Goal: Transaction & Acquisition: Book appointment/travel/reservation

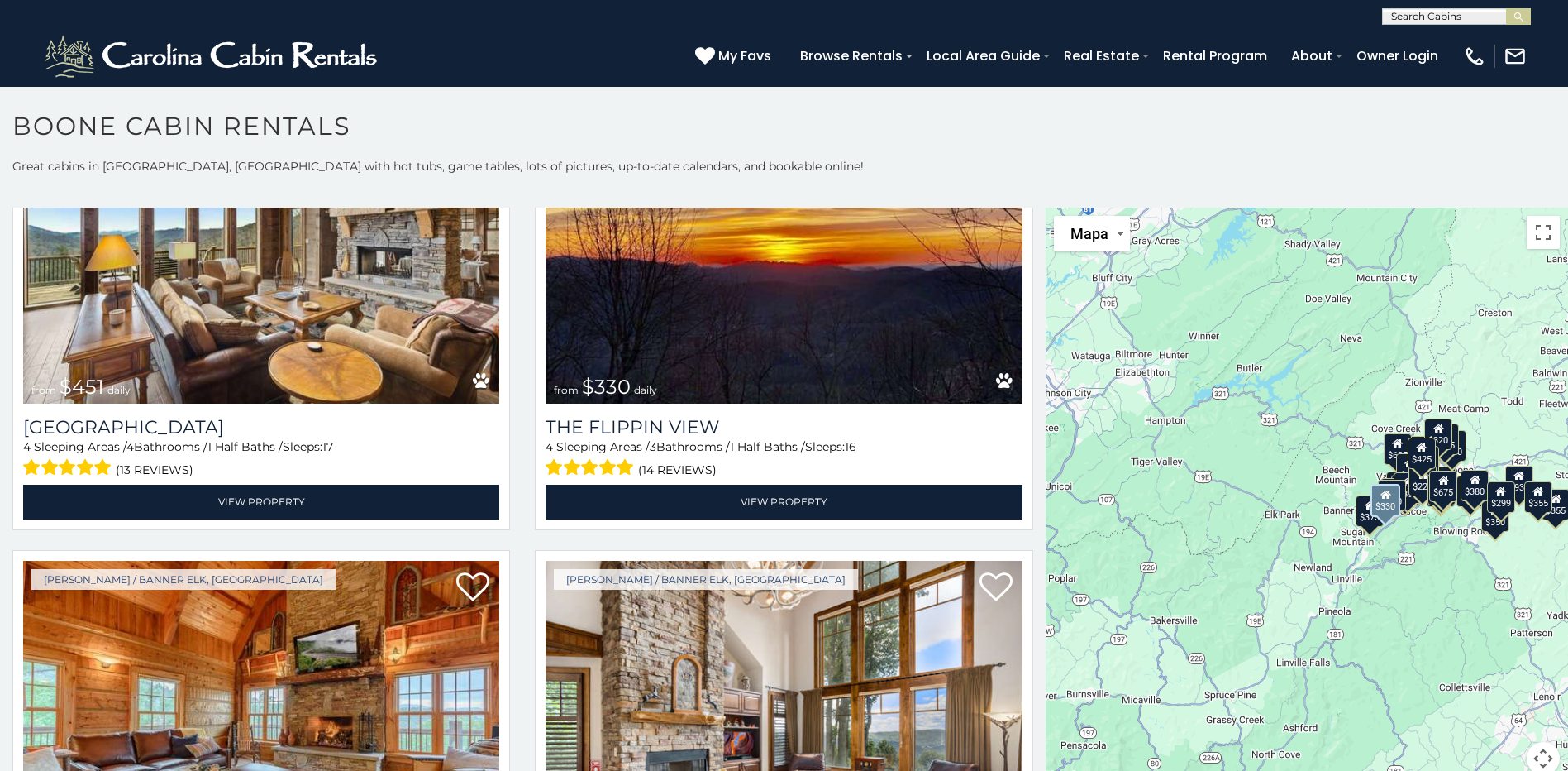
scroll to position [2563, 0]
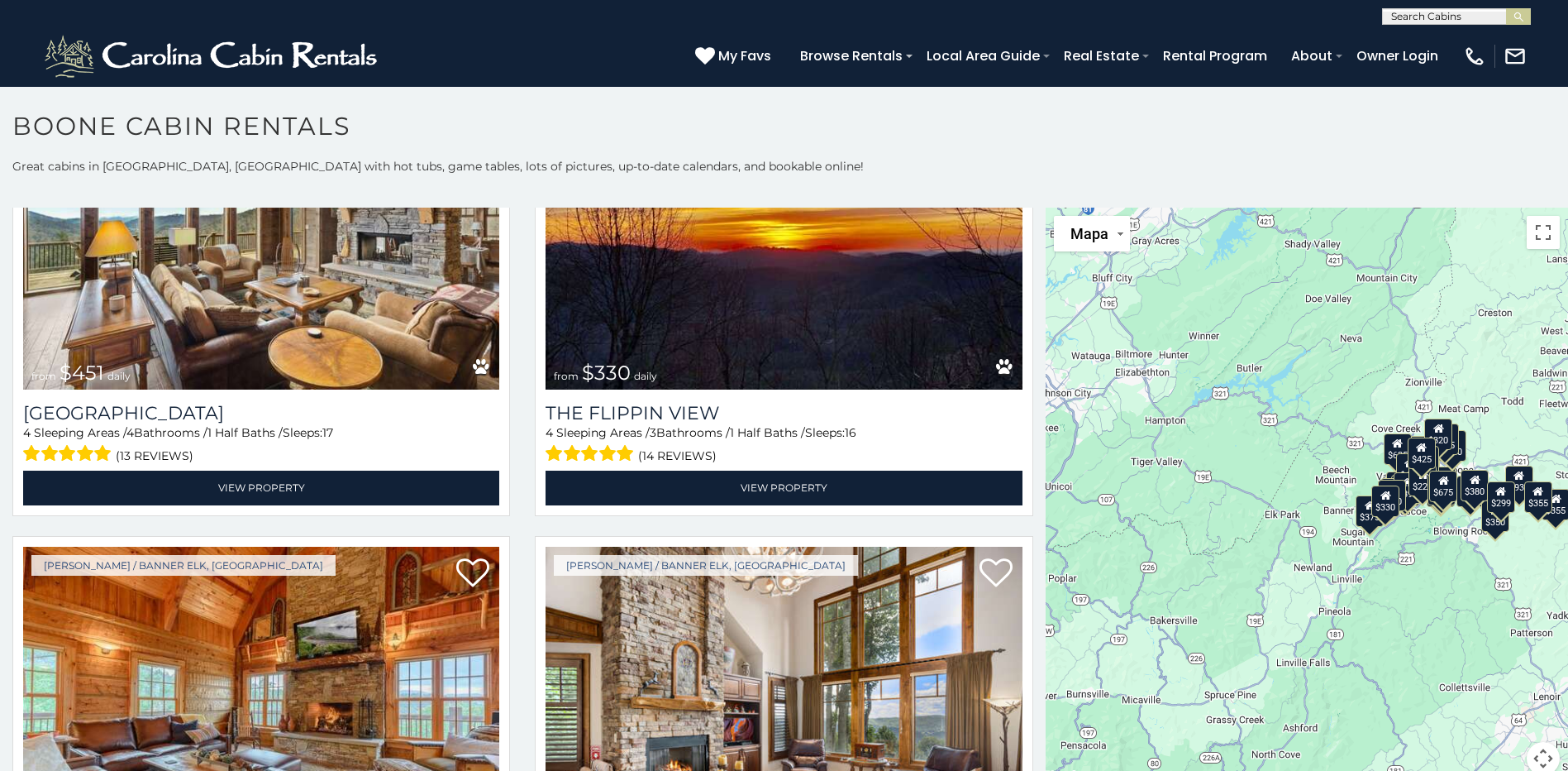
click at [1391, 549] on div "$349 $480 $315 $425 $565 $355 $635 $675 $930 $400 $451 $330 $400 $485 $460 $395…" at bounding box center [1306, 501] width 523 height 587
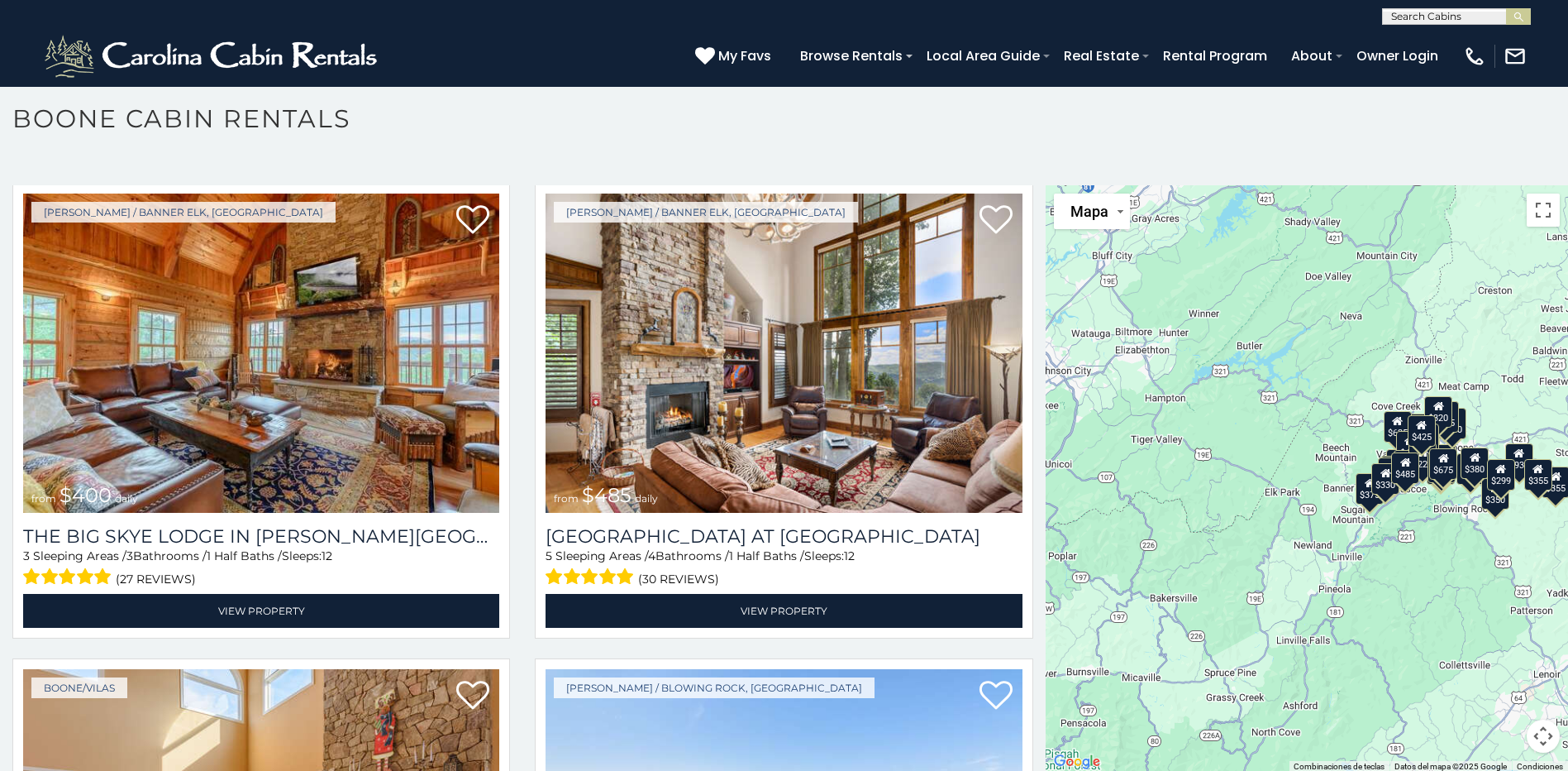
scroll to position [9, 0]
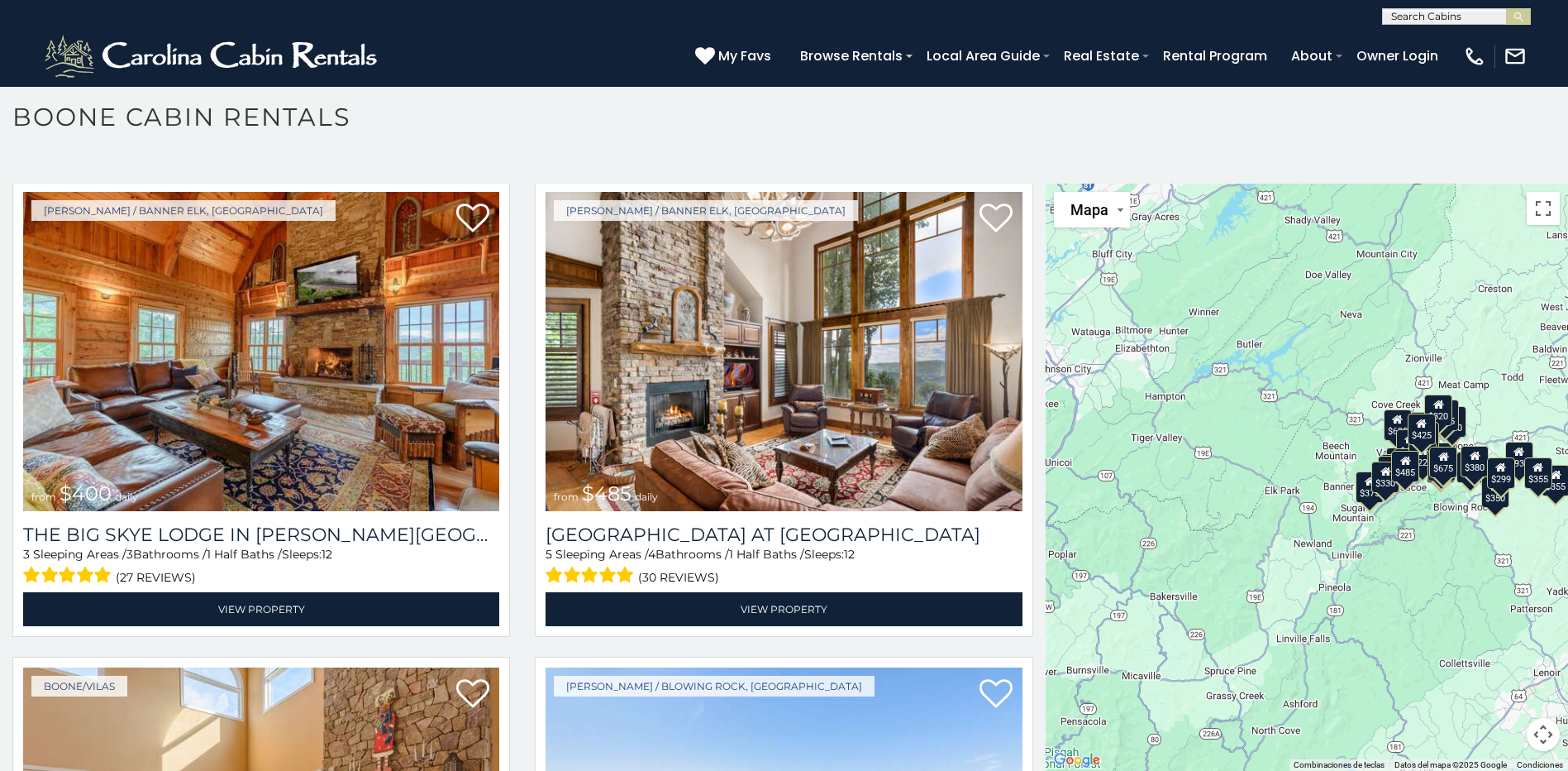
click at [1430, 509] on div "$349 $480 $315 $425 $565 $355 $635 $675 $930 $400 $451 $330 $400 $485 $460 $395…" at bounding box center [1306, 477] width 523 height 587
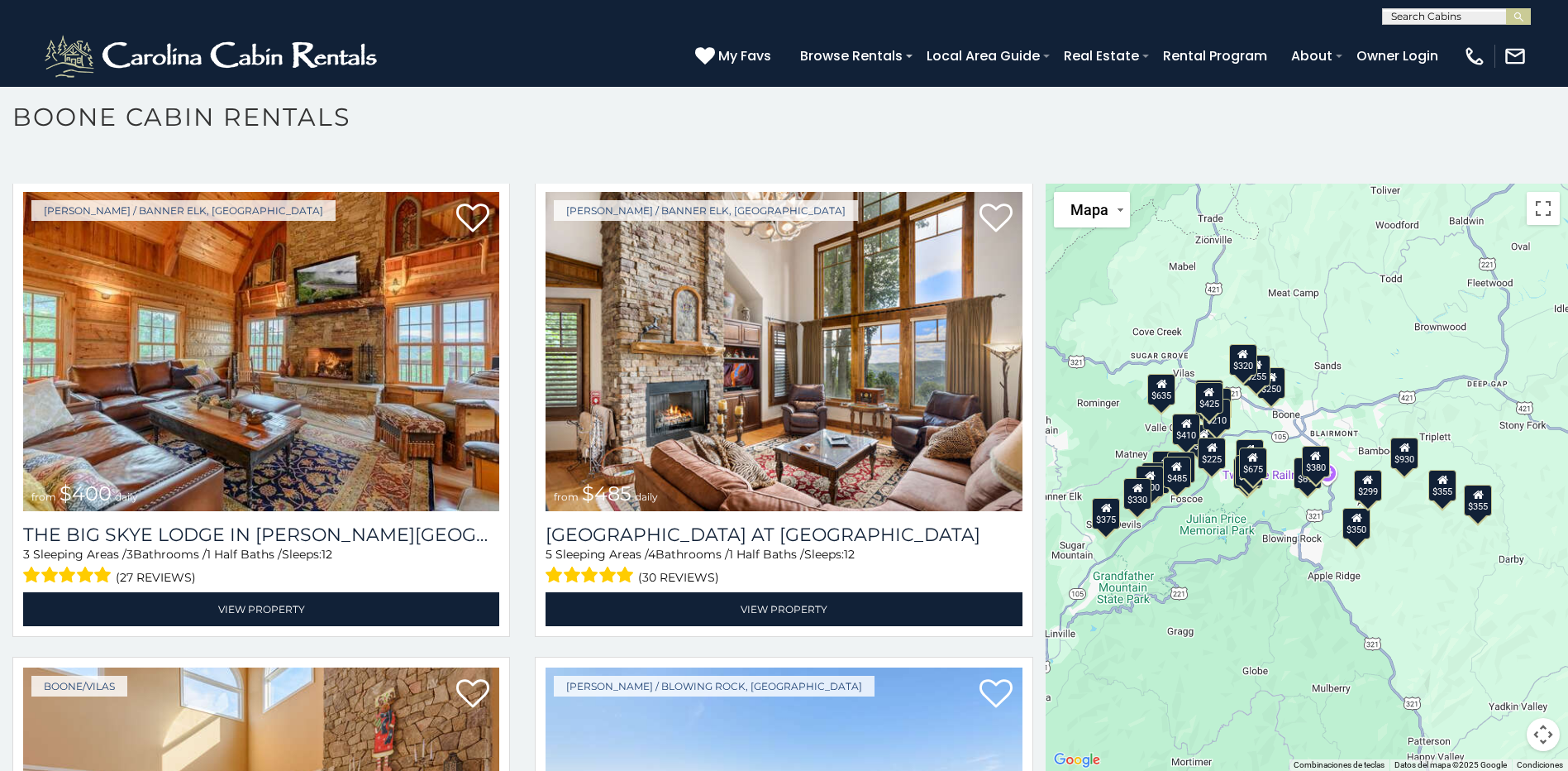
drag, startPoint x: 1437, startPoint y: 497, endPoint x: 1238, endPoint y: 533, distance: 202.2
click at [1238, 533] on div "$349 $480 $315 $425 $565 $355 $635 $675 $930 $400 $451 $330 $400 $485 $460 $395…" at bounding box center [1306, 477] width 523 height 587
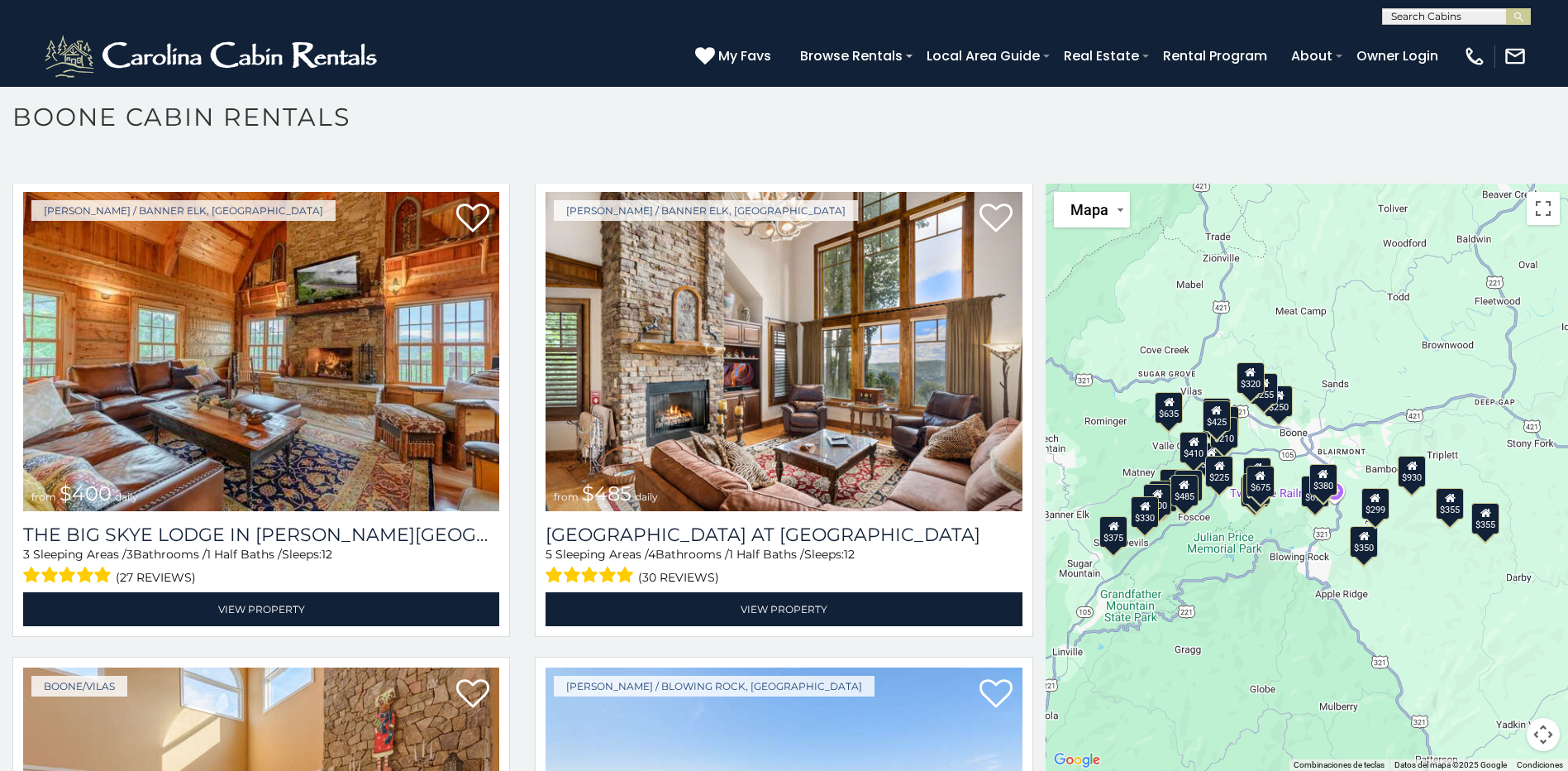
drag, startPoint x: 1215, startPoint y: 521, endPoint x: 1223, endPoint y: 540, distance: 20.6
click at [1223, 540] on div "$349 $480 $315 $425 $565 $355 $635 $675 $930 $400 $451 $330 $400 $485 $460 $395…" at bounding box center [1306, 477] width 523 height 587
click at [1301, 545] on div "$349 $480 $315 $425 $565 $355 $635 $675 $930 $400 $451 $330 $400 $485 $460 $395…" at bounding box center [1306, 477] width 523 height 587
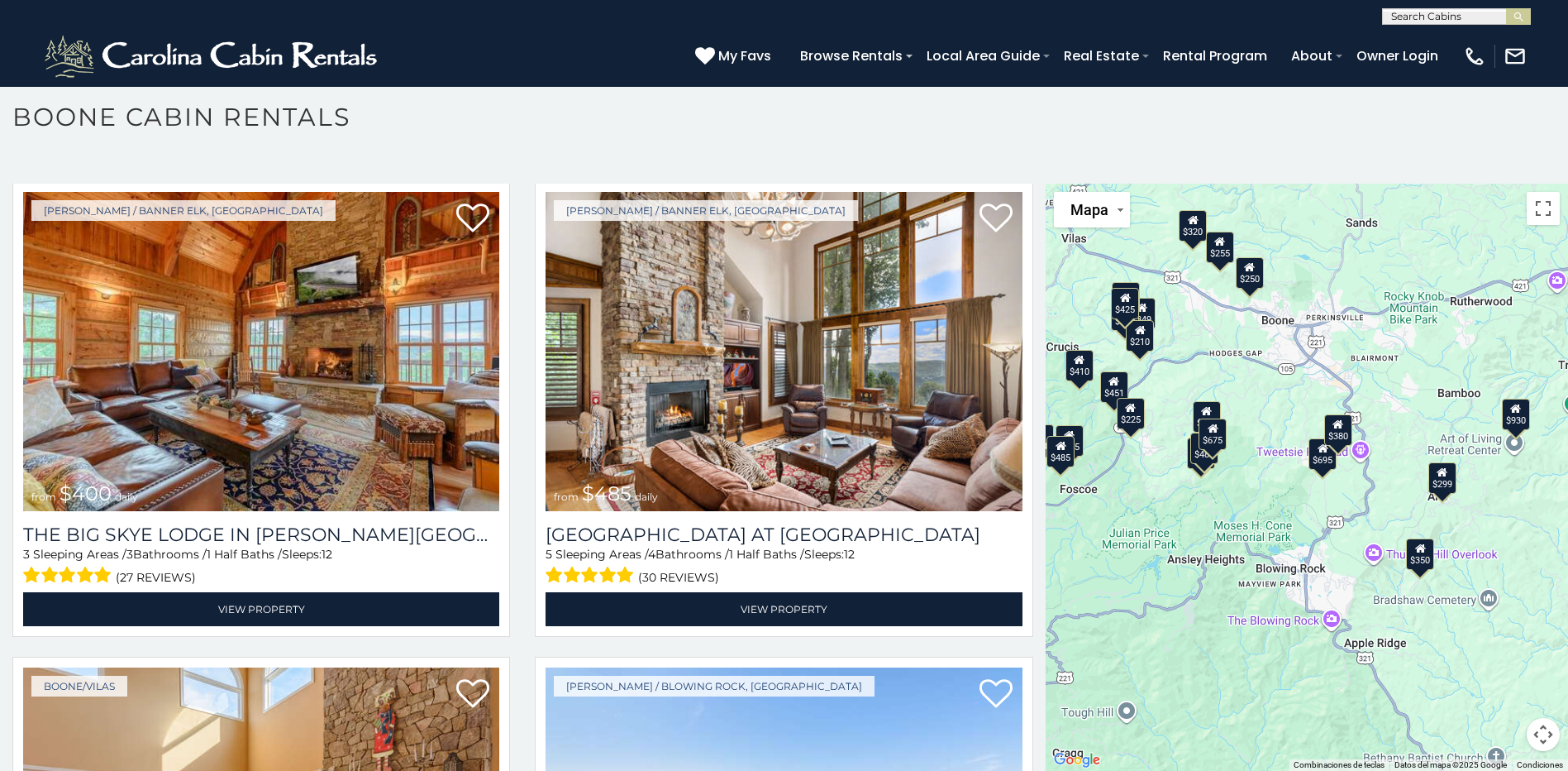
click at [1357, 453] on div "$349 $480 $315 $425 $565 $355 $635 $675 $930 $400 $451 $330 $400 $485 $460 $395…" at bounding box center [1306, 477] width 523 height 587
click at [1287, 505] on div "$349 $480 $315 $425 $565 $355 $635 $675 $930 $400 $451 $330 $400 $485 $460 $395…" at bounding box center [1306, 477] width 523 height 587
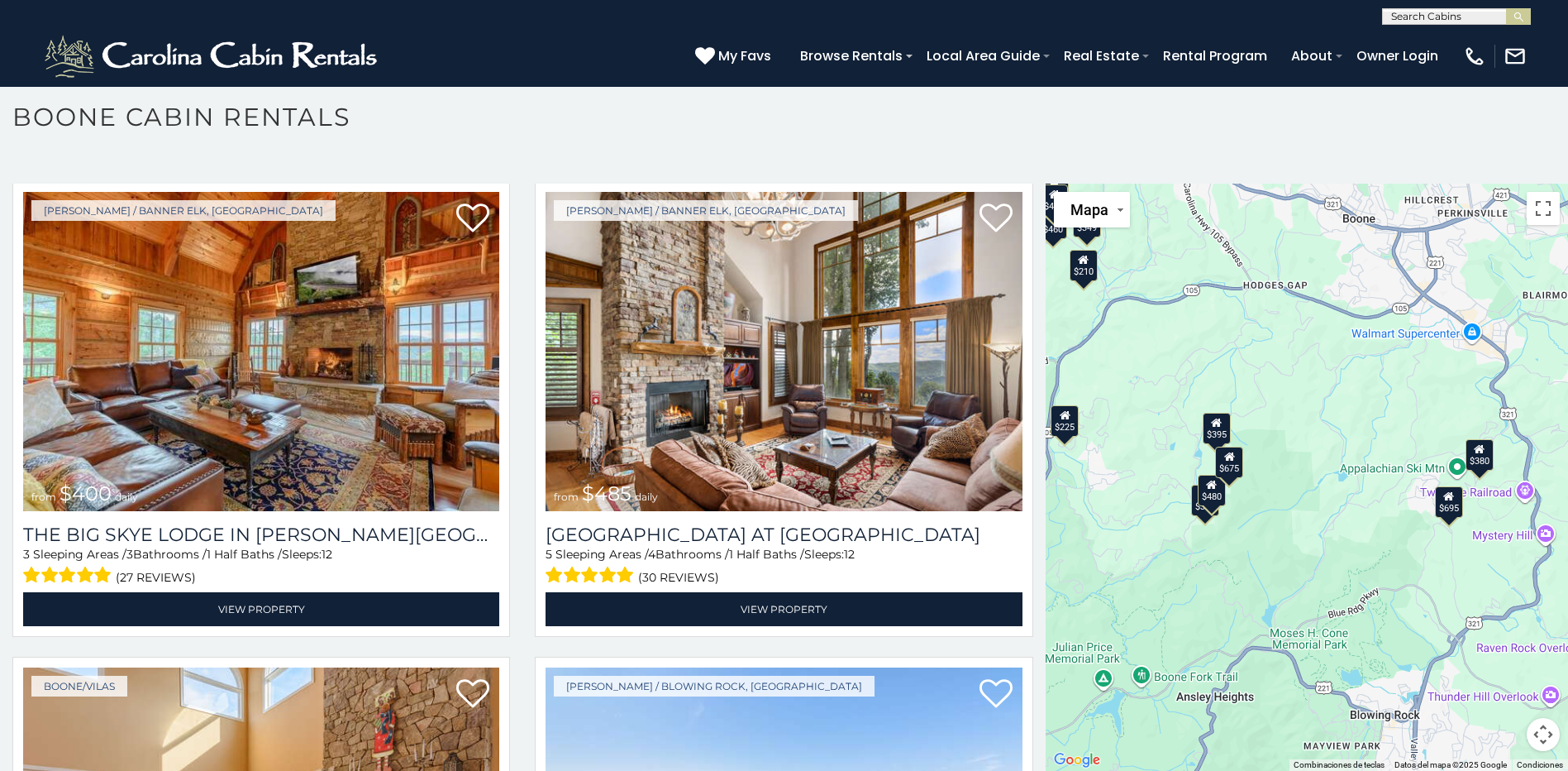
drag, startPoint x: 1244, startPoint y: 482, endPoint x: 1343, endPoint y: 566, distance: 129.8
click at [1343, 566] on div "$349 $480 $315 $425 $565 $355 $635 $675 $930 $400 $451 $330 $400 $485 $460 $395…" at bounding box center [1306, 477] width 523 height 587
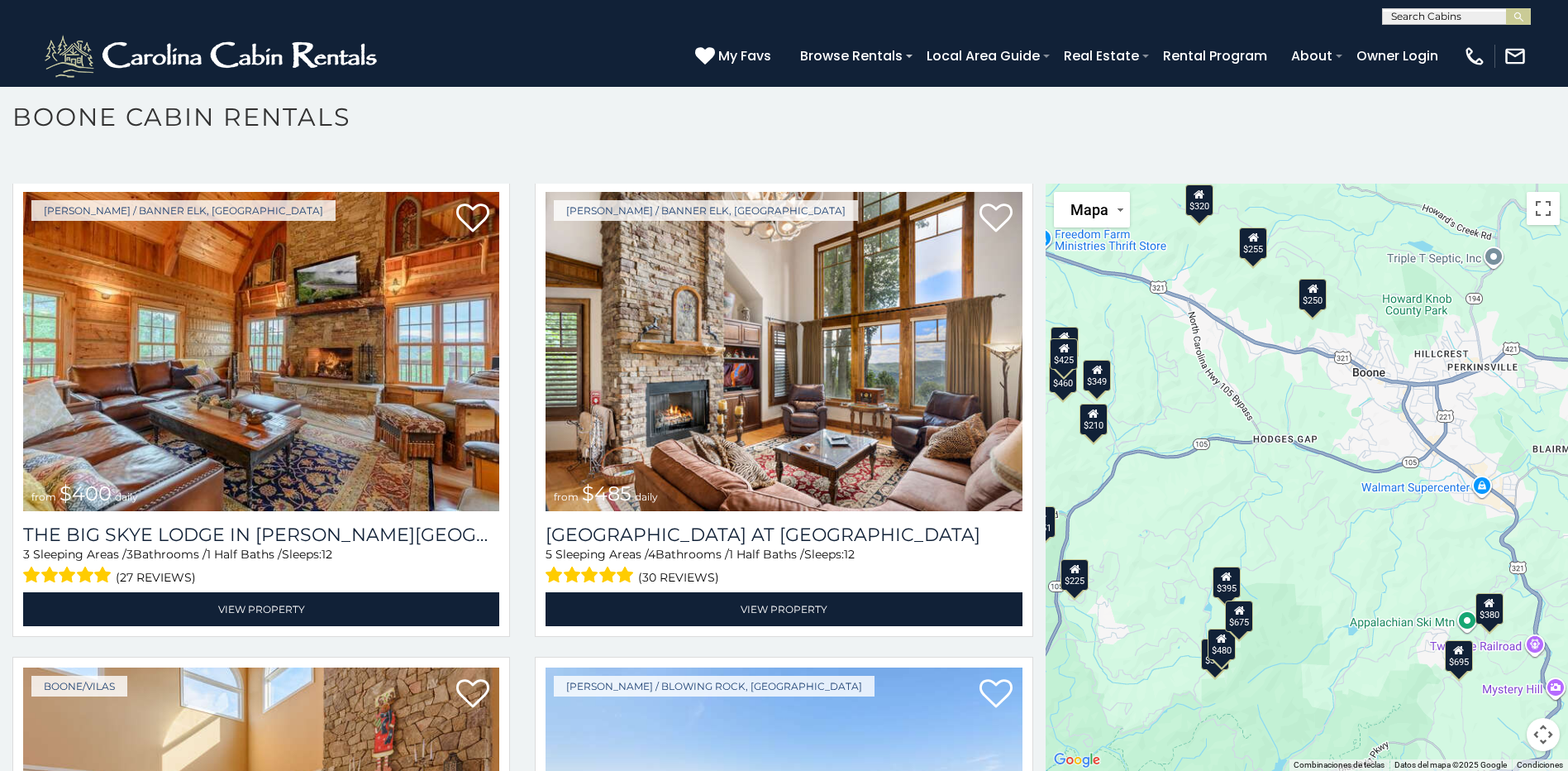
drag, startPoint x: 1337, startPoint y: 431, endPoint x: 1347, endPoint y: 588, distance: 157.3
click at [1347, 588] on div "$349 $480 $315 $425 $565 $355 $635 $675 $930 $400 $451 $330 $400 $485 $460 $395…" at bounding box center [1306, 477] width 523 height 587
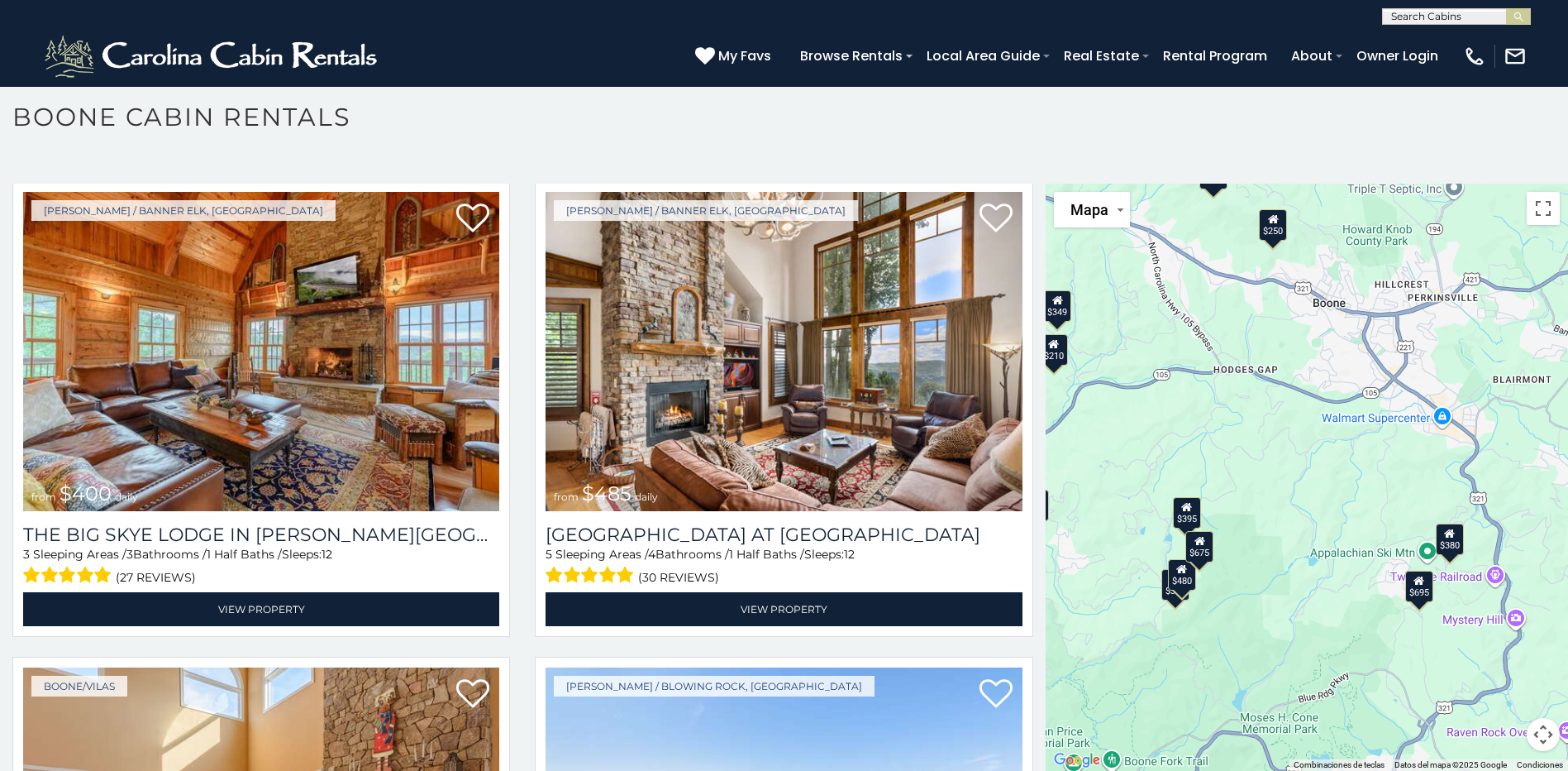
drag, startPoint x: 1353, startPoint y: 555, endPoint x: 1304, endPoint y: 469, distance: 99.0
click at [1304, 469] on div "$349 $480 $315 $425 $565 $355 $635 $675 $930 $400 $451 $330 $400 $485 $460 $395…" at bounding box center [1306, 477] width 523 height 587
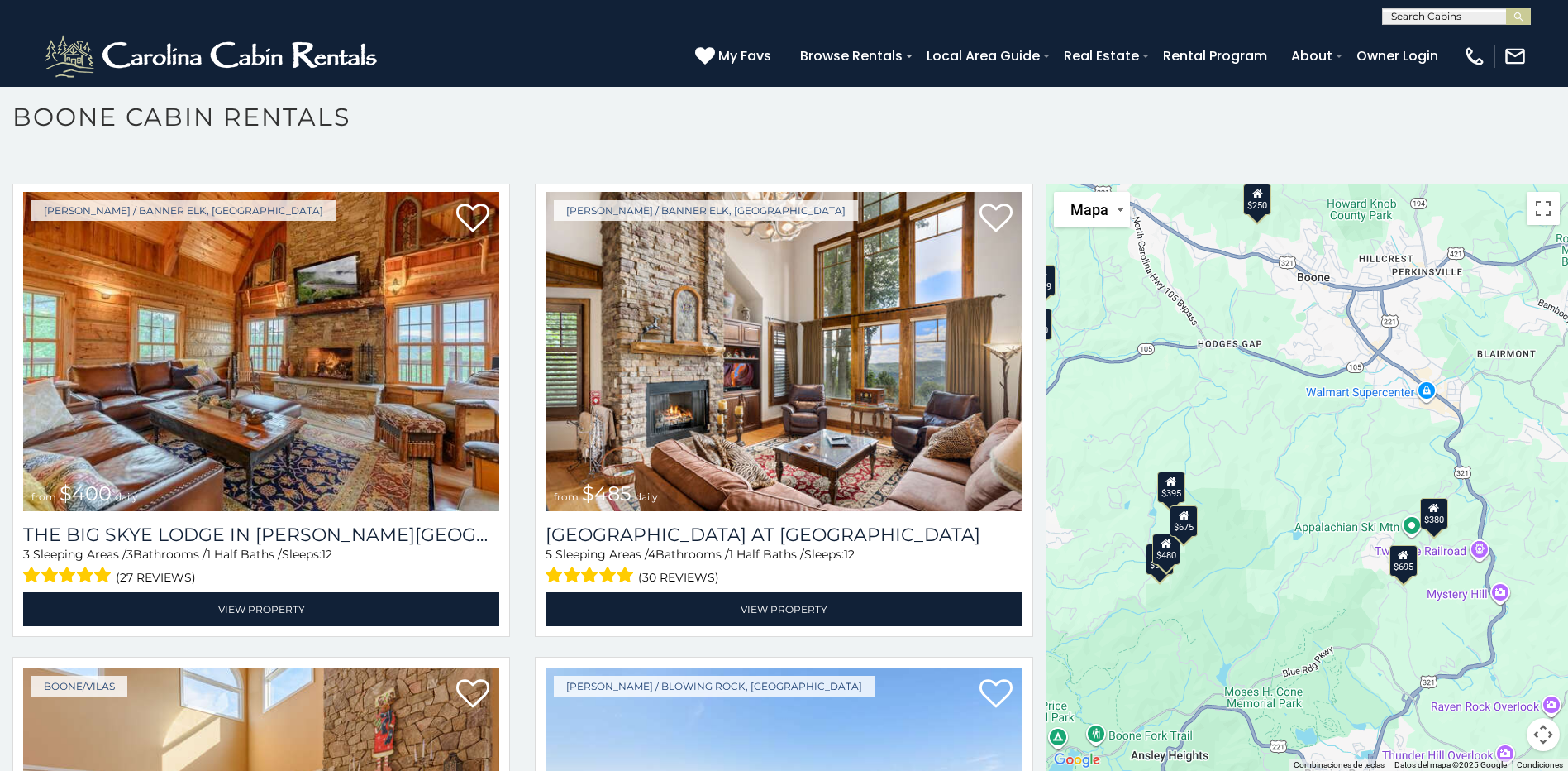
click at [1401, 566] on div "$695" at bounding box center [1403, 560] width 29 height 32
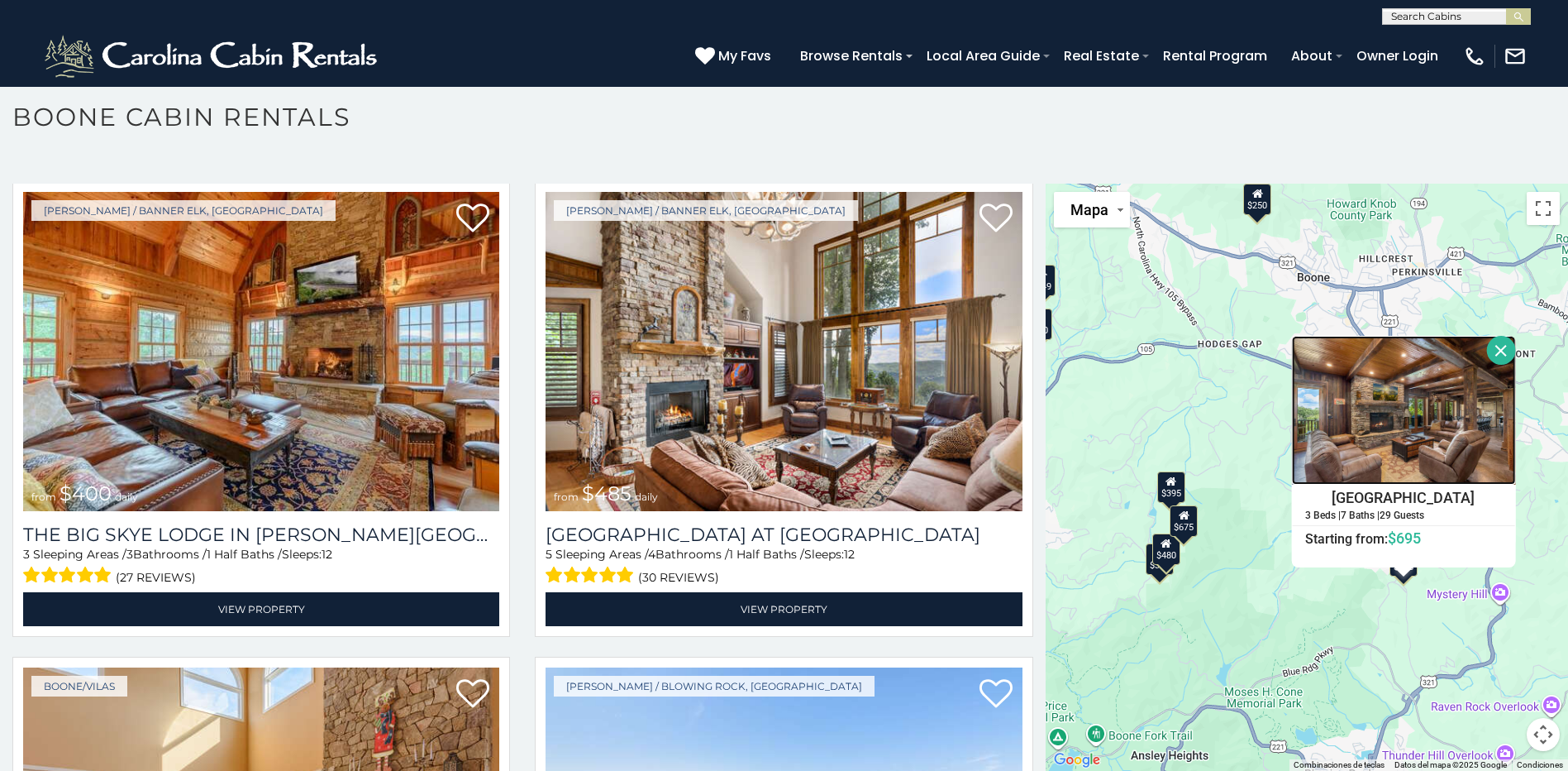
click at [1414, 433] on img at bounding box center [1404, 410] width 224 height 149
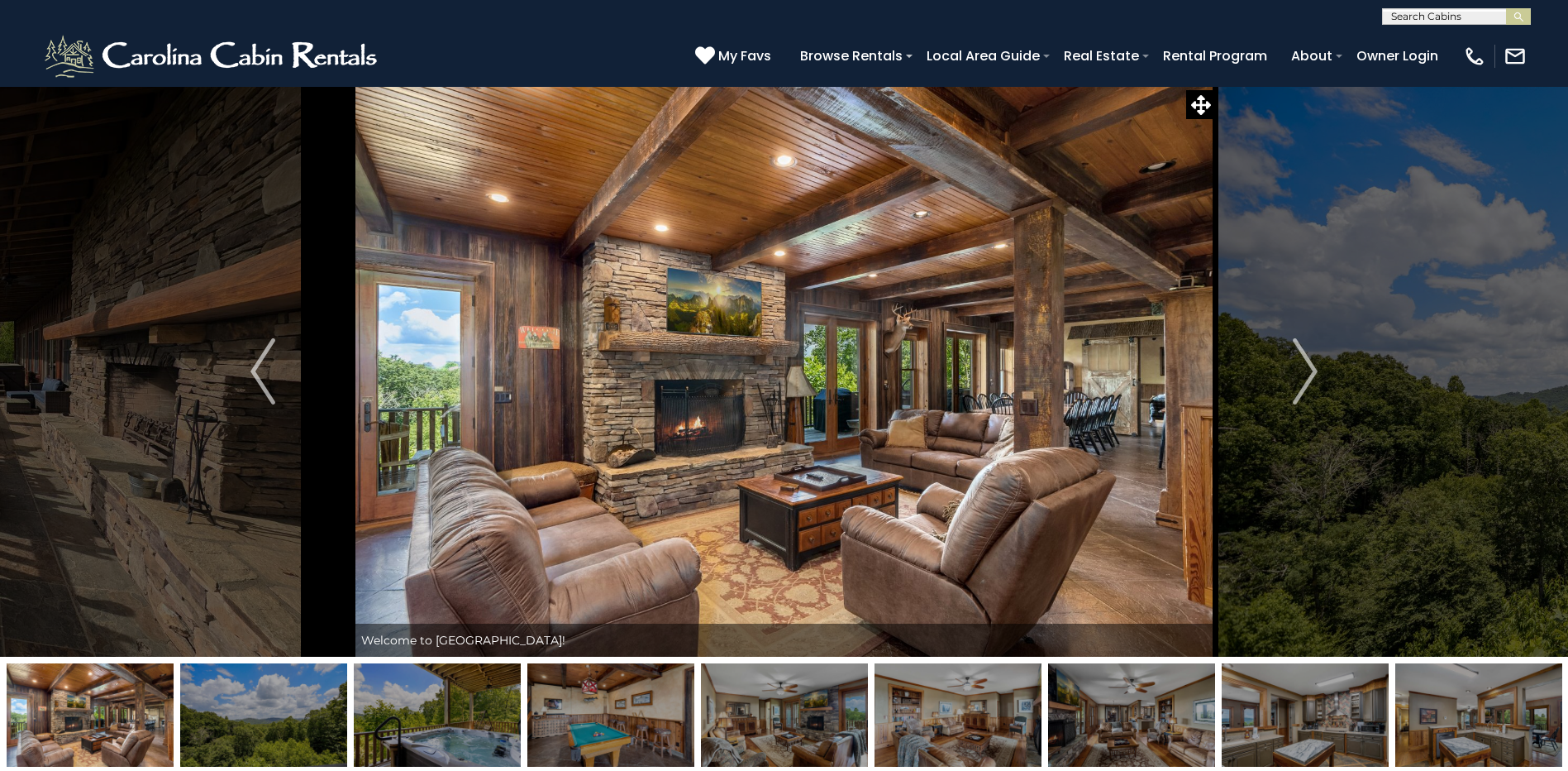
click at [1303, 365] on img "Next" at bounding box center [1304, 370] width 25 height 66
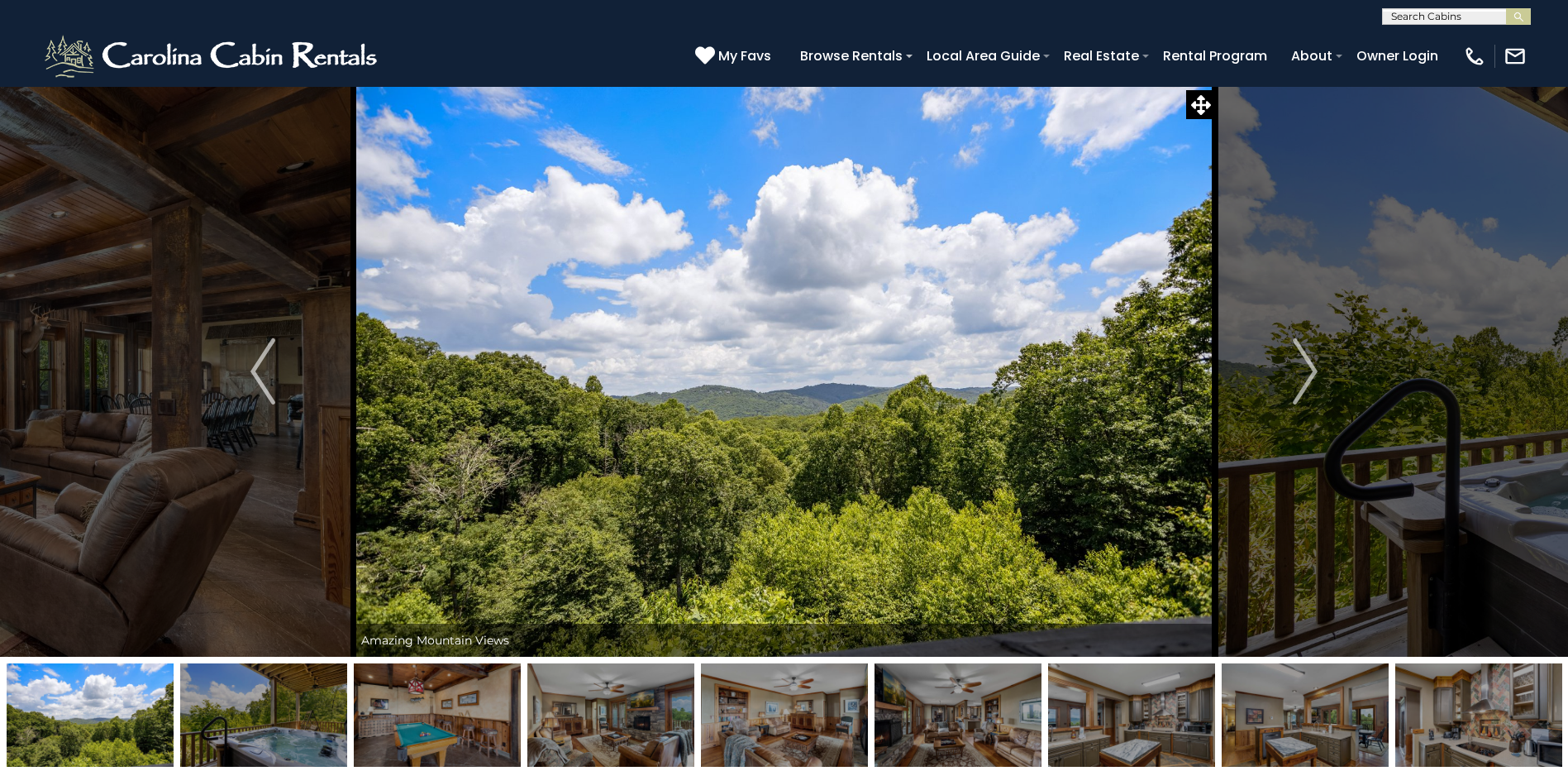
click at [1303, 365] on img "Next" at bounding box center [1304, 370] width 25 height 66
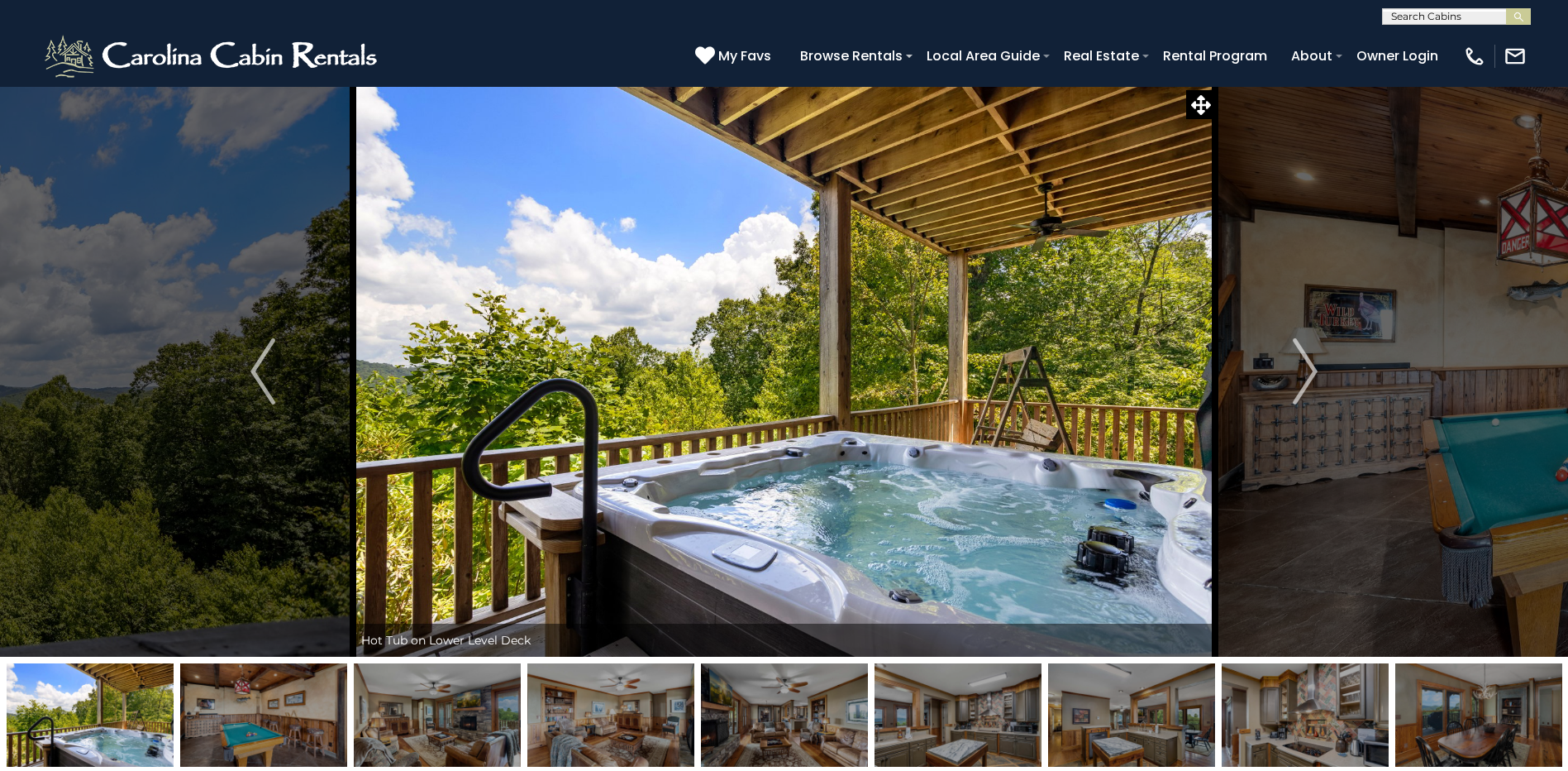
click at [1303, 365] on img "Next" at bounding box center [1304, 370] width 25 height 66
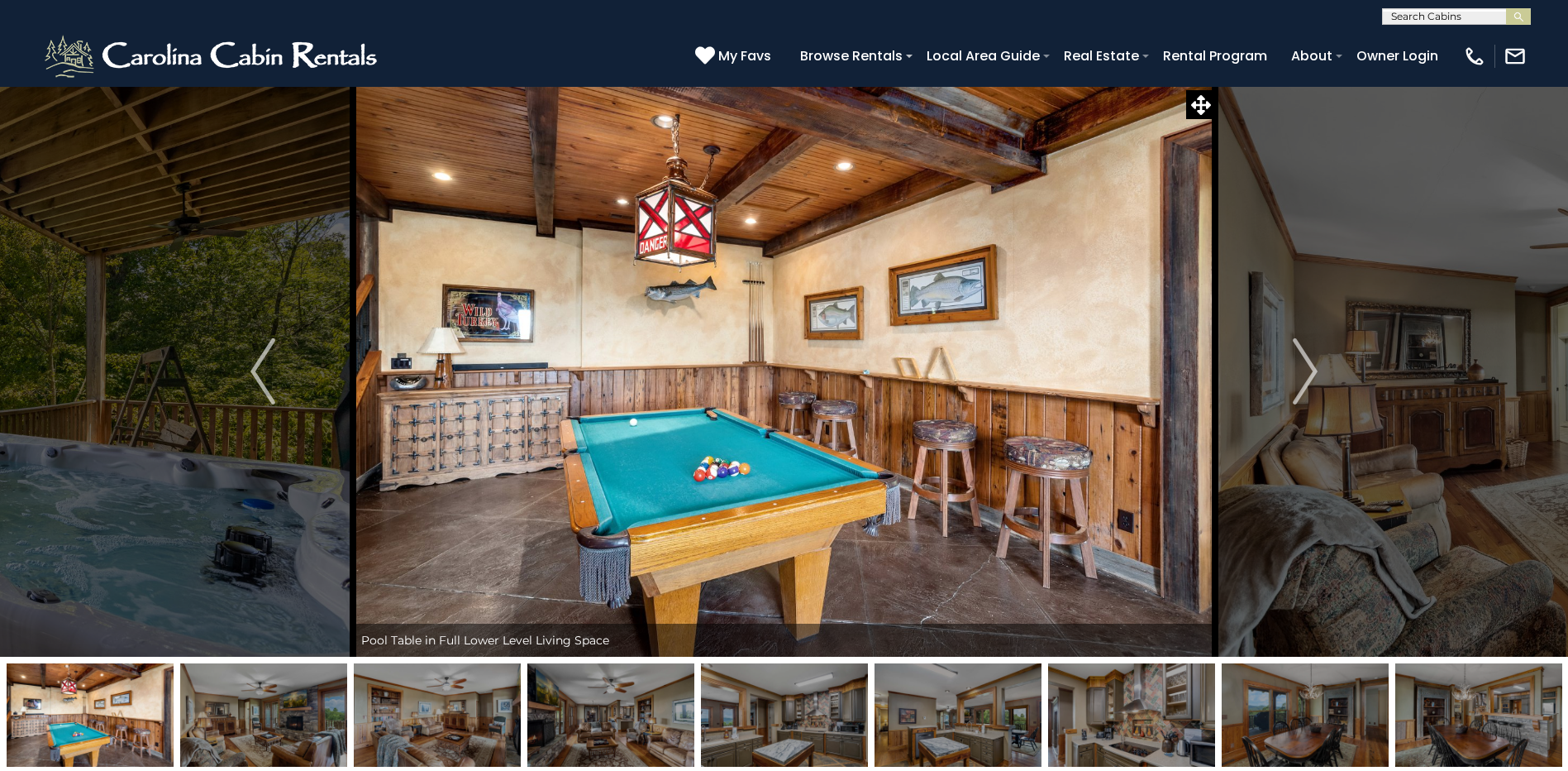
click at [1303, 365] on img "Next" at bounding box center [1304, 370] width 25 height 66
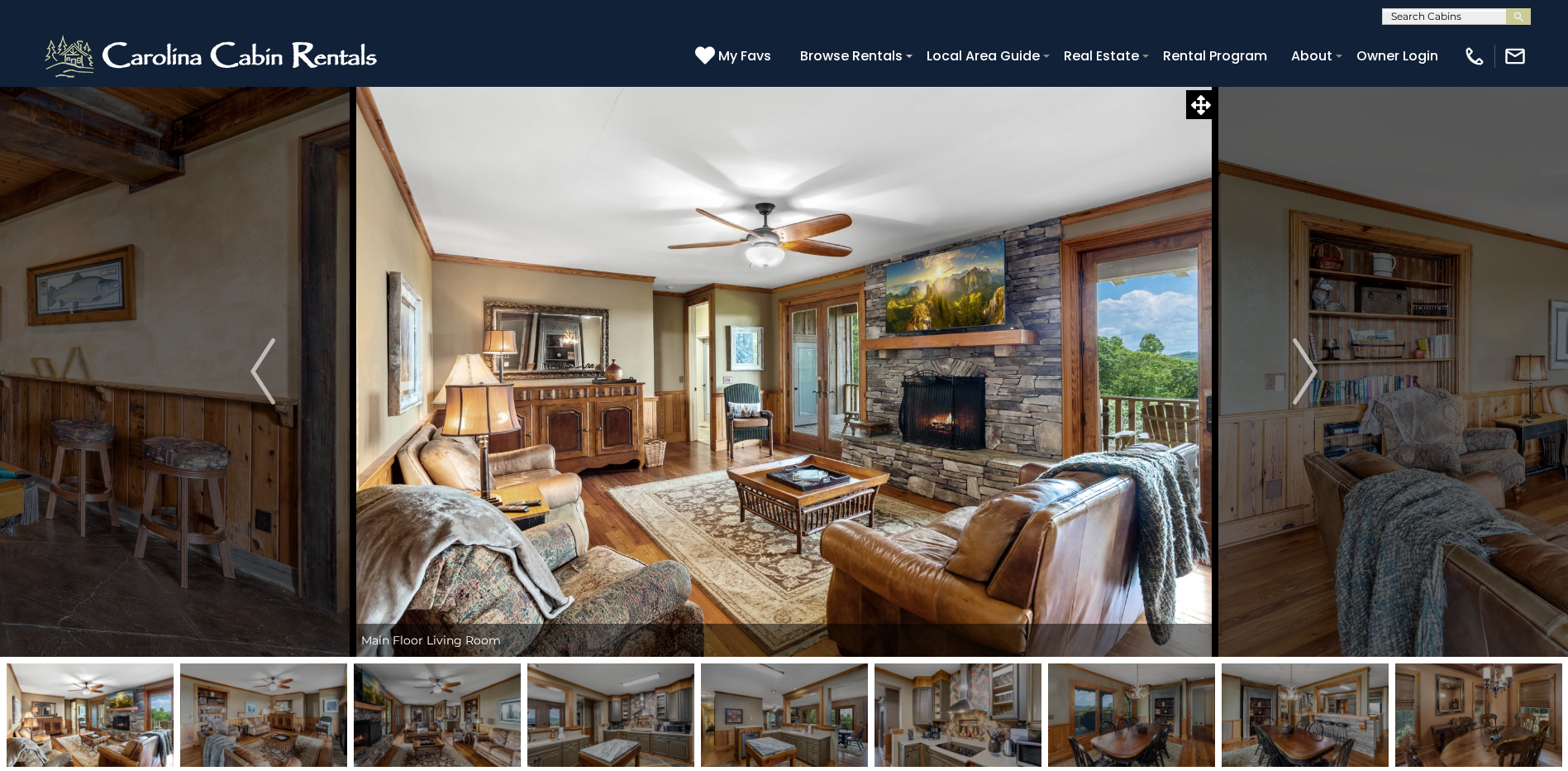
click at [1303, 365] on img "Next" at bounding box center [1304, 370] width 25 height 66
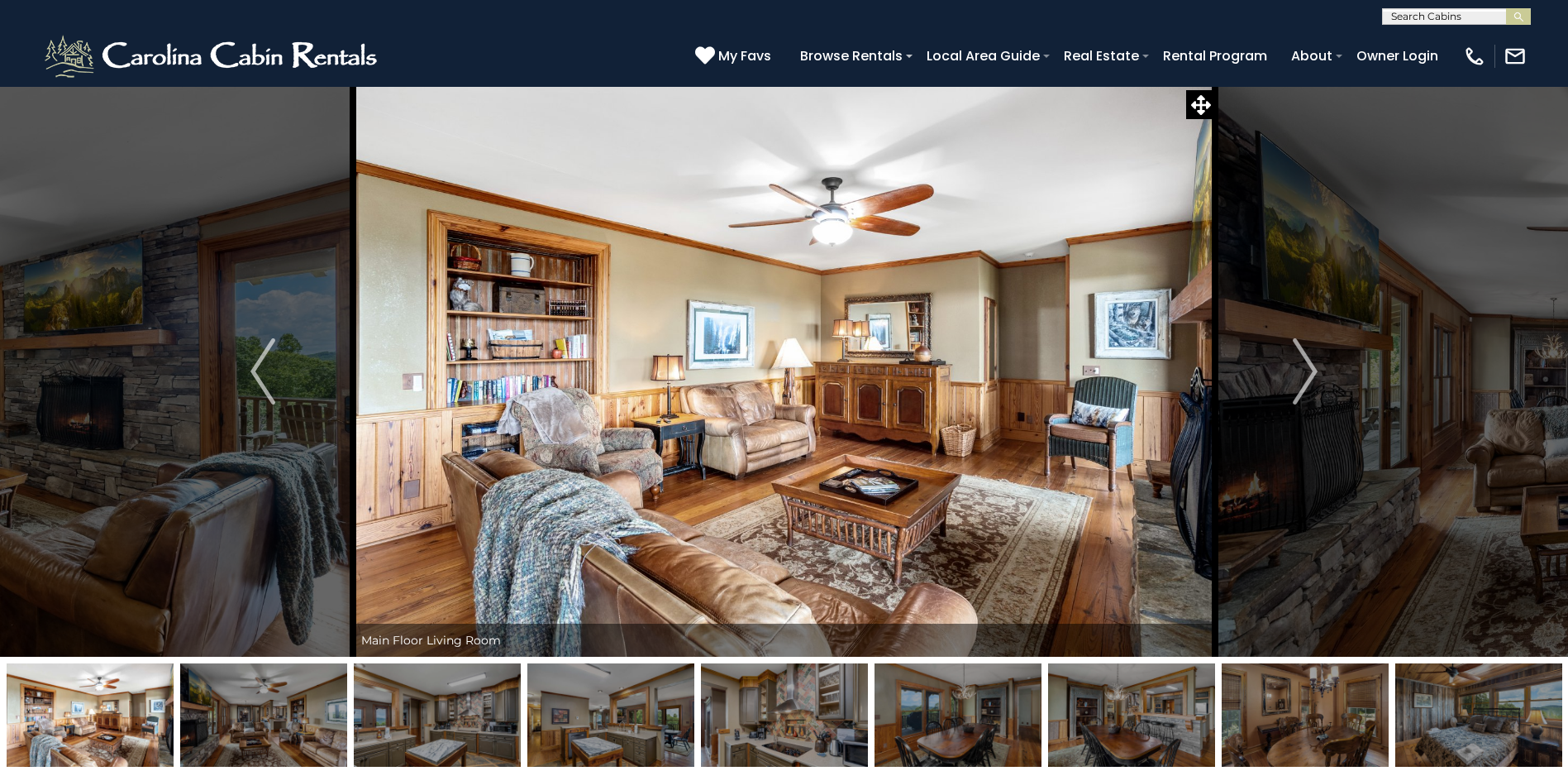
click at [1303, 365] on img "Next" at bounding box center [1304, 370] width 25 height 66
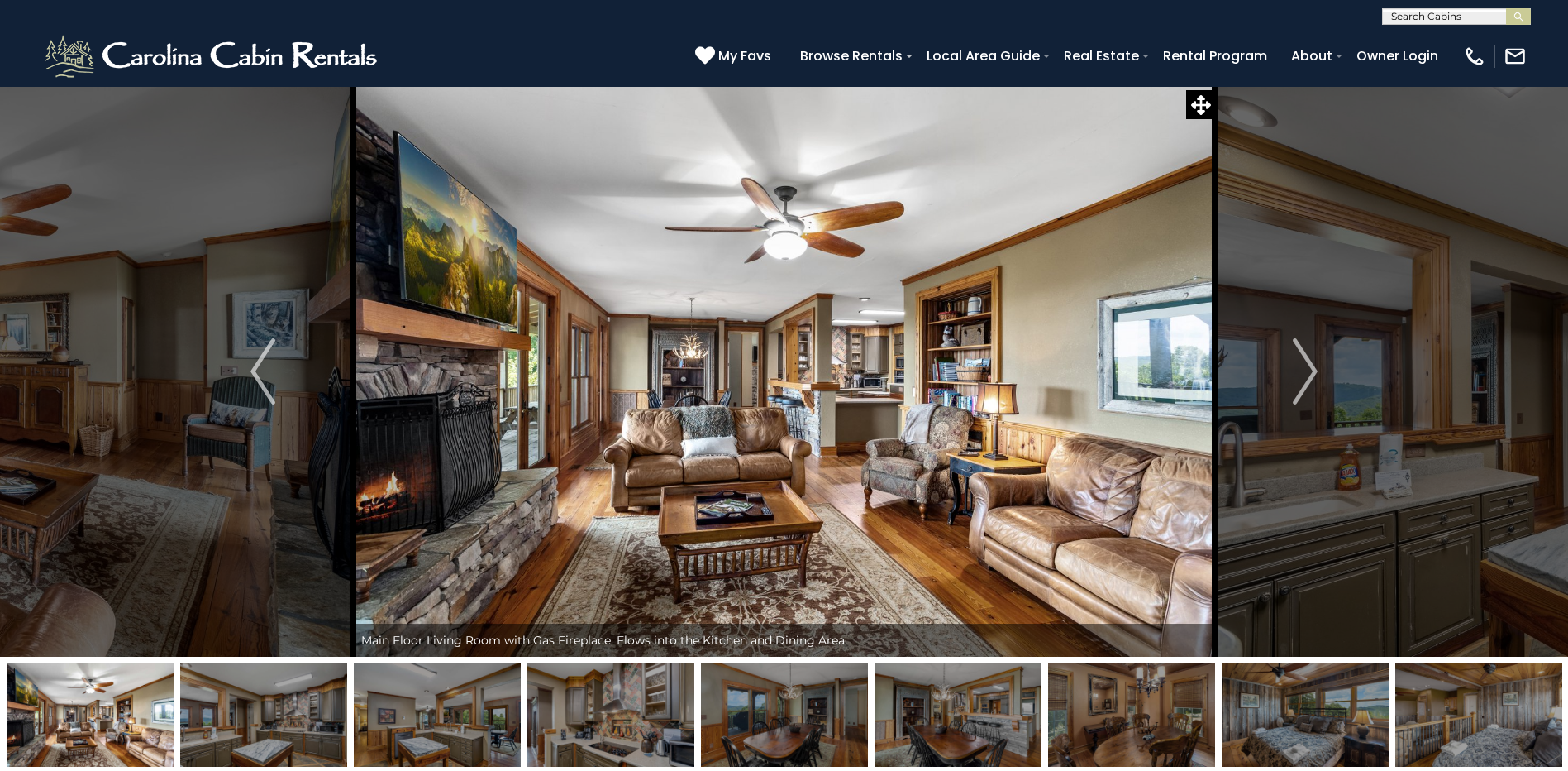
click at [1303, 365] on img "Next" at bounding box center [1304, 370] width 25 height 66
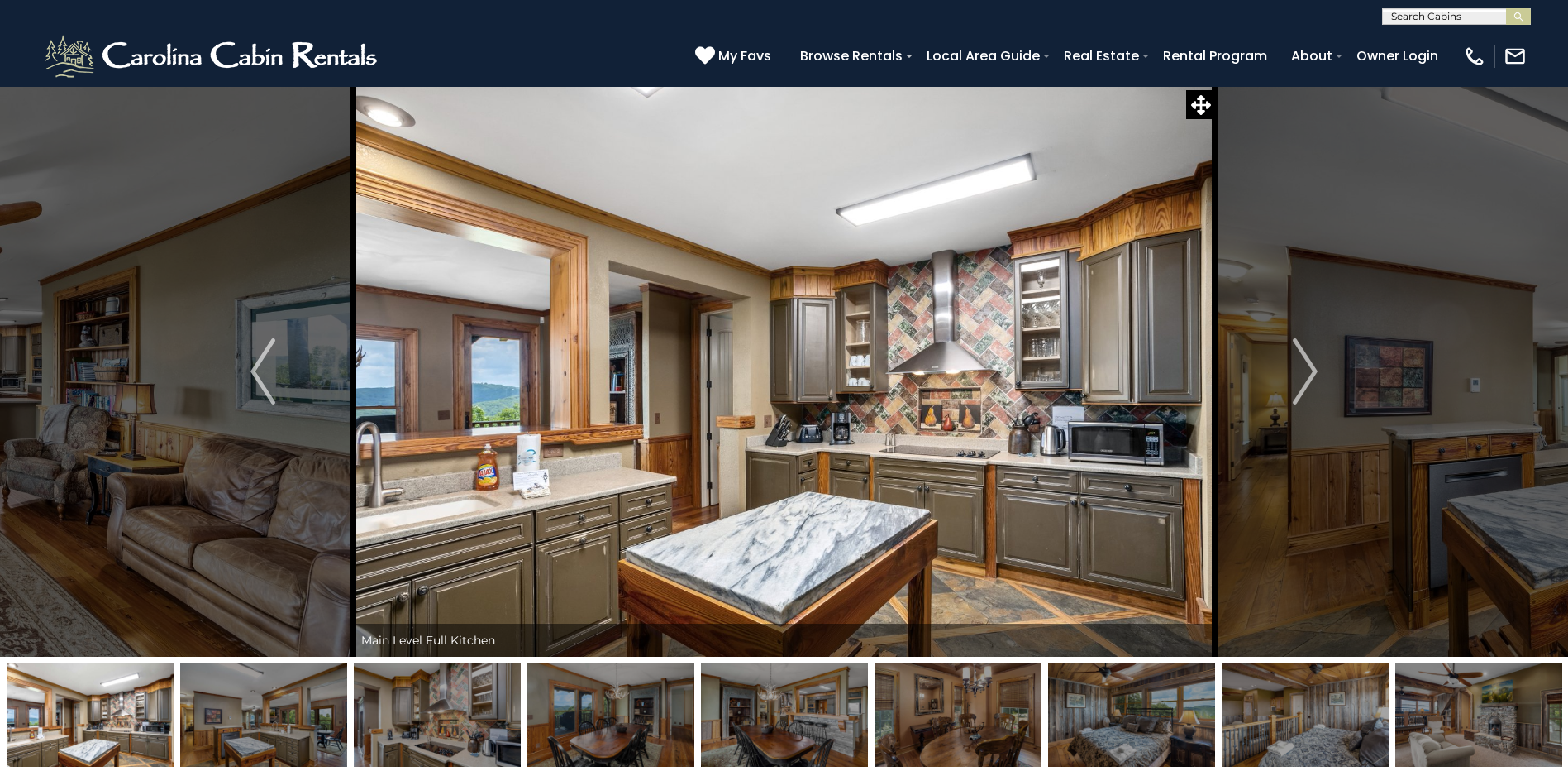
click at [1303, 365] on img "Next" at bounding box center [1304, 370] width 25 height 66
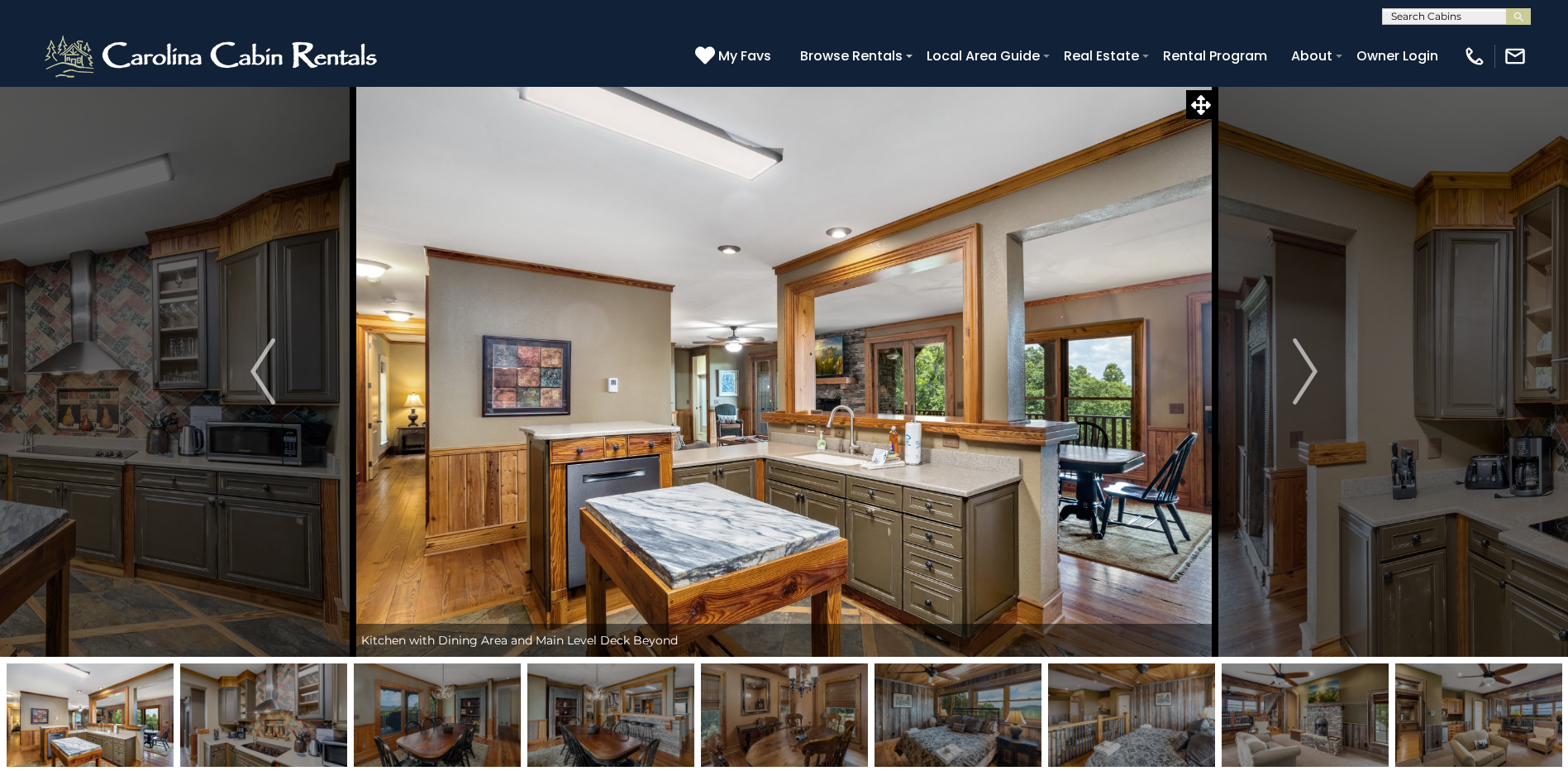
drag, startPoint x: 1343, startPoint y: 682, endPoint x: 1062, endPoint y: 700, distance: 281.6
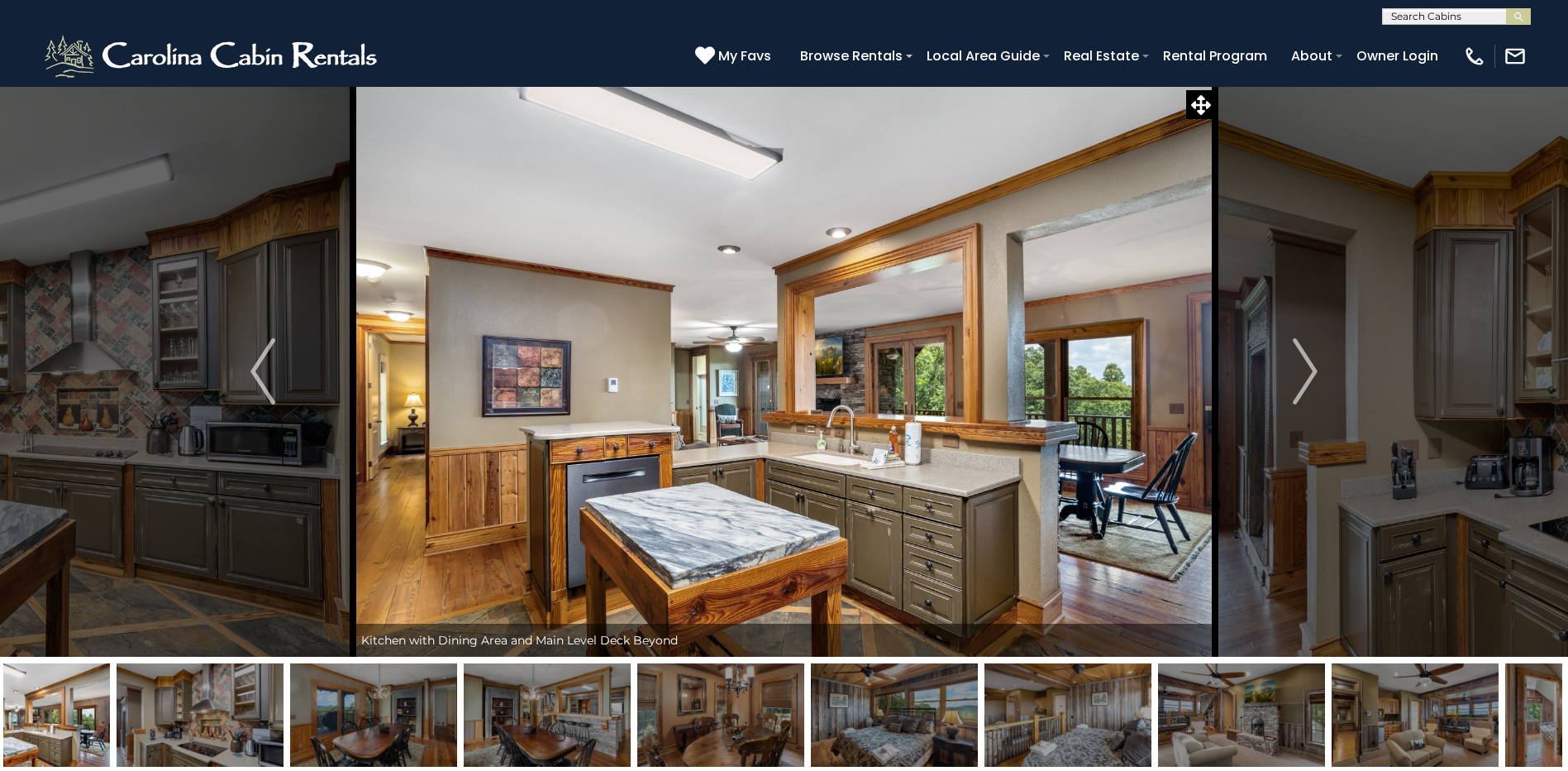
drag, startPoint x: 1363, startPoint y: 705, endPoint x: 1101, endPoint y: 685, distance: 262.8
click at [1159, 685] on img at bounding box center [1242, 715] width 167 height 103
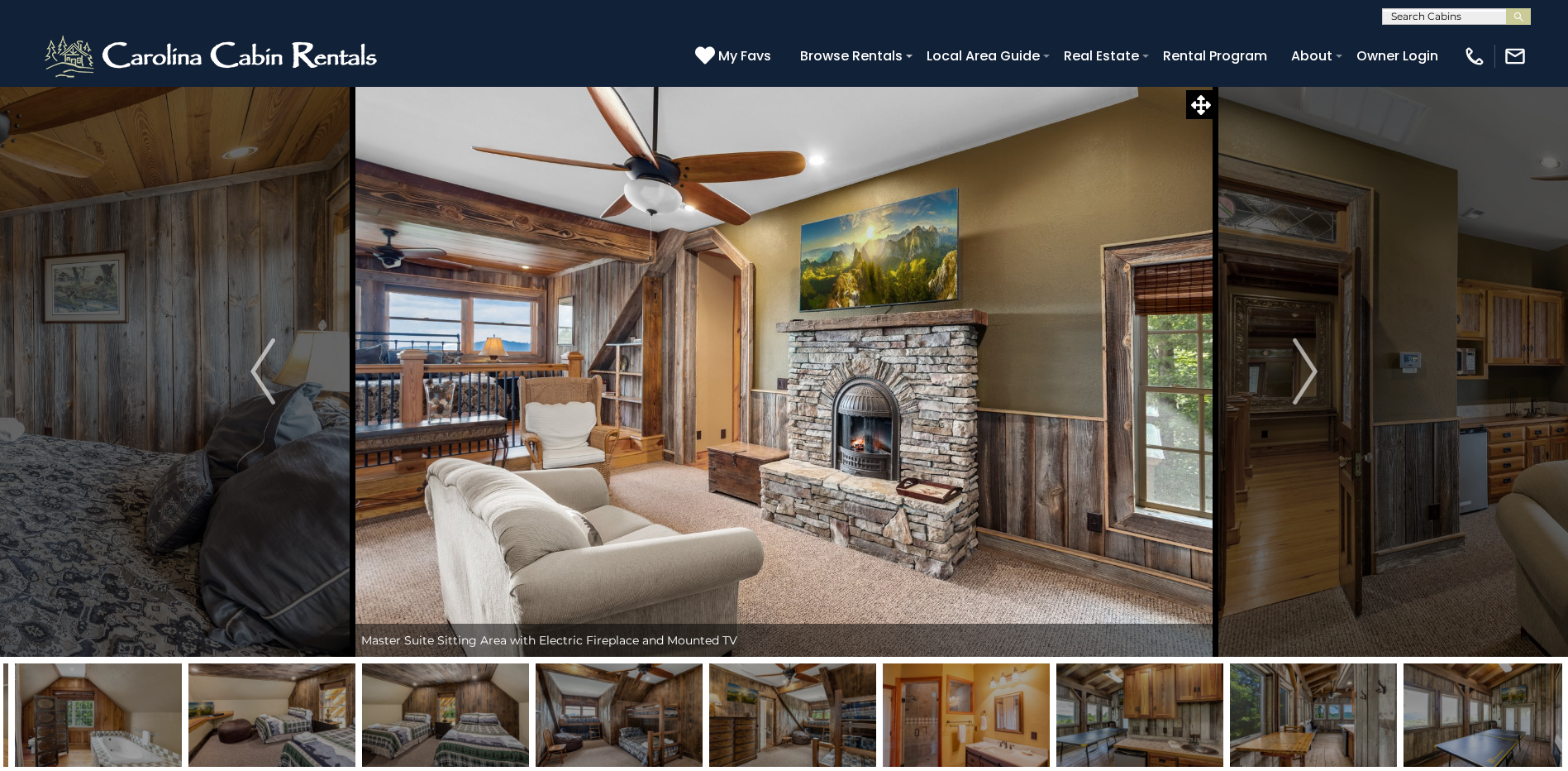
drag, startPoint x: 1388, startPoint y: 731, endPoint x: 860, endPoint y: 706, distance: 528.6
click at [844, 707] on img at bounding box center [793, 715] width 167 height 103
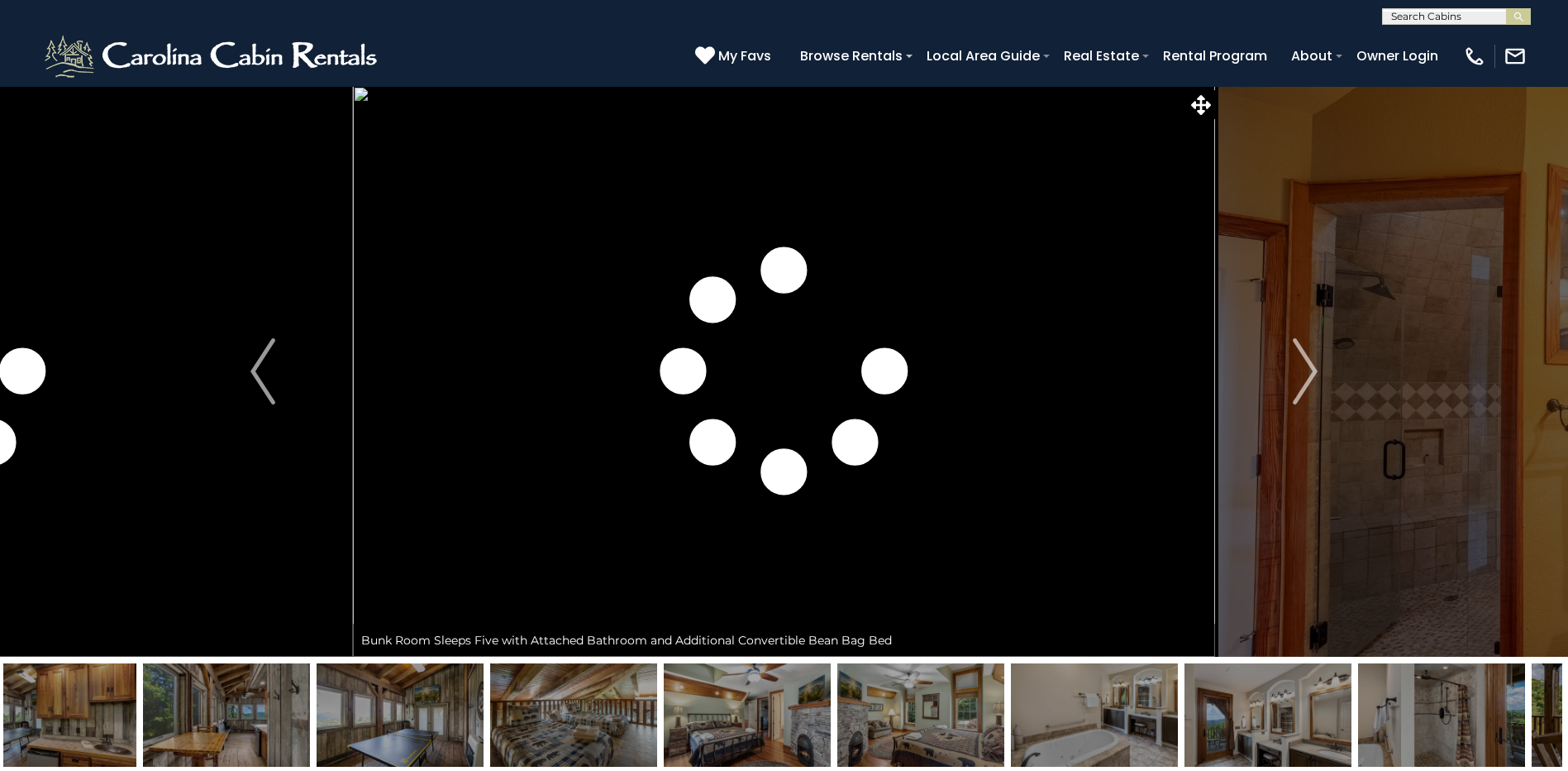
drag, startPoint x: 1396, startPoint y: 721, endPoint x: 679, endPoint y: 706, distance: 717.2
click at [1011, 714] on img at bounding box center [1095, 715] width 167 height 103
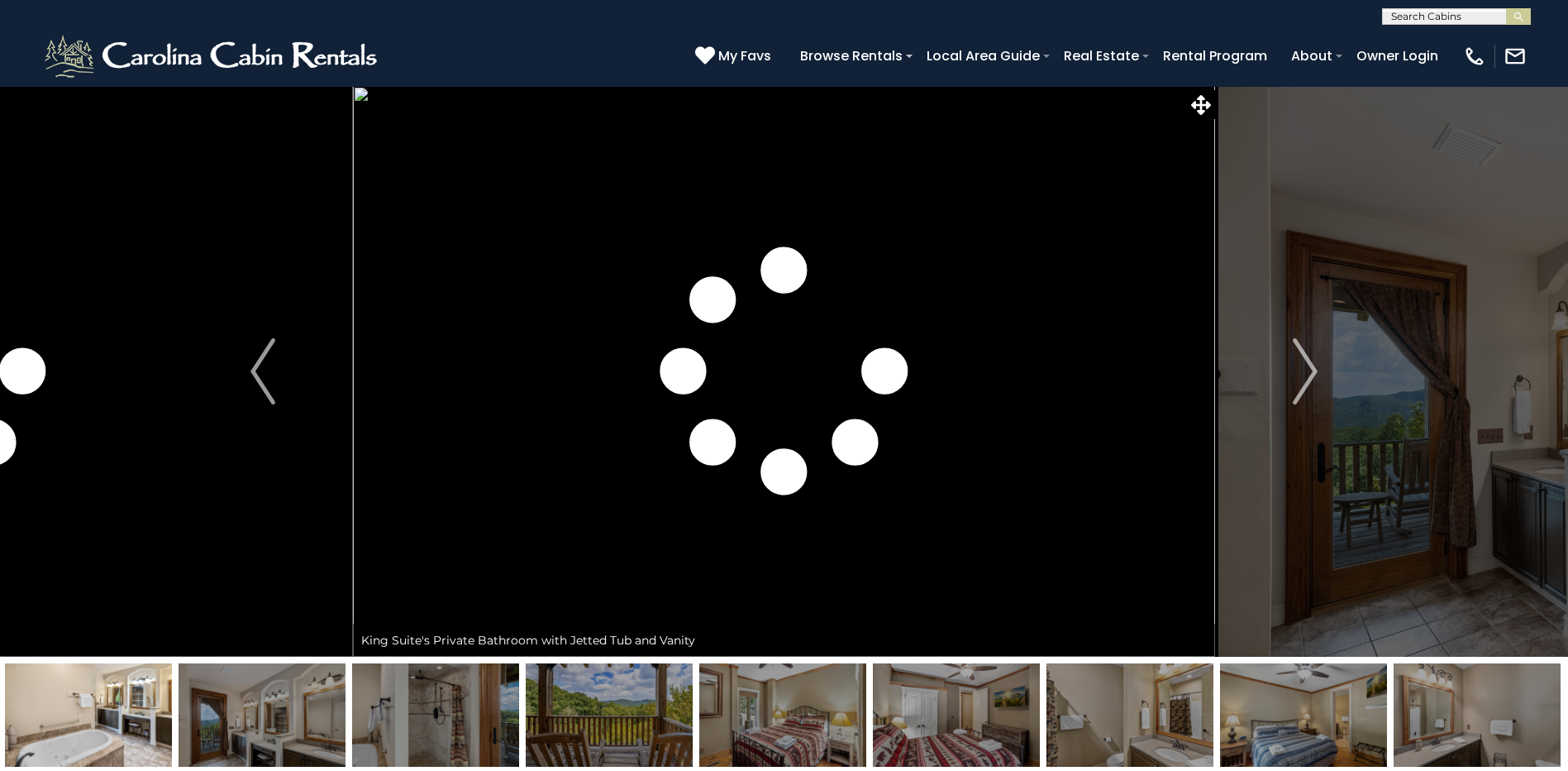
drag, startPoint x: 1228, startPoint y: 710, endPoint x: 634, endPoint y: 747, distance: 595.2
drag, startPoint x: 1411, startPoint y: 742, endPoint x: 394, endPoint y: 742, distance: 1017.0
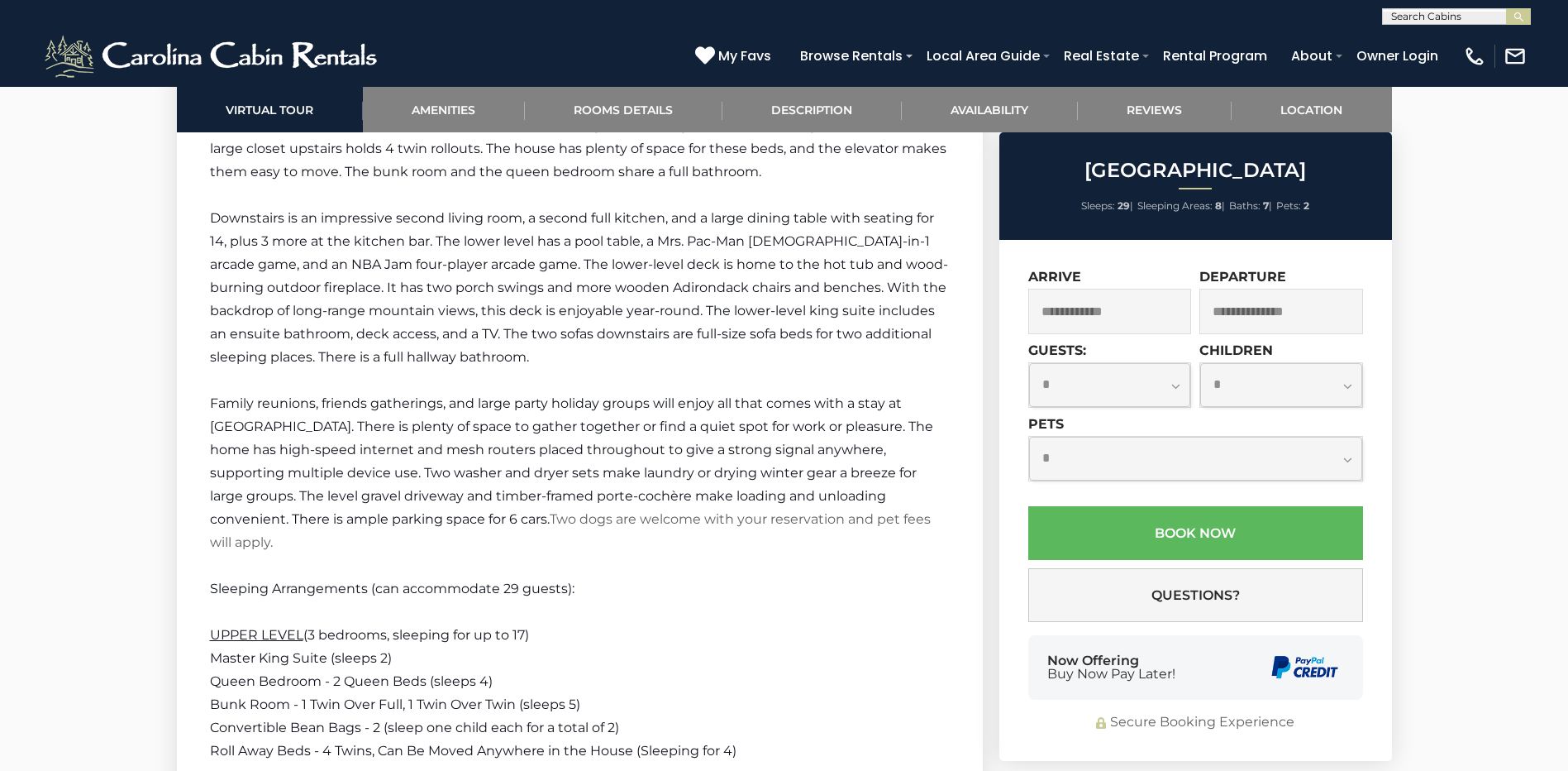
scroll to position [4052, 0]
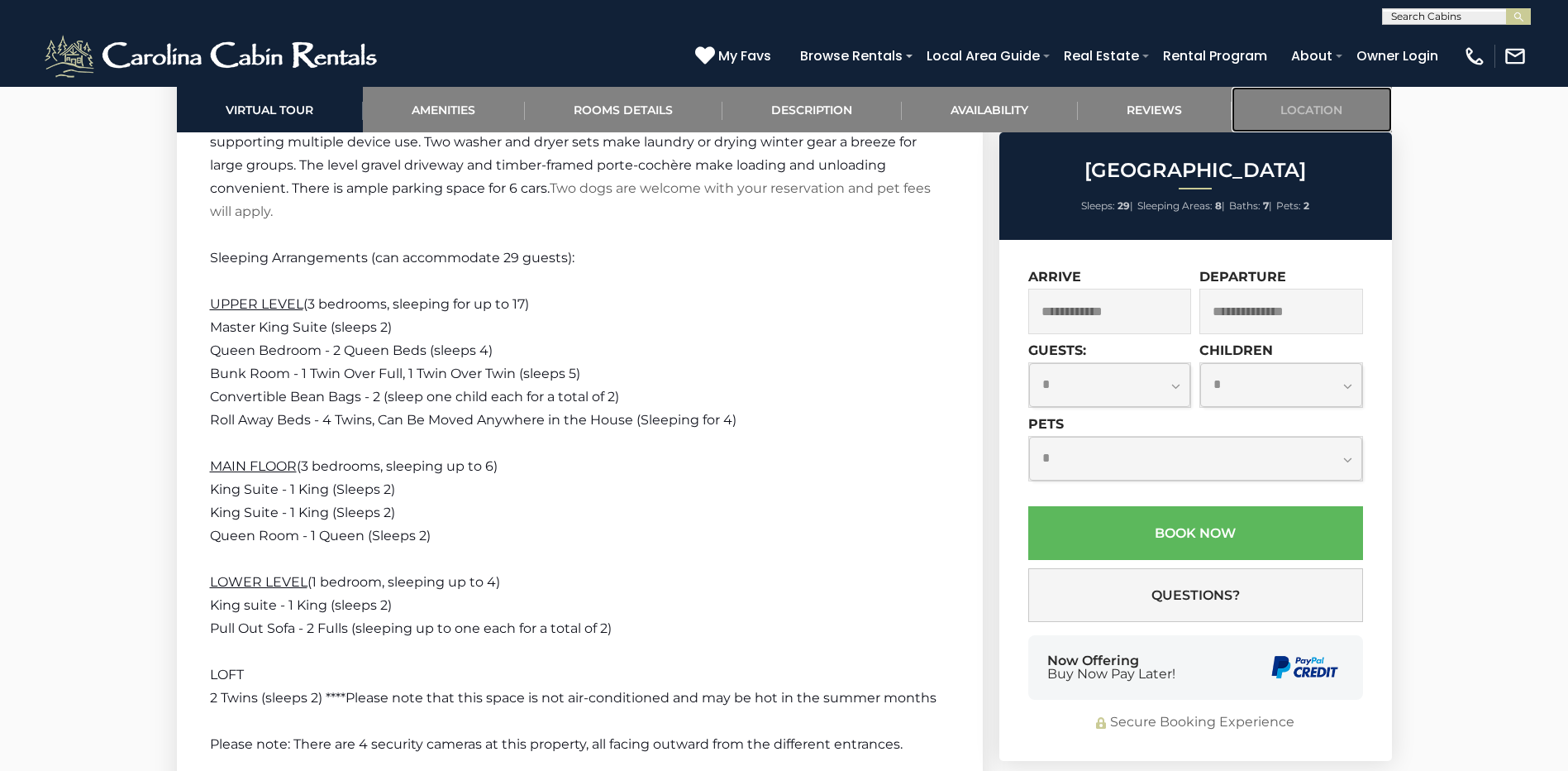
click at [1326, 111] on link "Location" at bounding box center [1311, 109] width 160 height 45
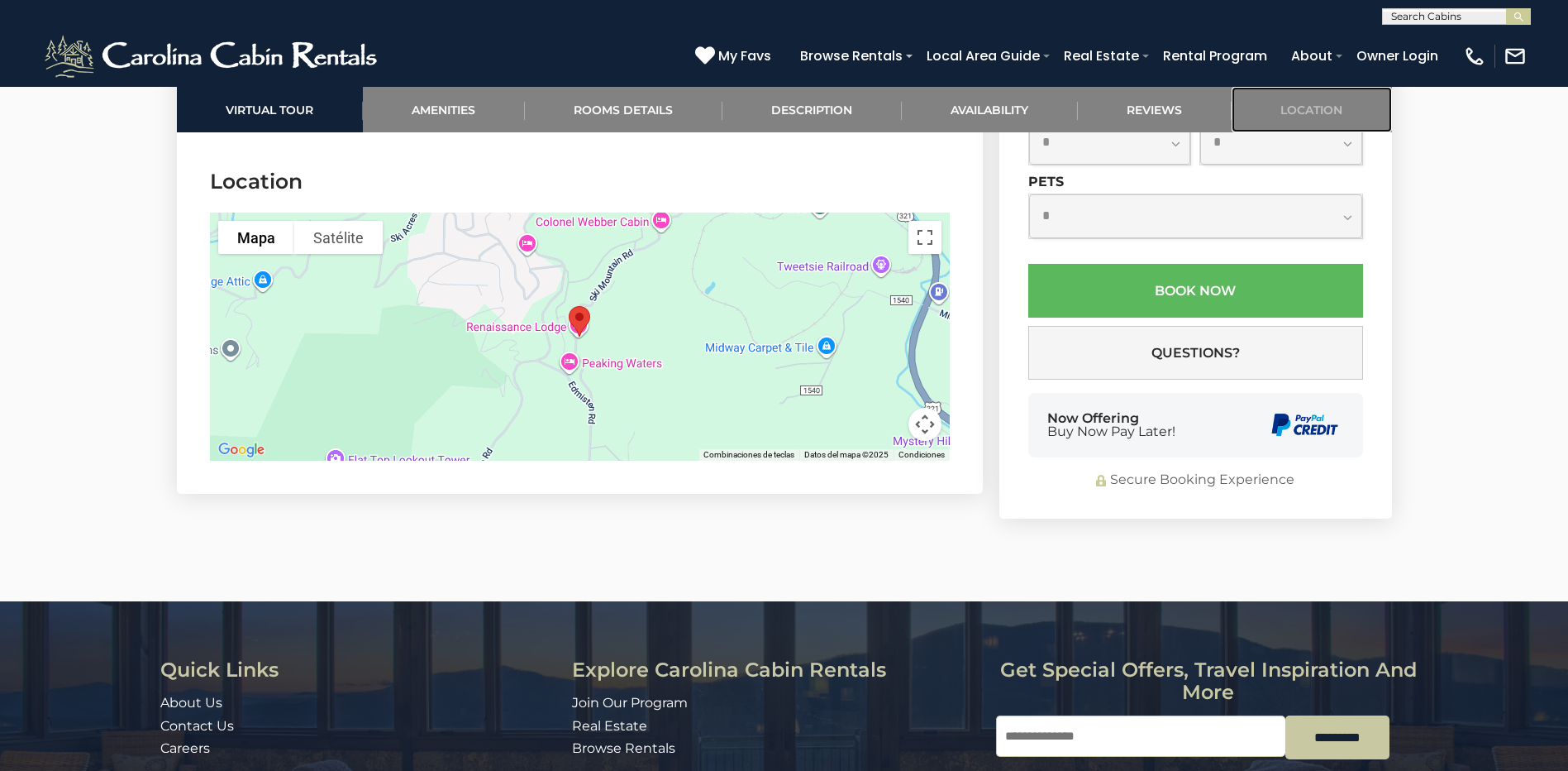
scroll to position [5822, 0]
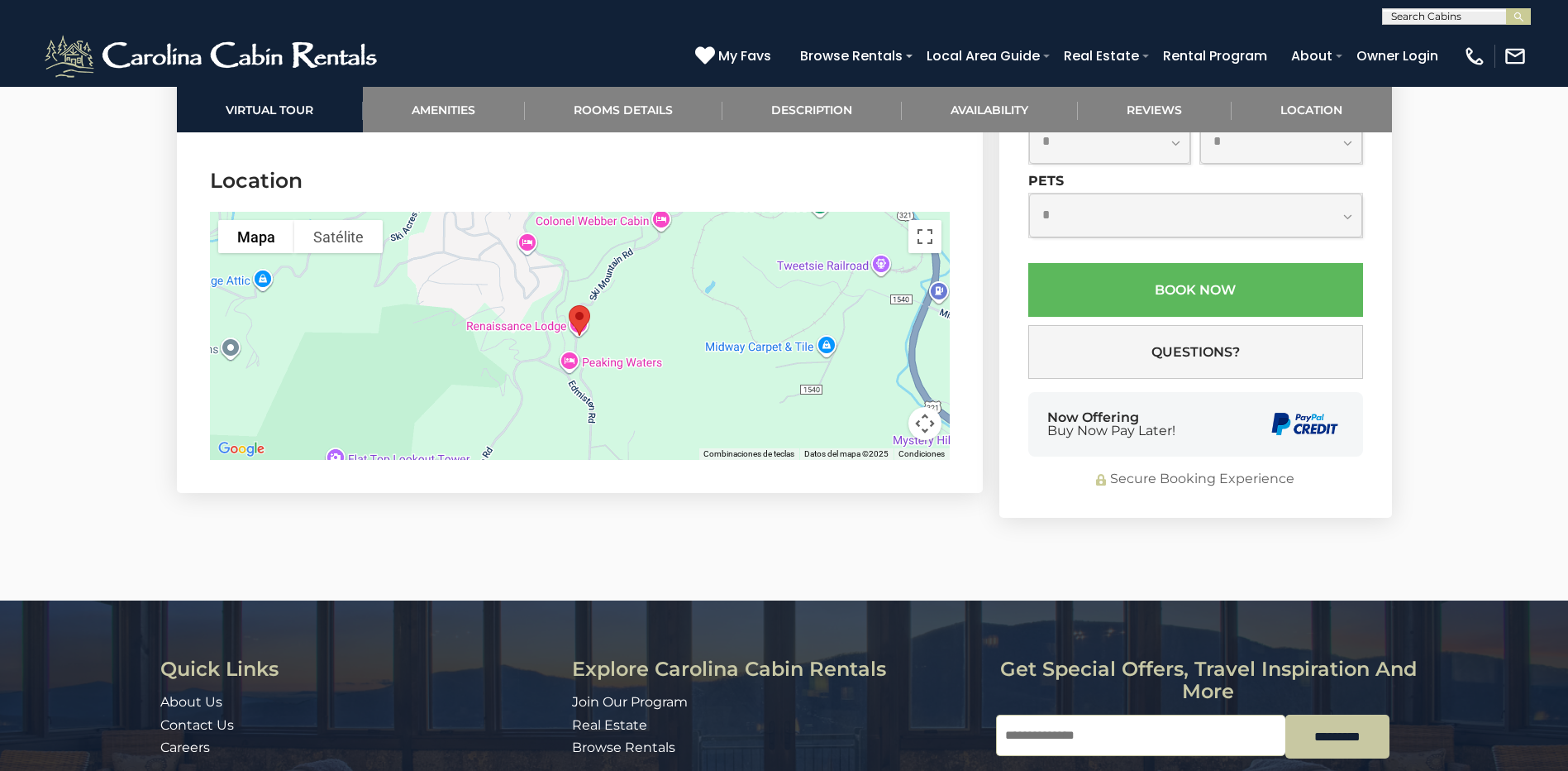
click at [636, 333] on div at bounding box center [580, 336] width 740 height 248
click at [924, 220] on button "Activar o desactivar la vista de pantalla completa" at bounding box center [925, 236] width 33 height 33
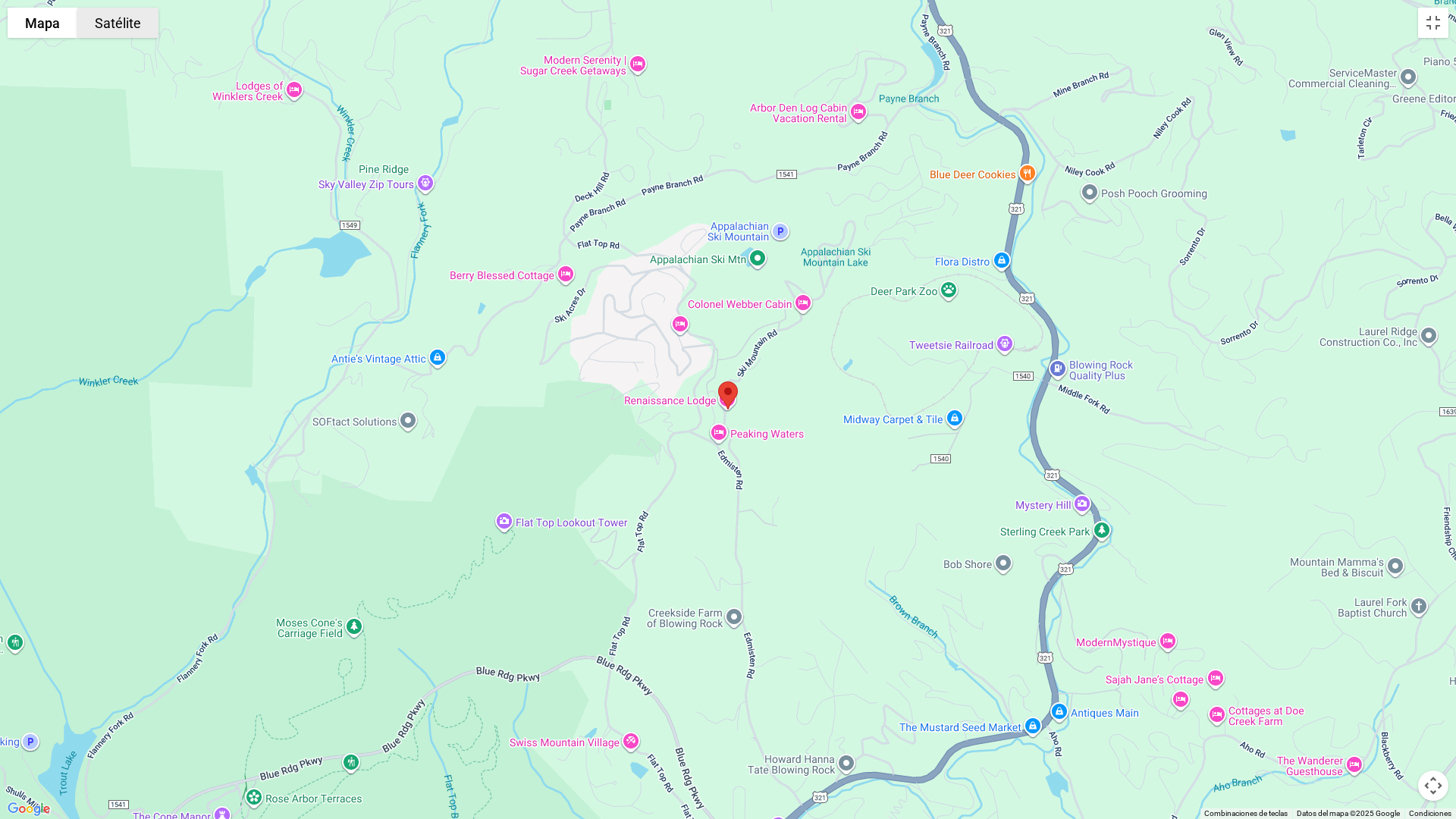
click at [125, 26] on button "Satélite" at bounding box center [118, 23] width 81 height 31
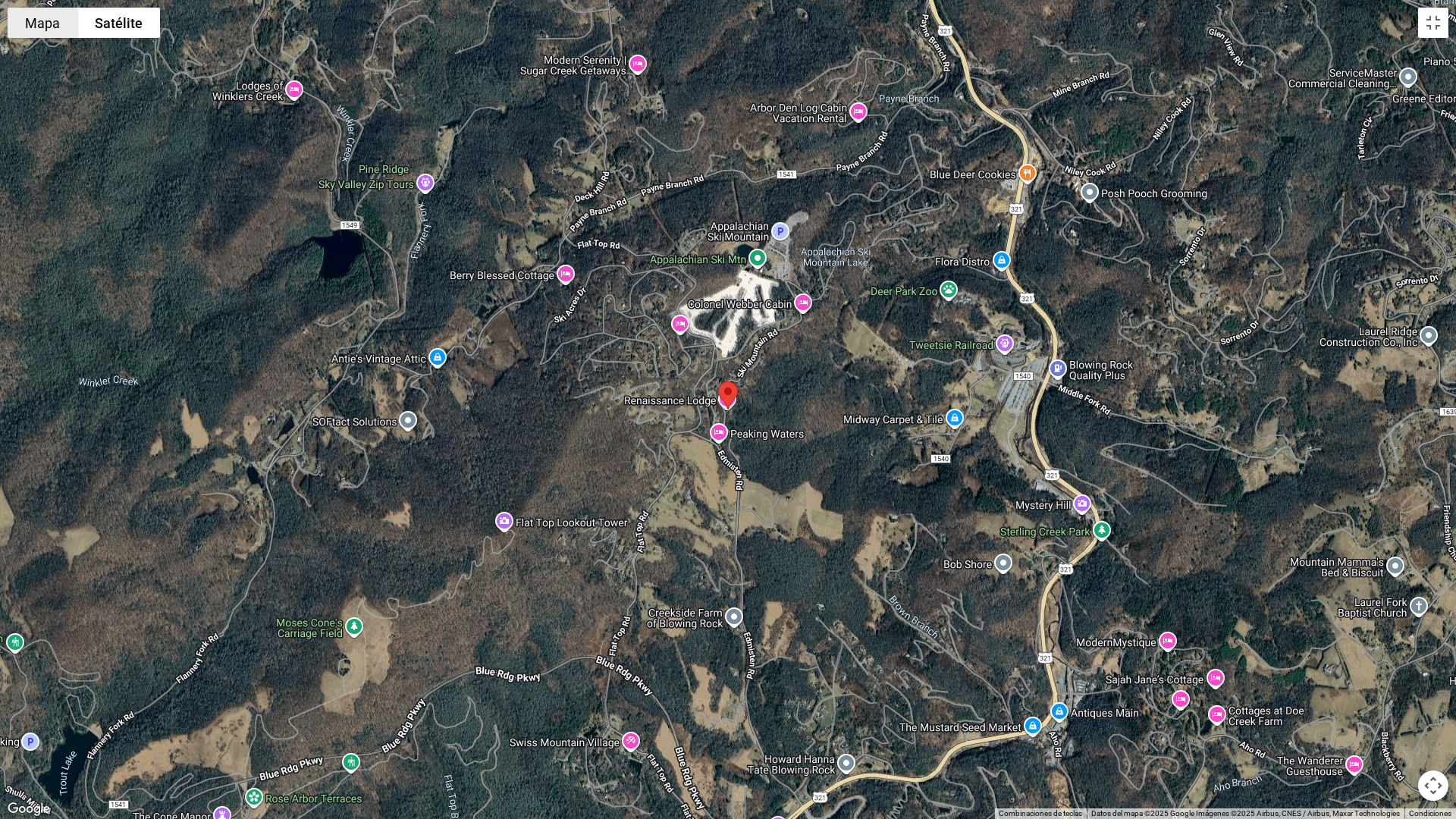
click at [24, 29] on button "Mapa" at bounding box center [42, 23] width 70 height 31
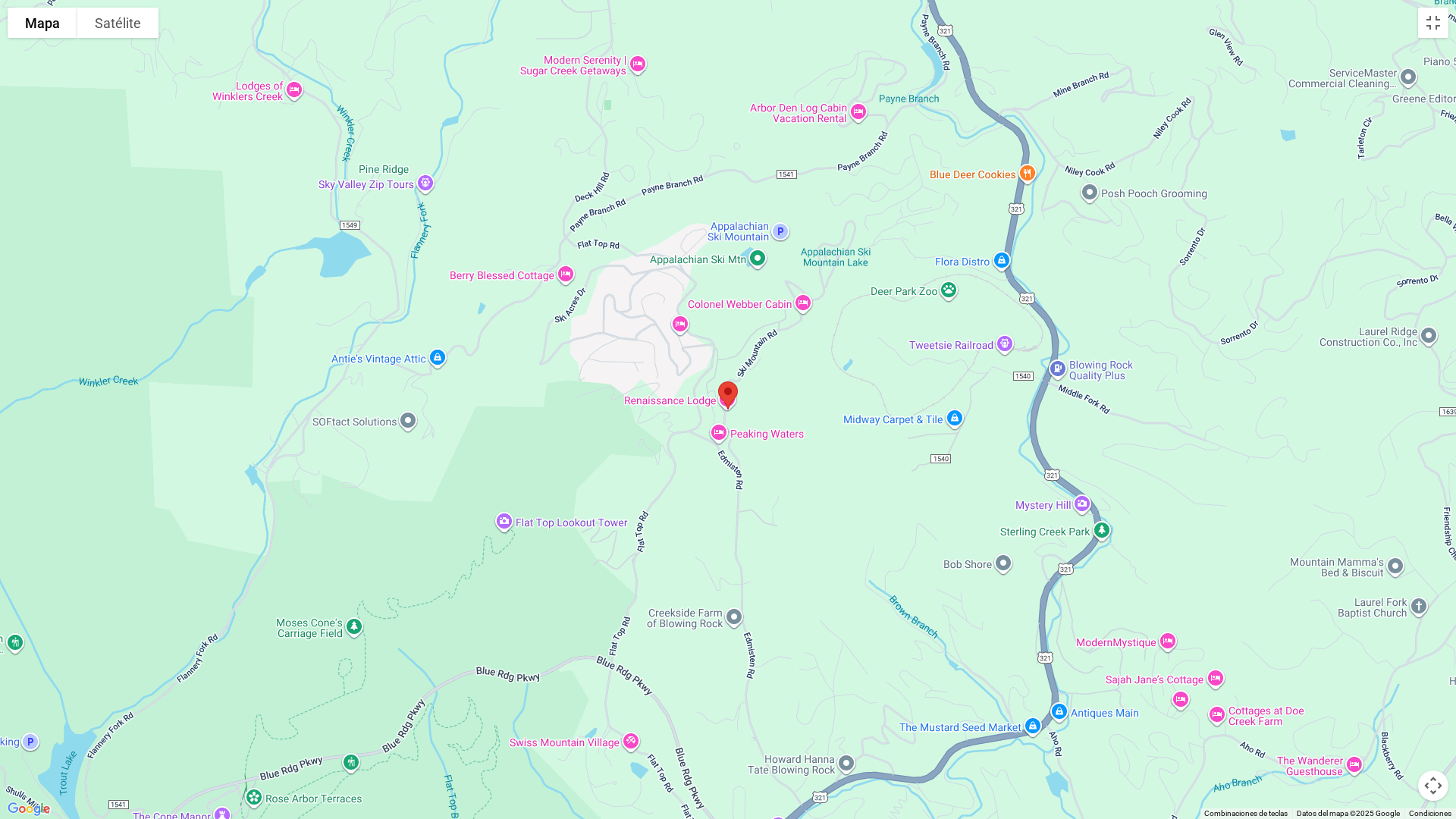
click at [832, 402] on div at bounding box center [728, 409] width 1456 height 819
click at [1181, 700] on div at bounding box center [728, 409] width 1456 height 819
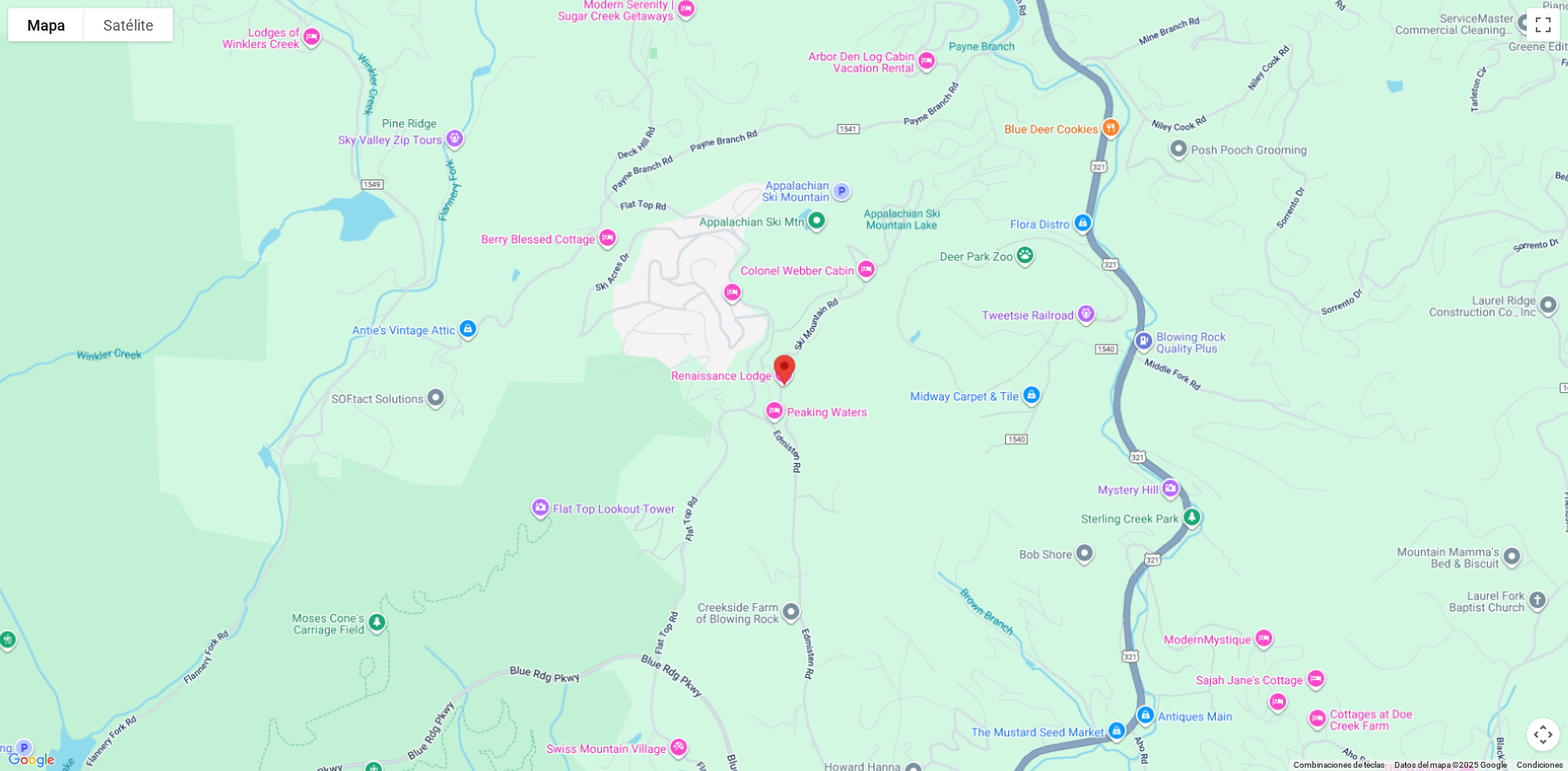
scroll to position [5735, 0]
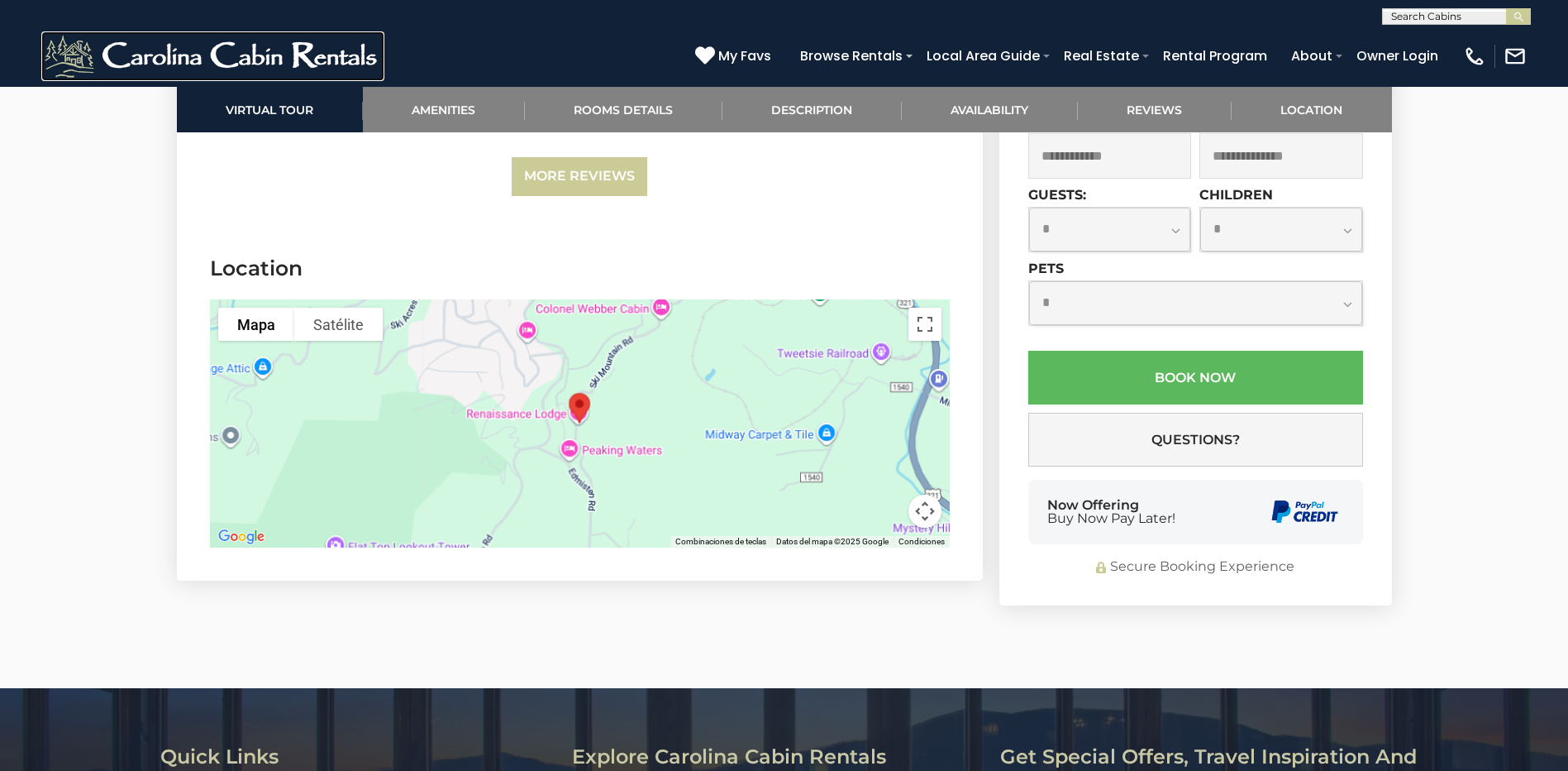
click at [282, 45] on img at bounding box center [213, 56] width 344 height 49
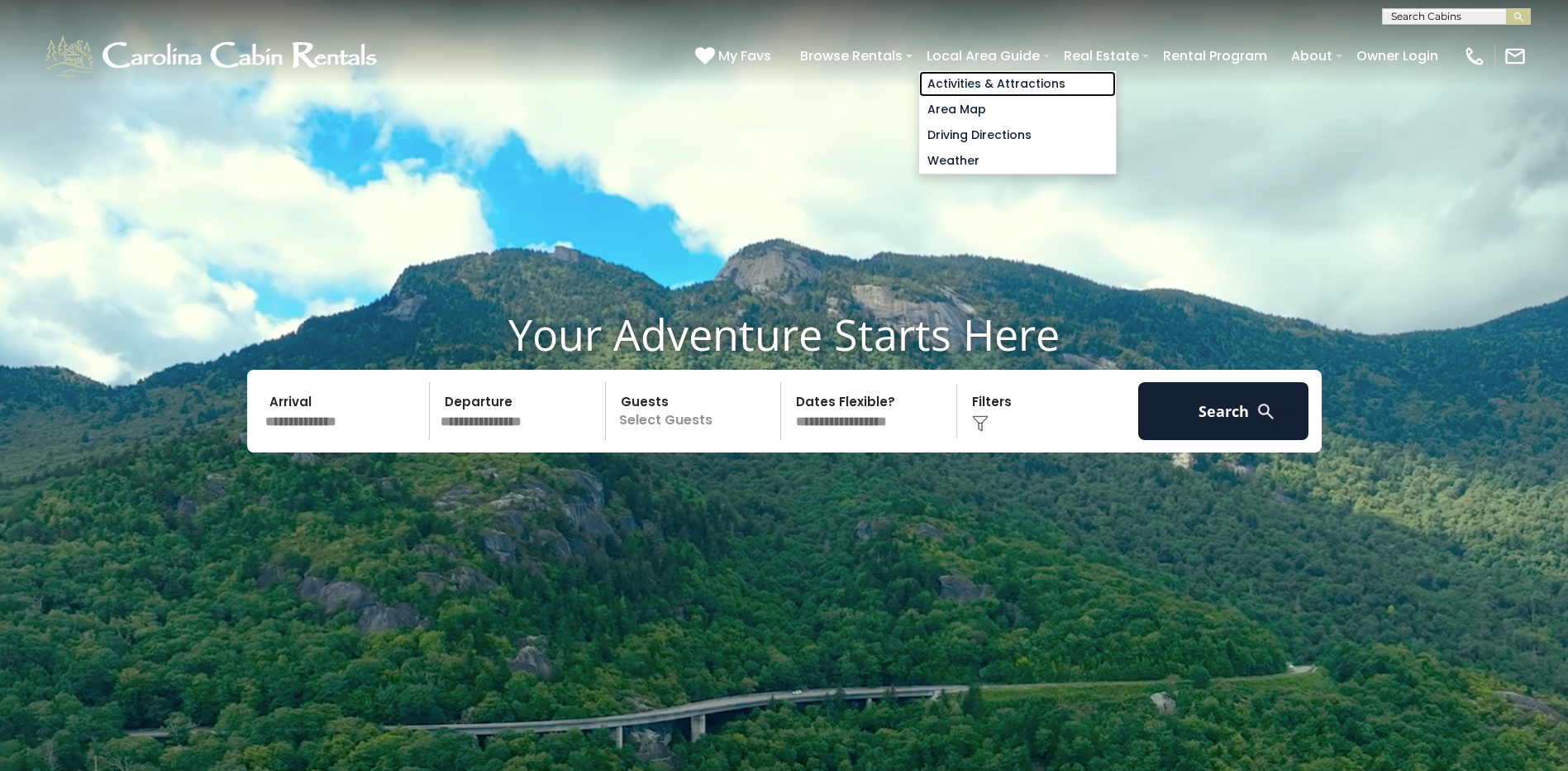
click at [966, 80] on link "Activities & Attractions" at bounding box center [1018, 84] width 197 height 26
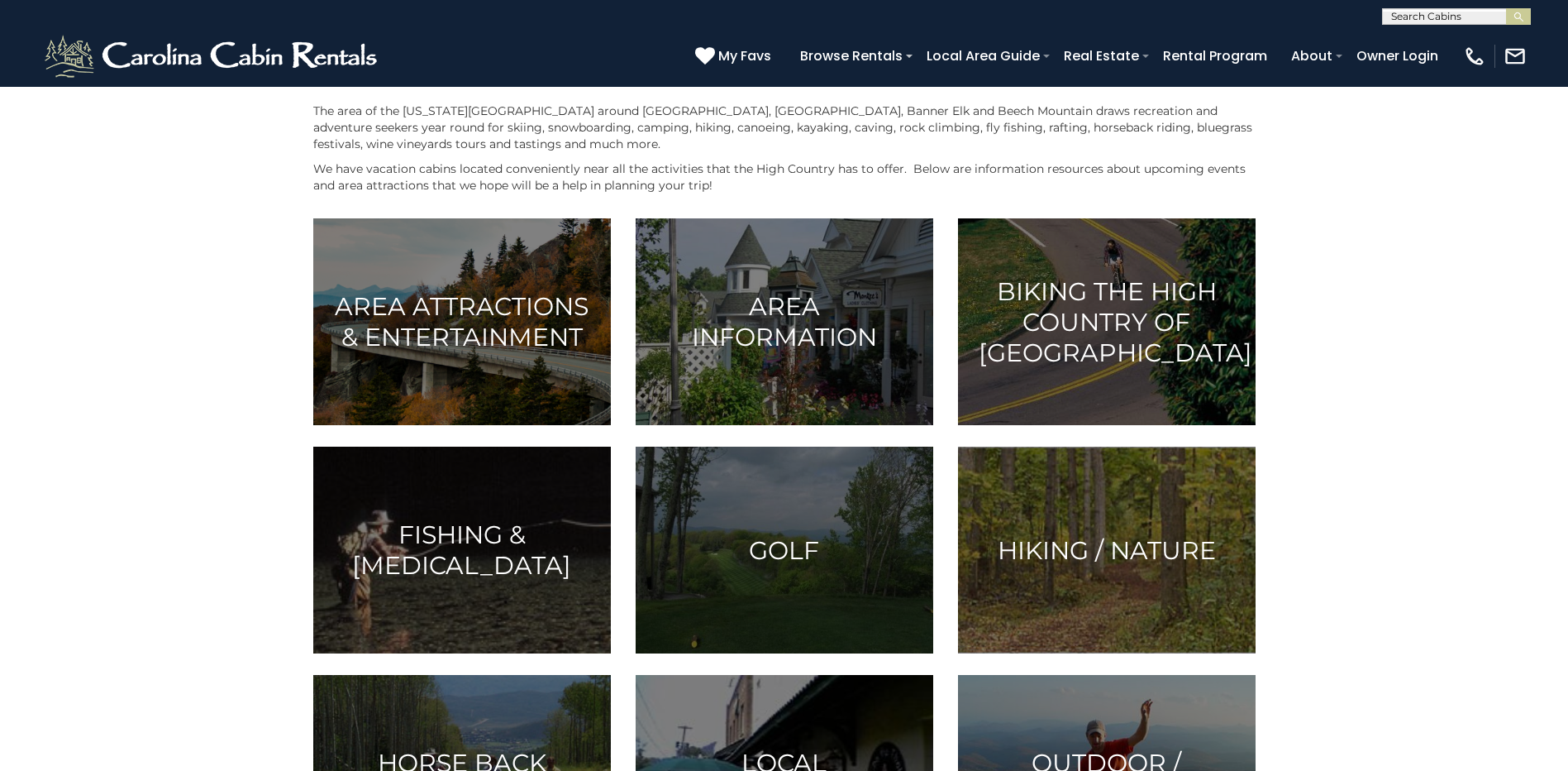
scroll to position [331, 0]
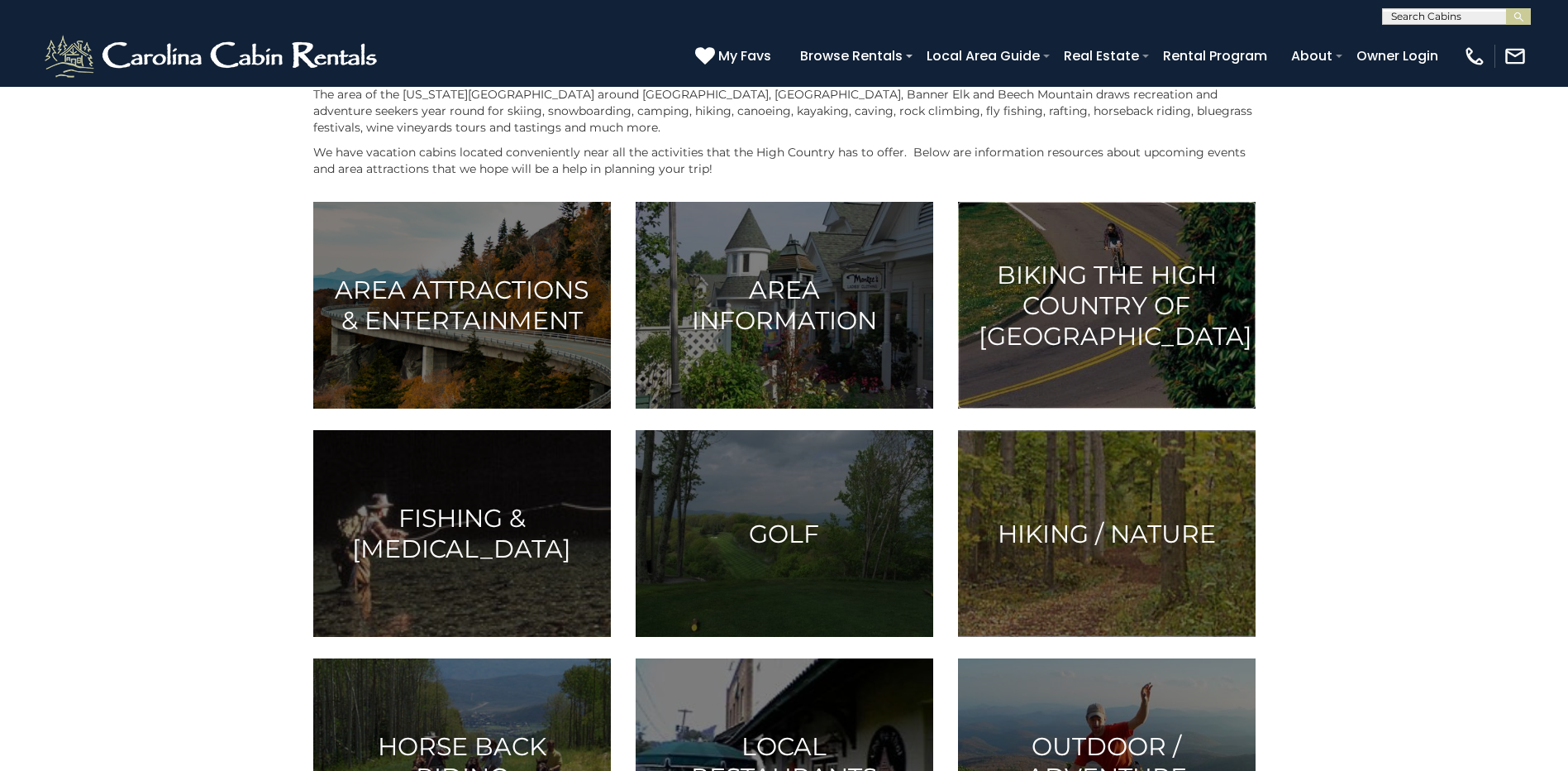
click at [1108, 302] on h3 "Biking the High Country of NC" at bounding box center [1106, 305] width 256 height 92
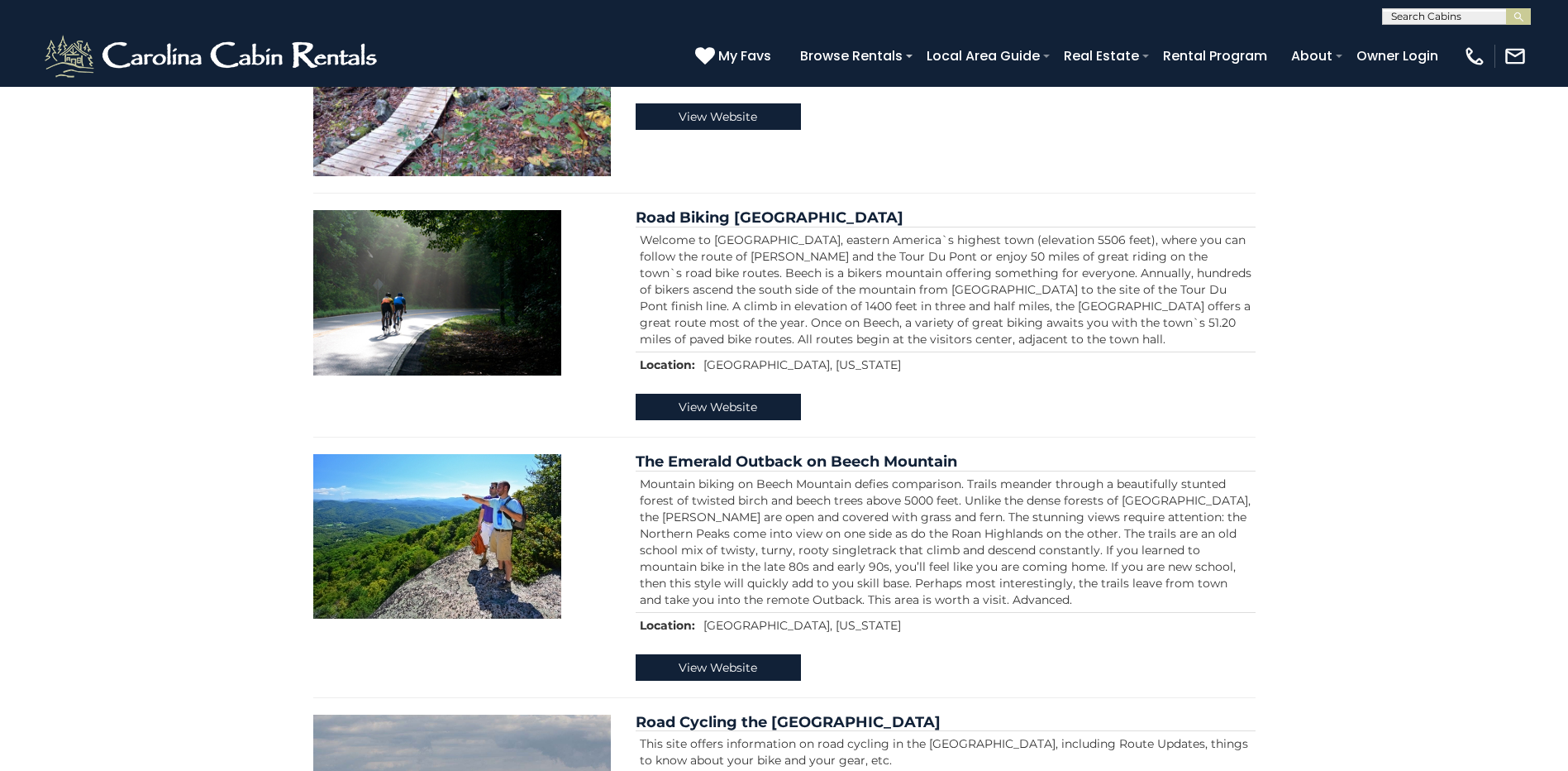
scroll to position [414, 0]
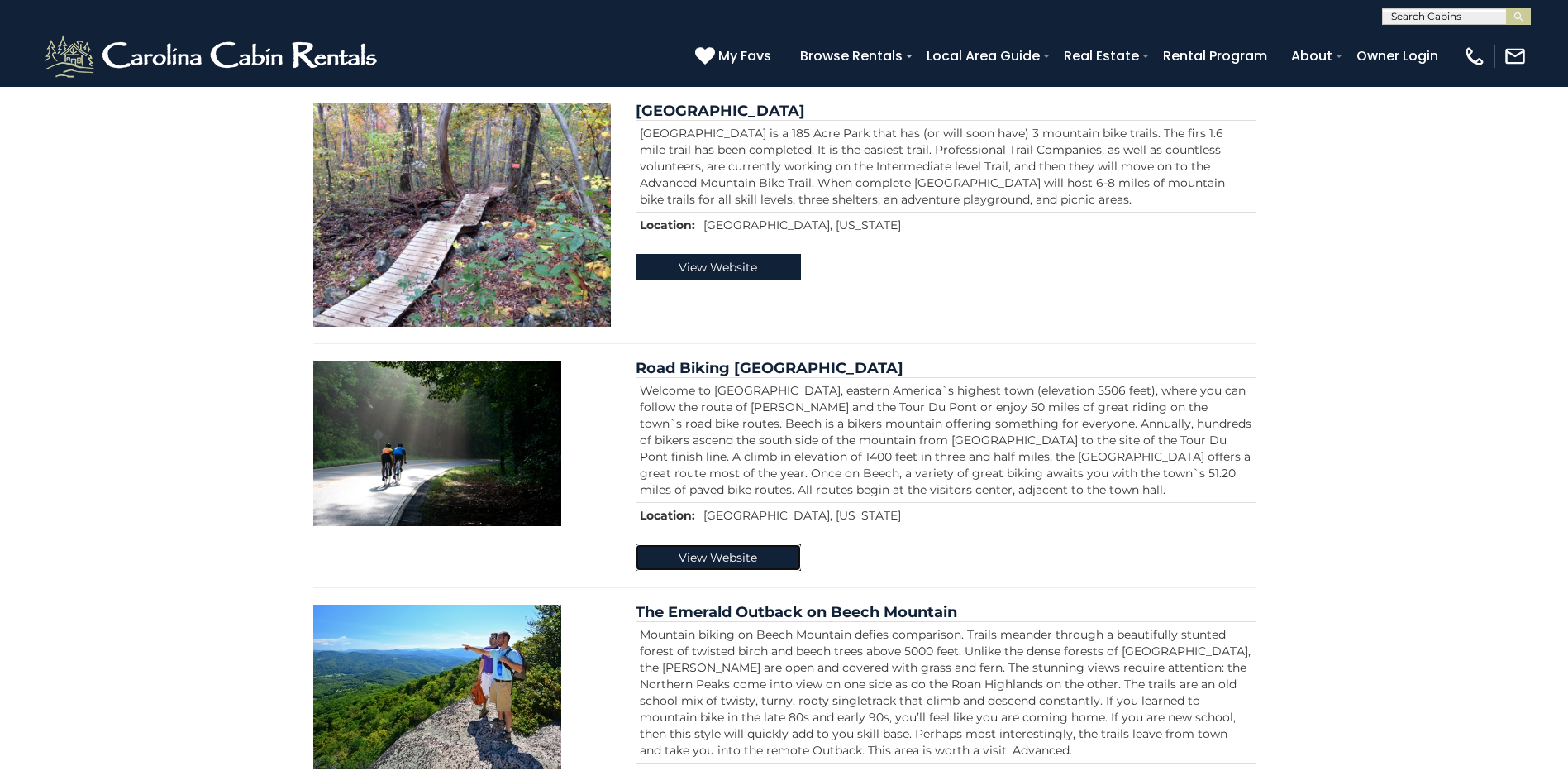
click at [724, 555] on link "View Website" at bounding box center [719, 557] width 165 height 27
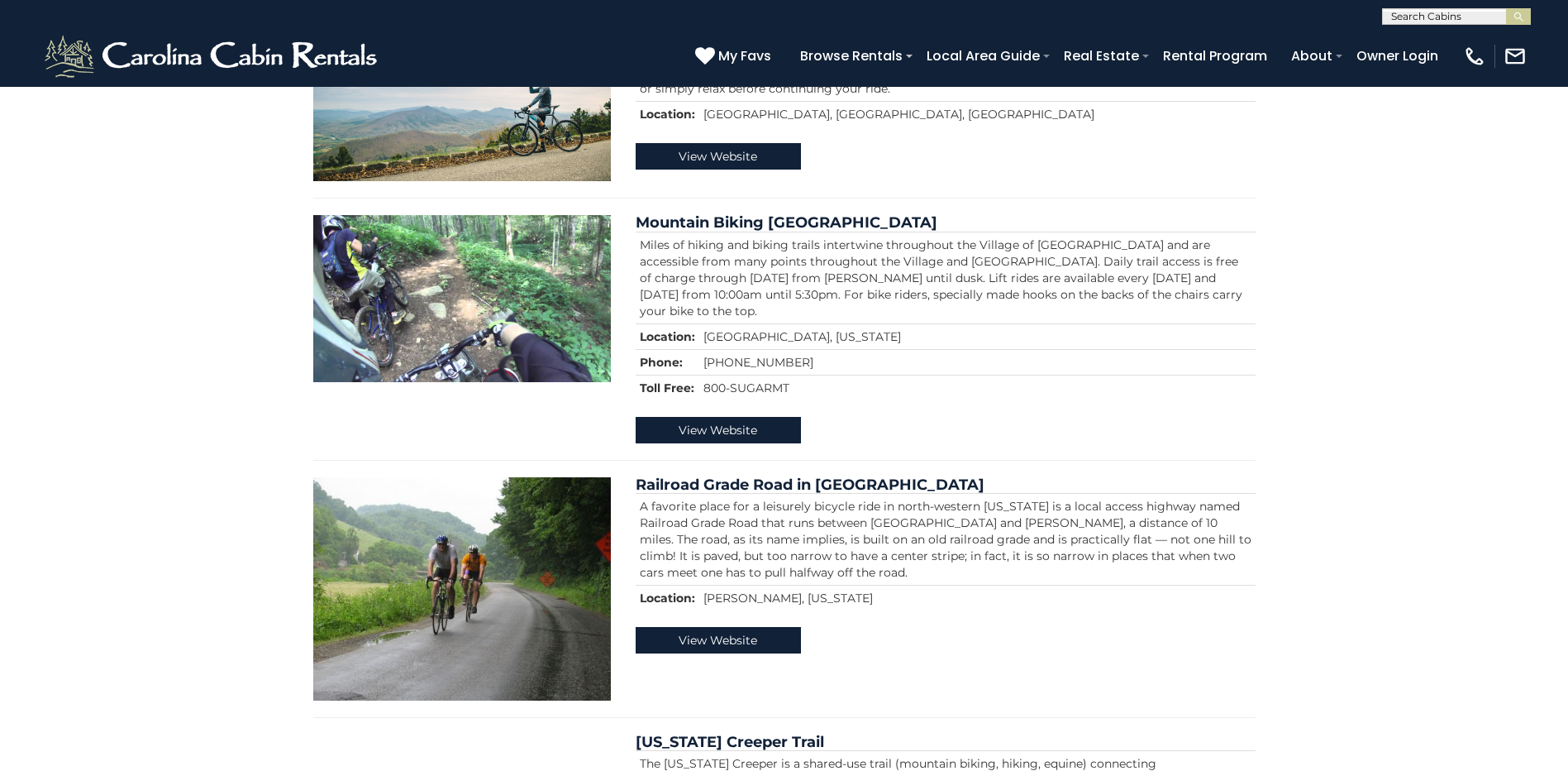
scroll to position [1572, 0]
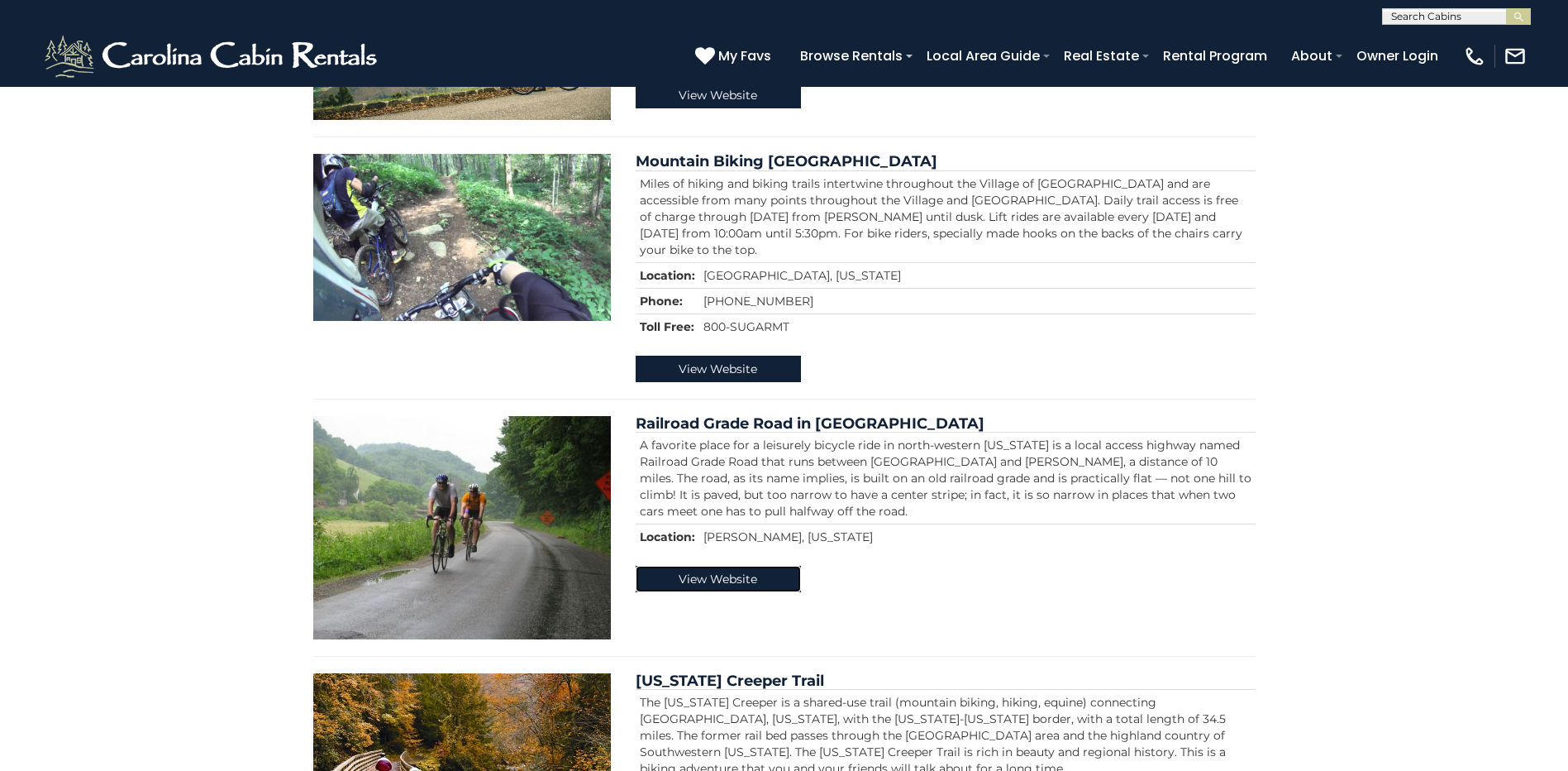
click at [784, 579] on link "View Website" at bounding box center [719, 578] width 165 height 27
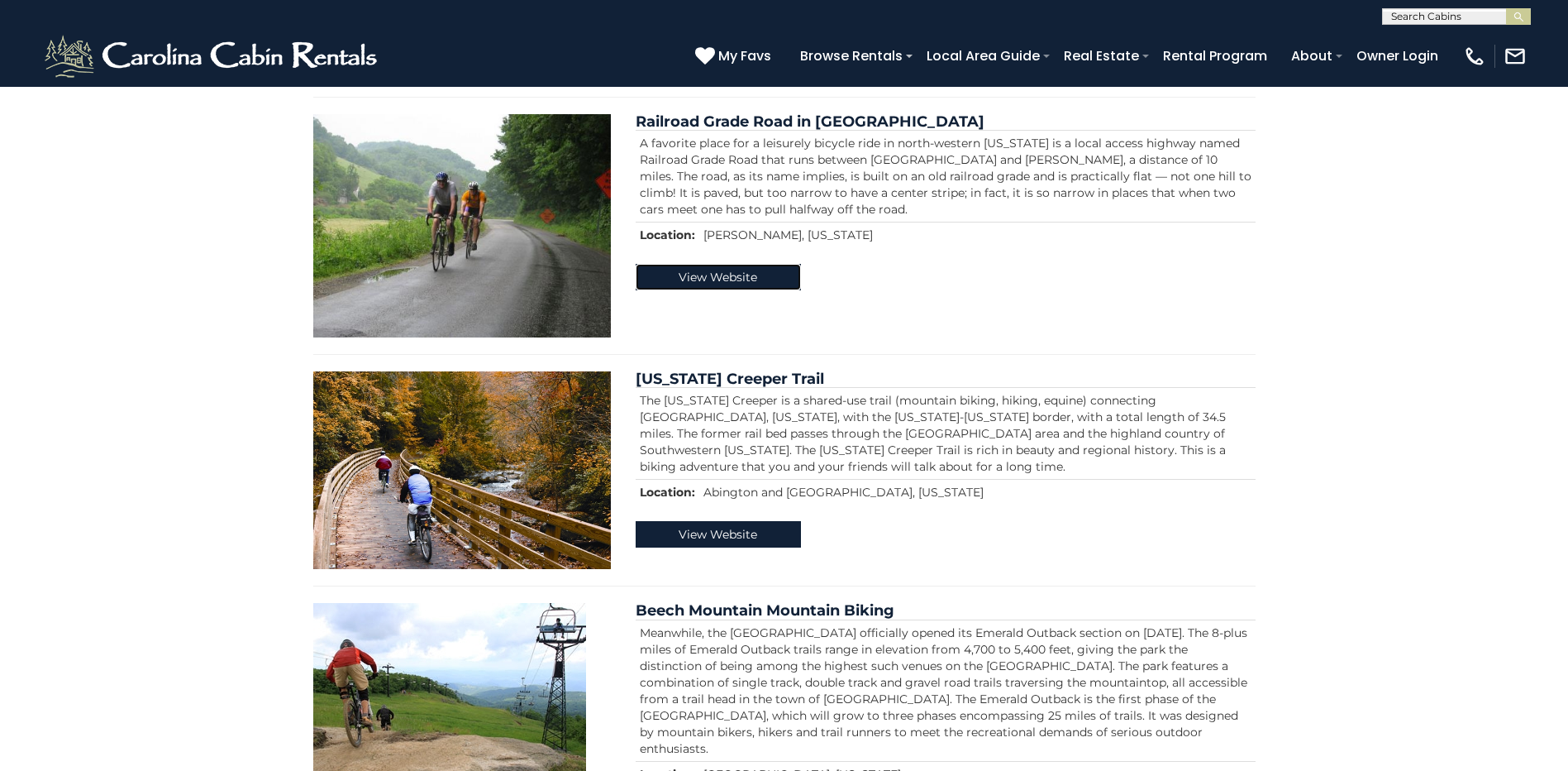
scroll to position [1902, 0]
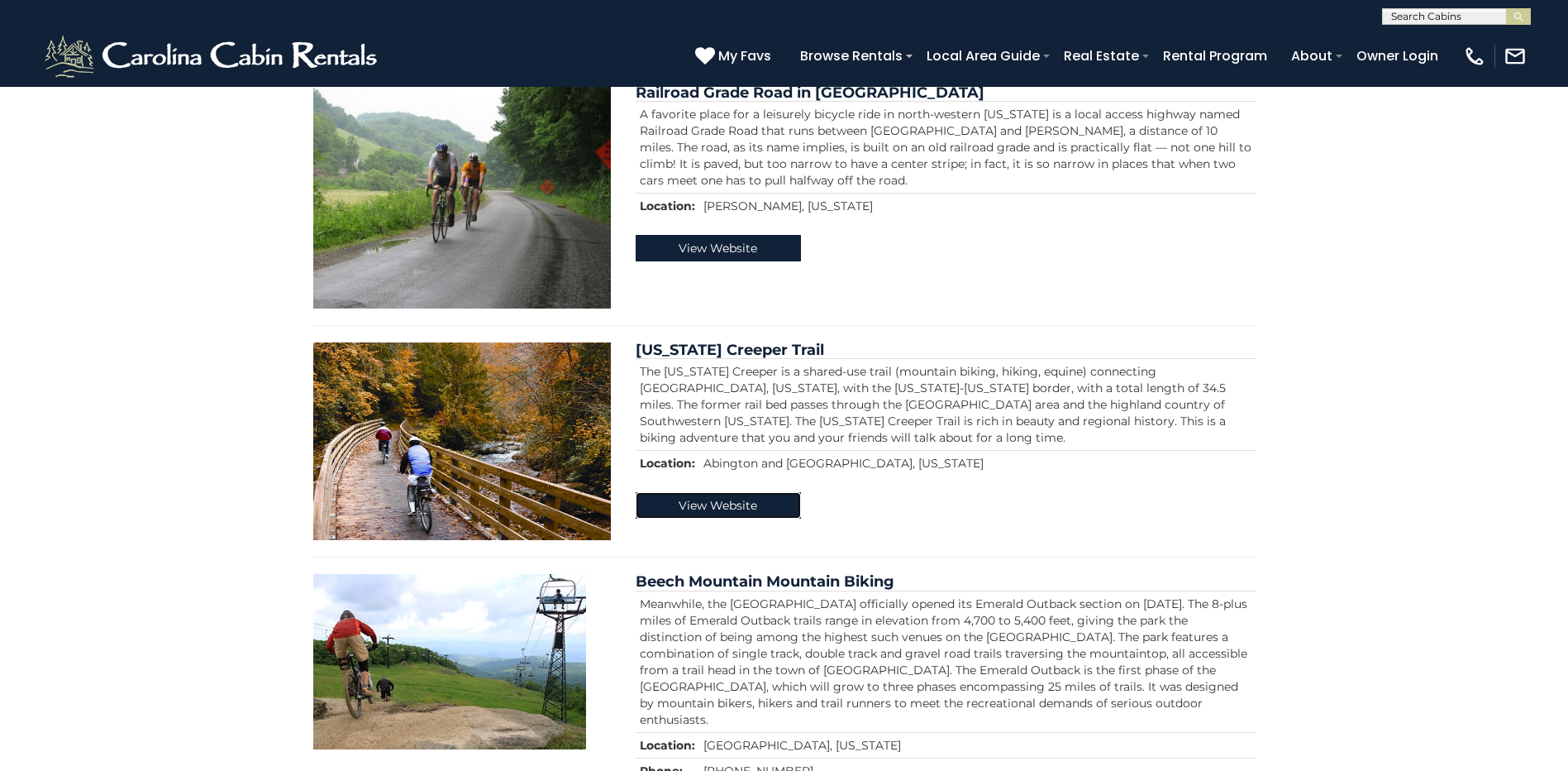
click at [757, 507] on link "View Website" at bounding box center [719, 505] width 165 height 27
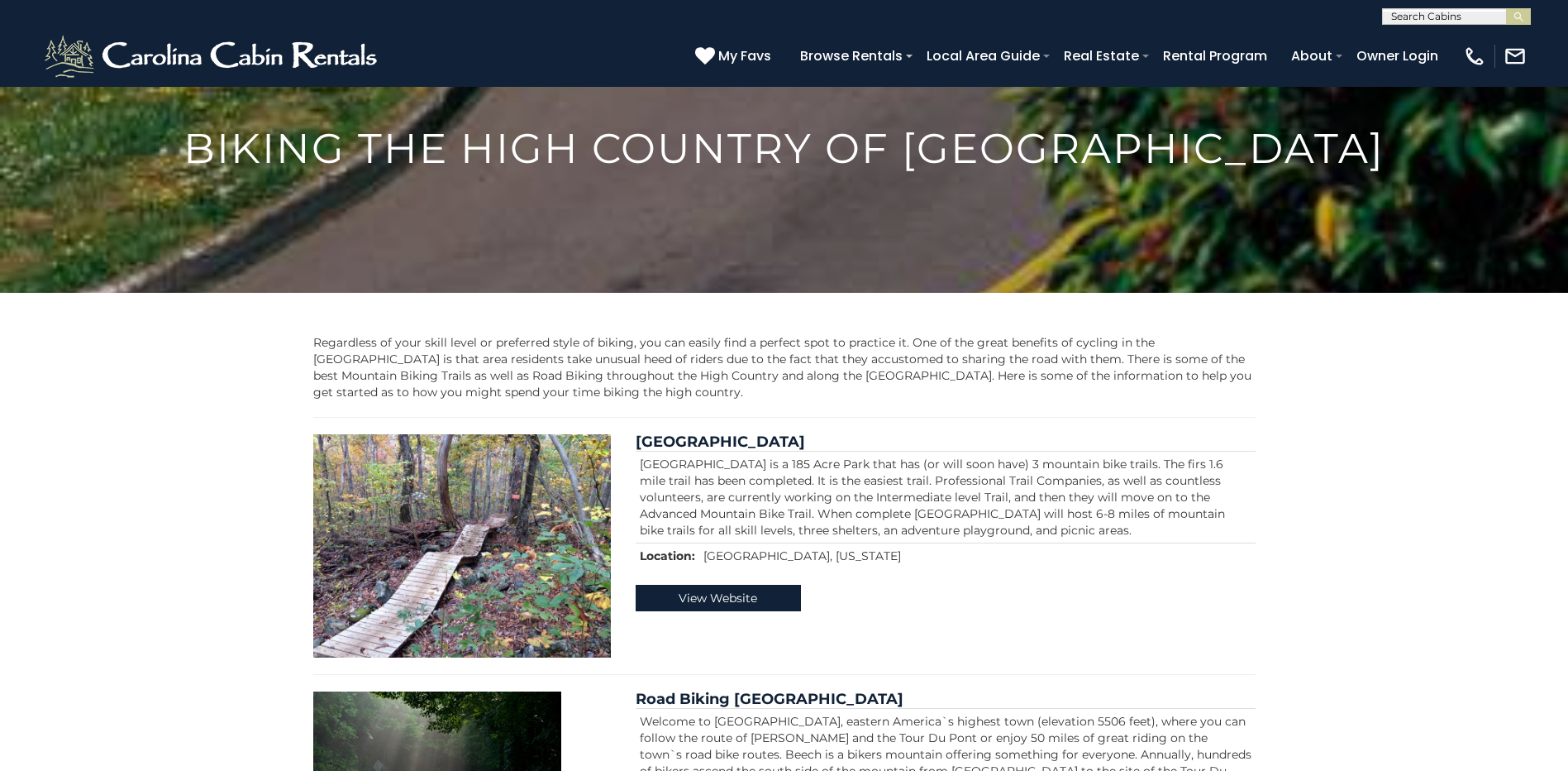
scroll to position [0, 0]
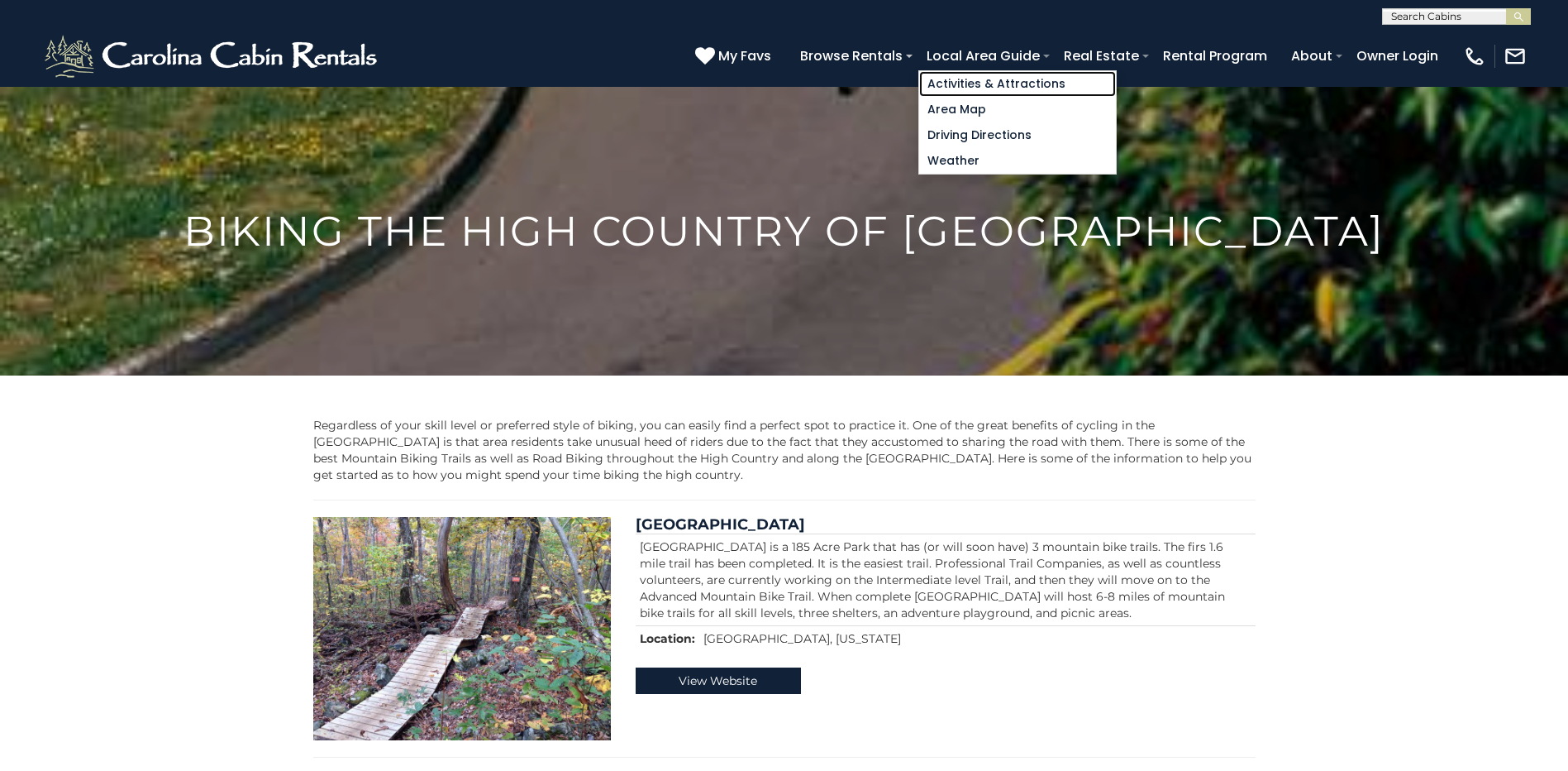
click at [1009, 75] on link "Activities & Attractions" at bounding box center [1018, 84] width 197 height 26
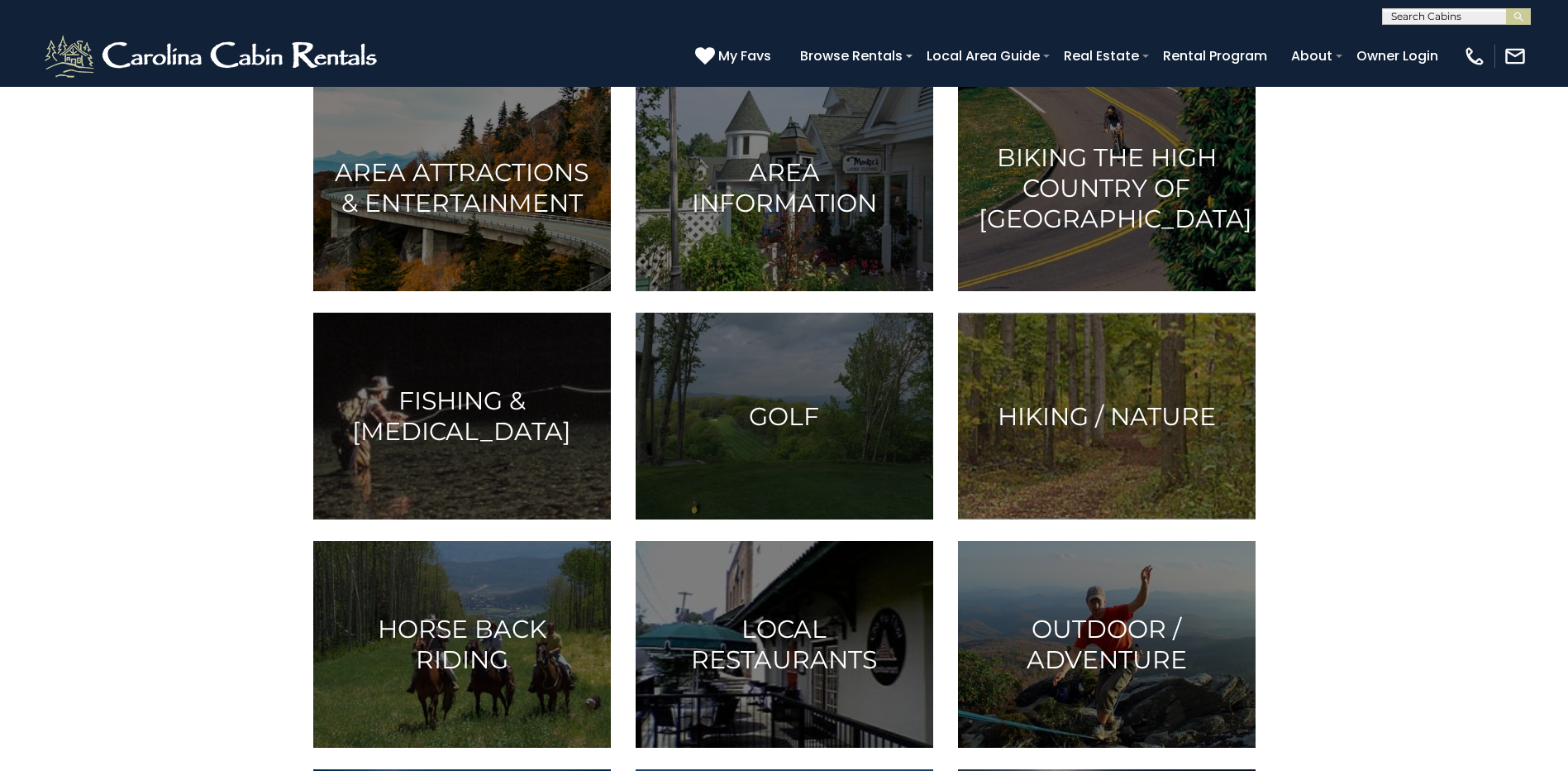
scroll to position [435, 0]
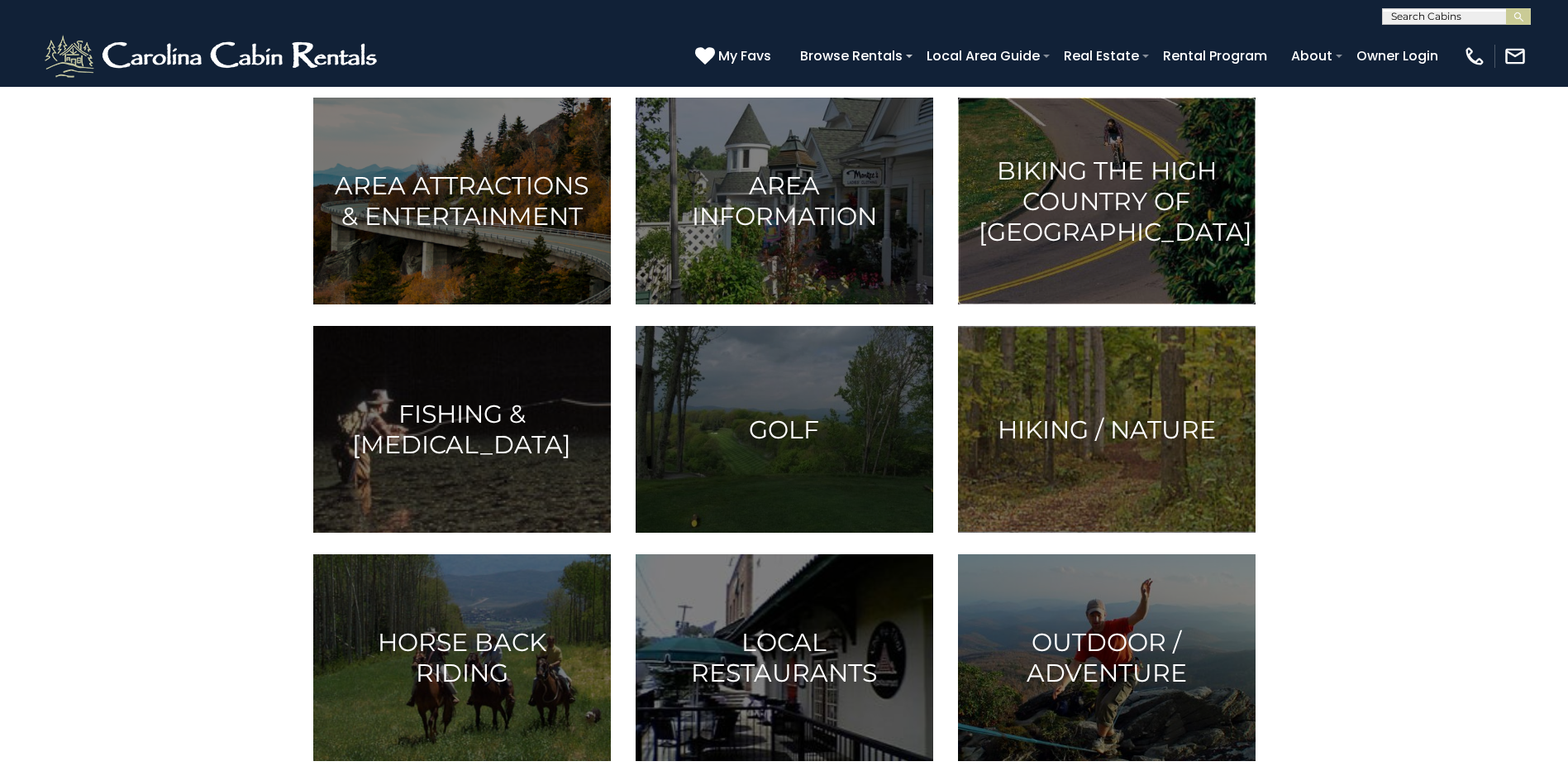
click at [1087, 241] on img at bounding box center [1106, 201] width 297 height 207
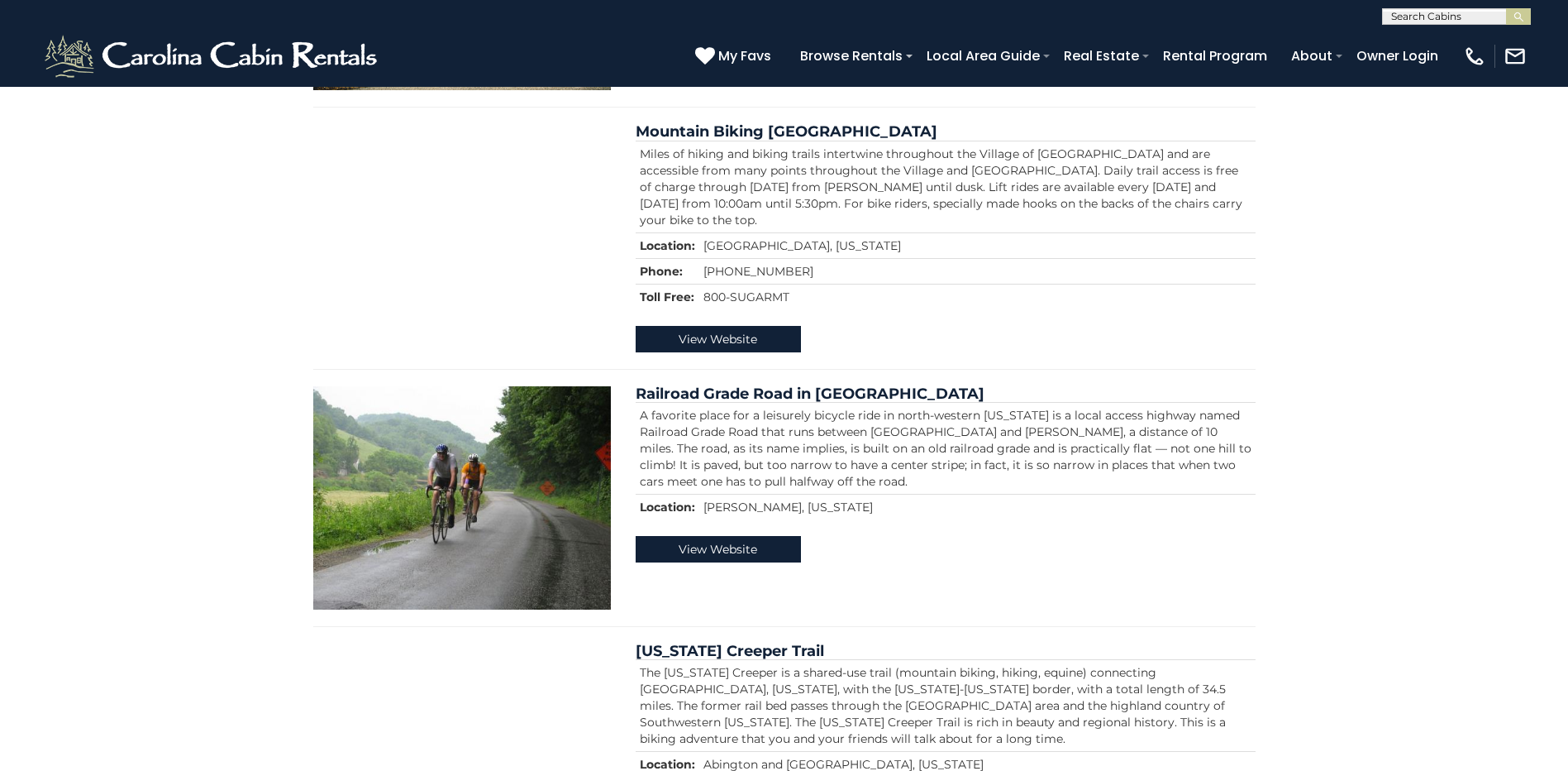
scroll to position [1188, 0]
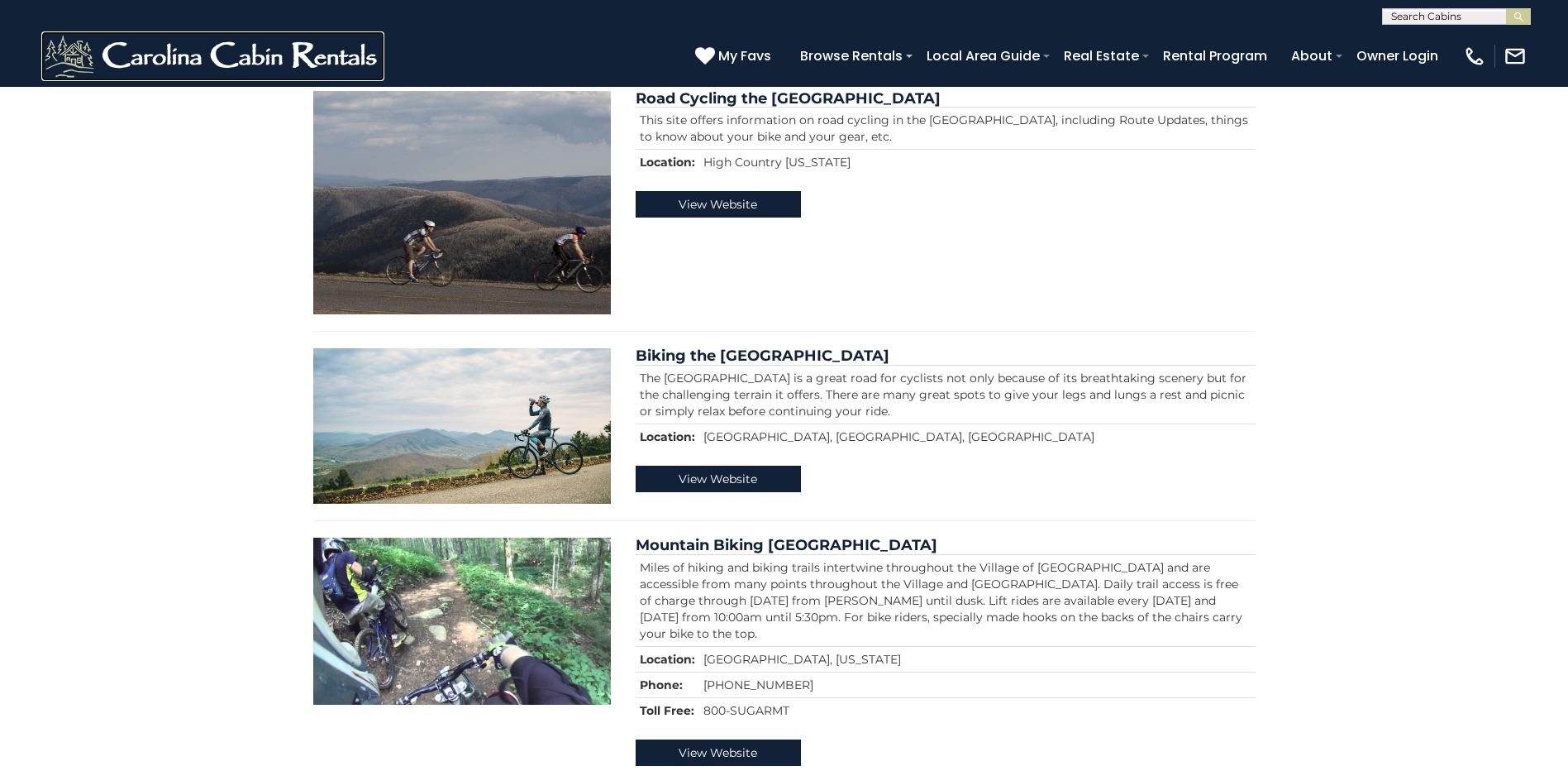
click at [329, 58] on img at bounding box center [213, 56] width 344 height 49
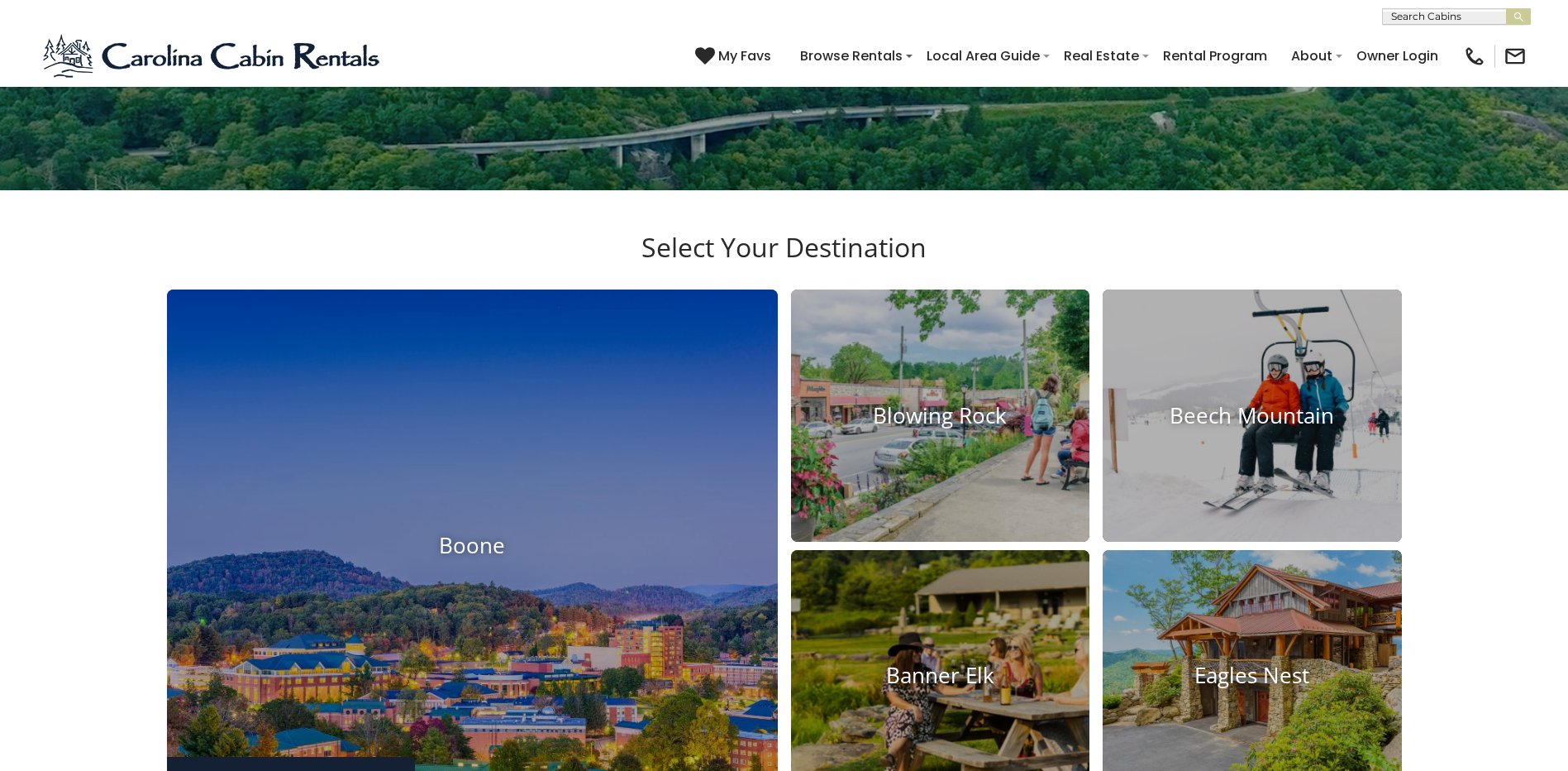
scroll to position [579, 0]
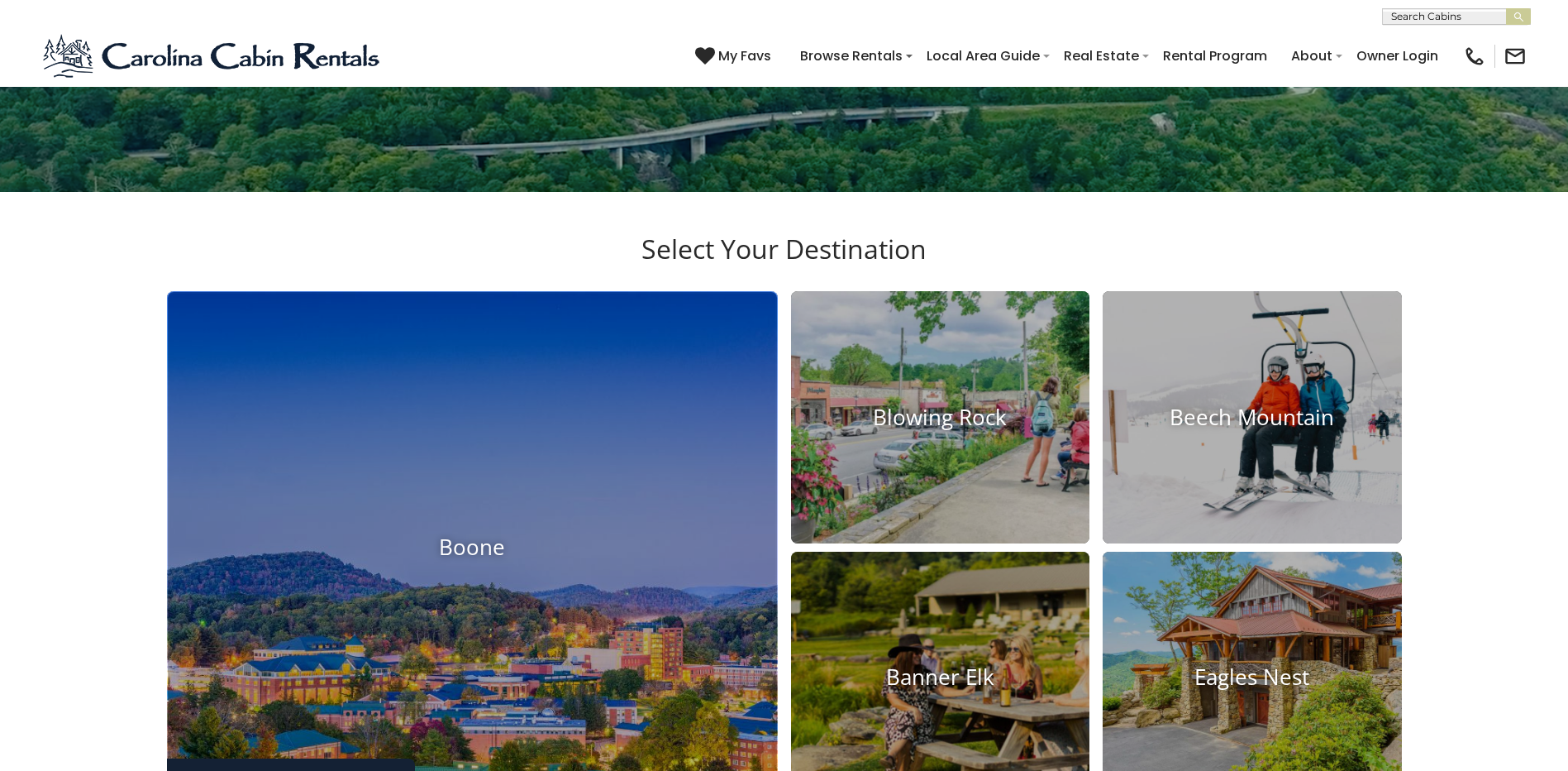
click at [554, 514] on img at bounding box center [472, 547] width 611 height 512
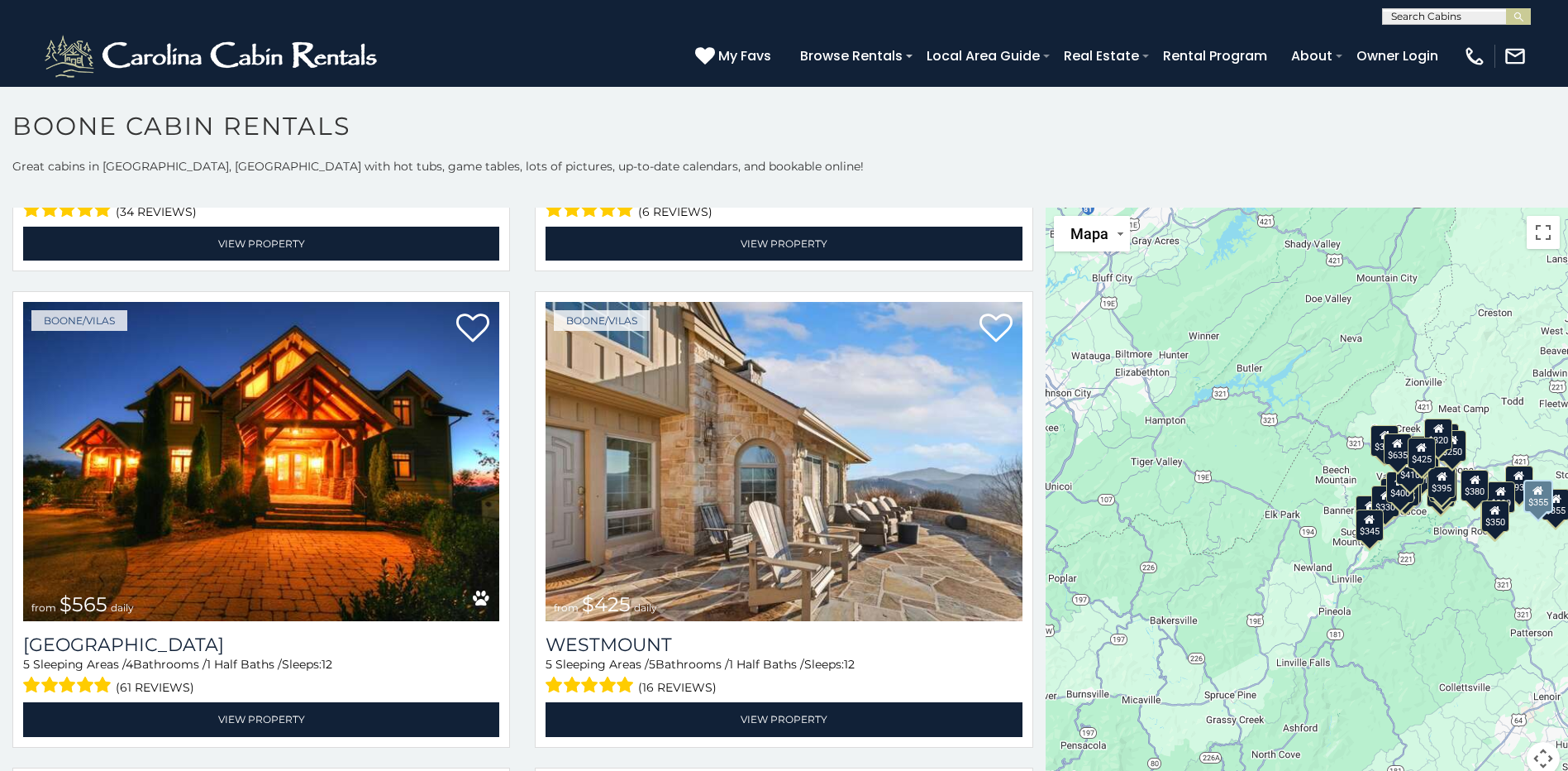
scroll to position [414, 0]
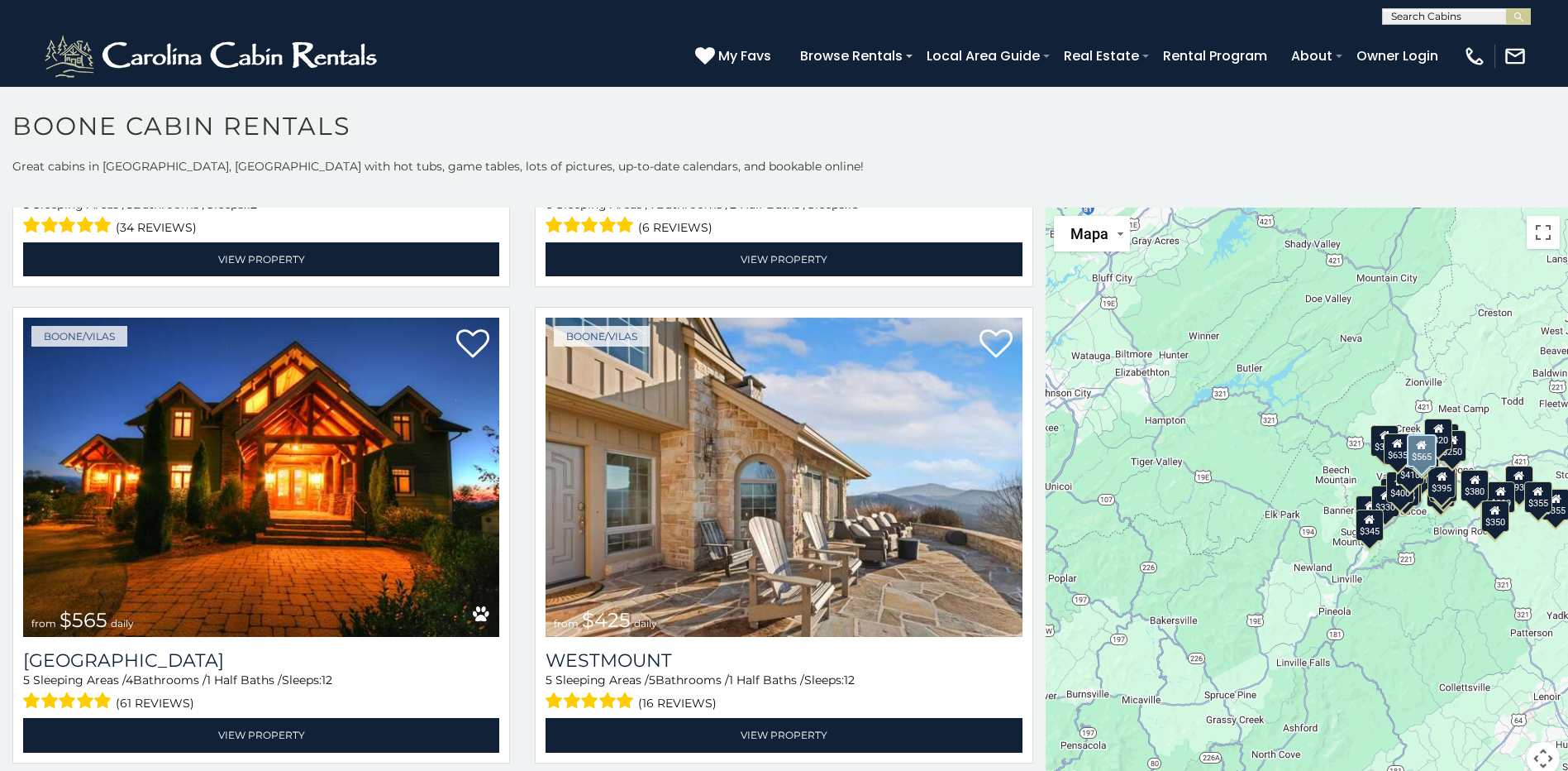
click at [344, 452] on img at bounding box center [262, 477] width 476 height 319
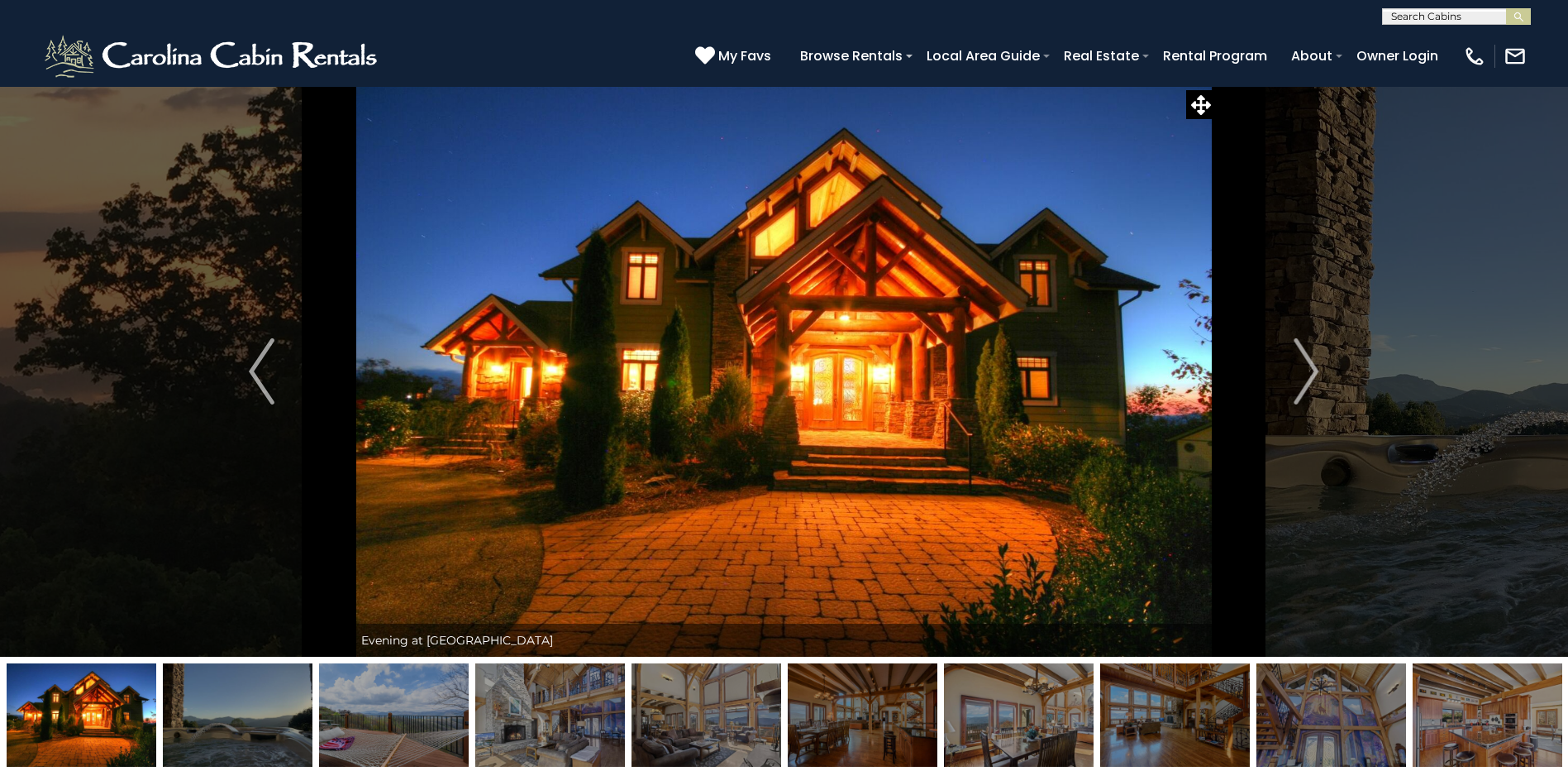
click at [1308, 361] on img "Next" at bounding box center [1305, 370] width 25 height 66
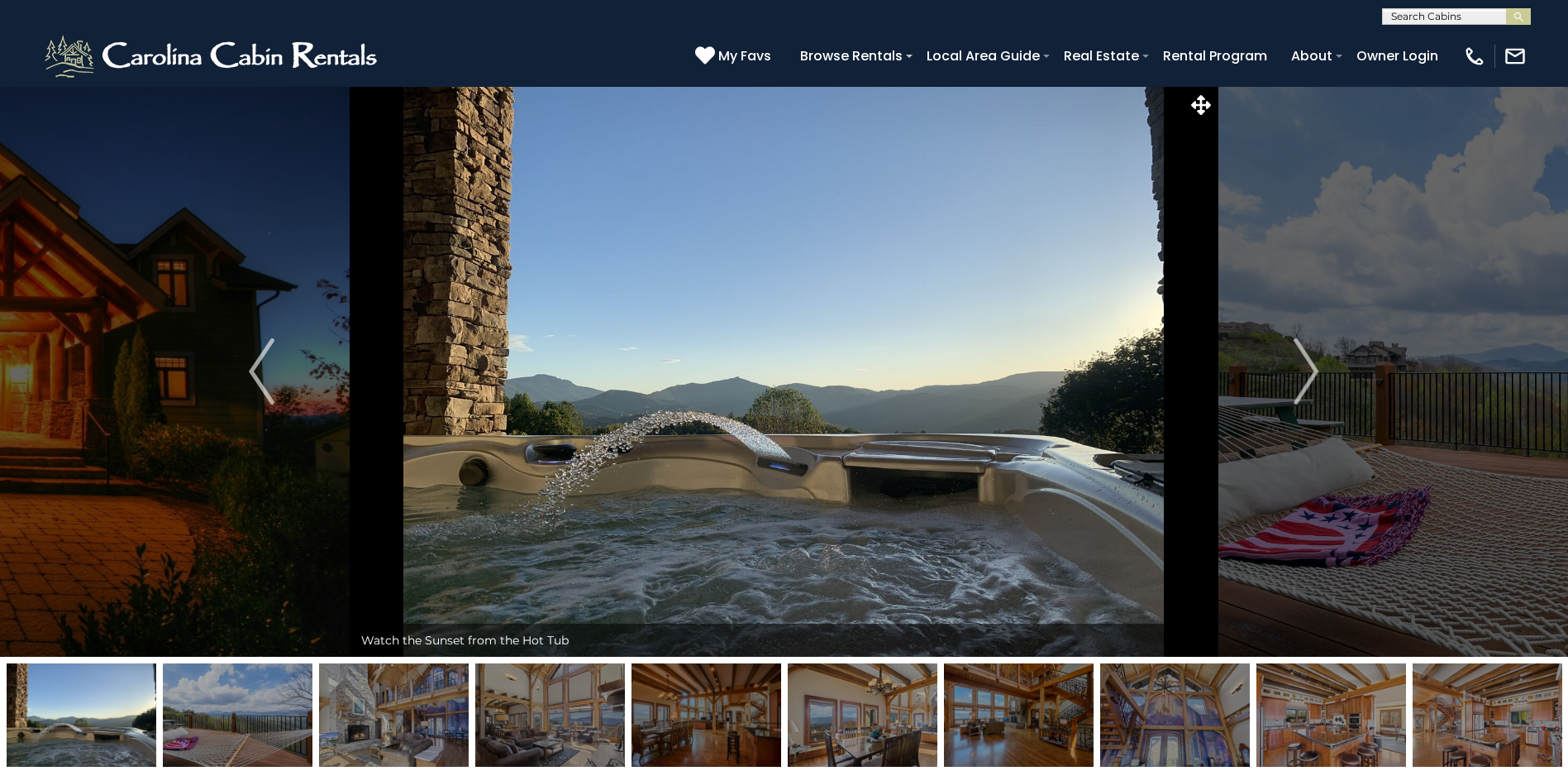
click at [1308, 361] on img "Next" at bounding box center [1305, 370] width 25 height 66
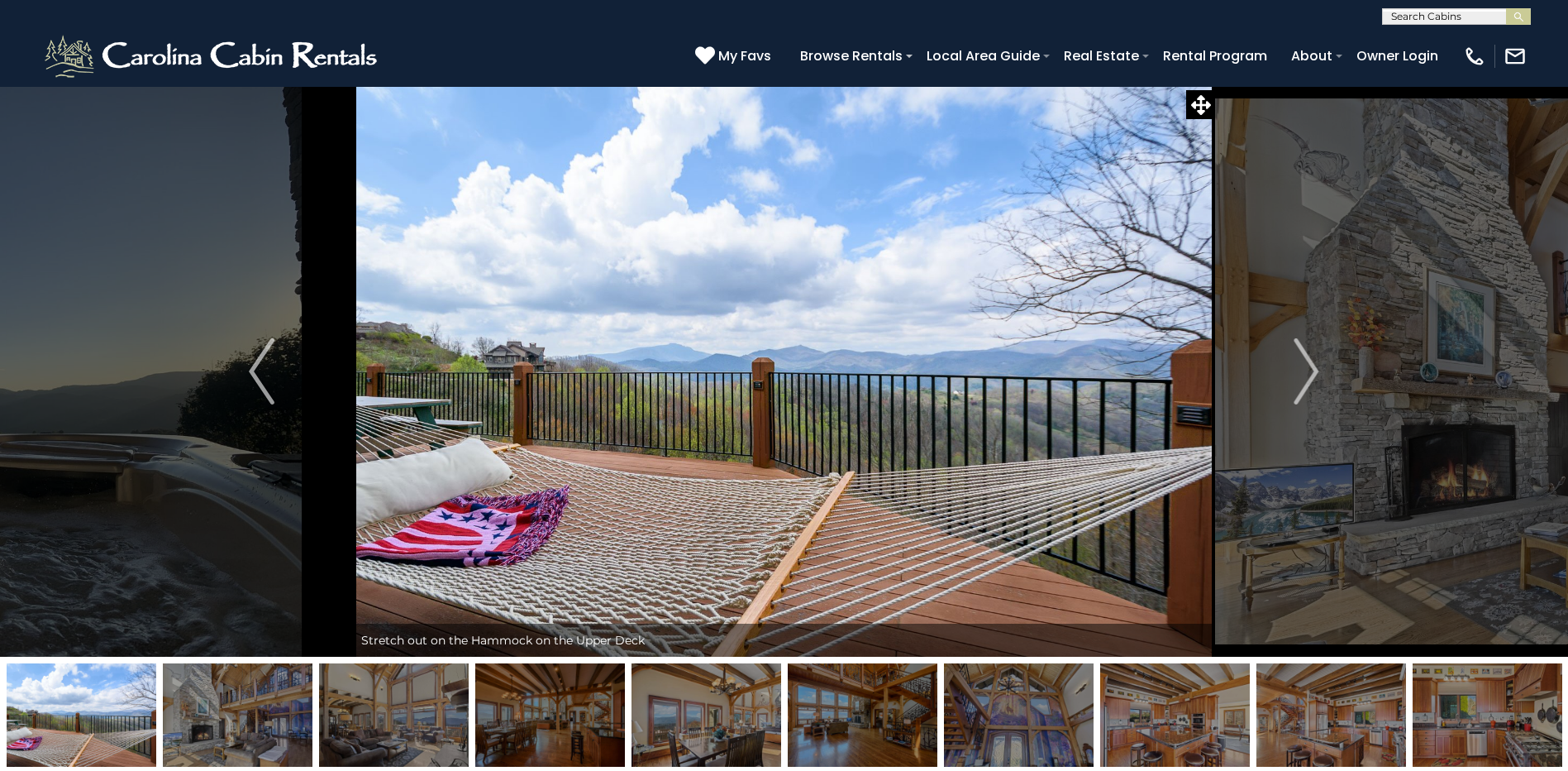
click at [1308, 363] on img "Next" at bounding box center [1305, 370] width 25 height 66
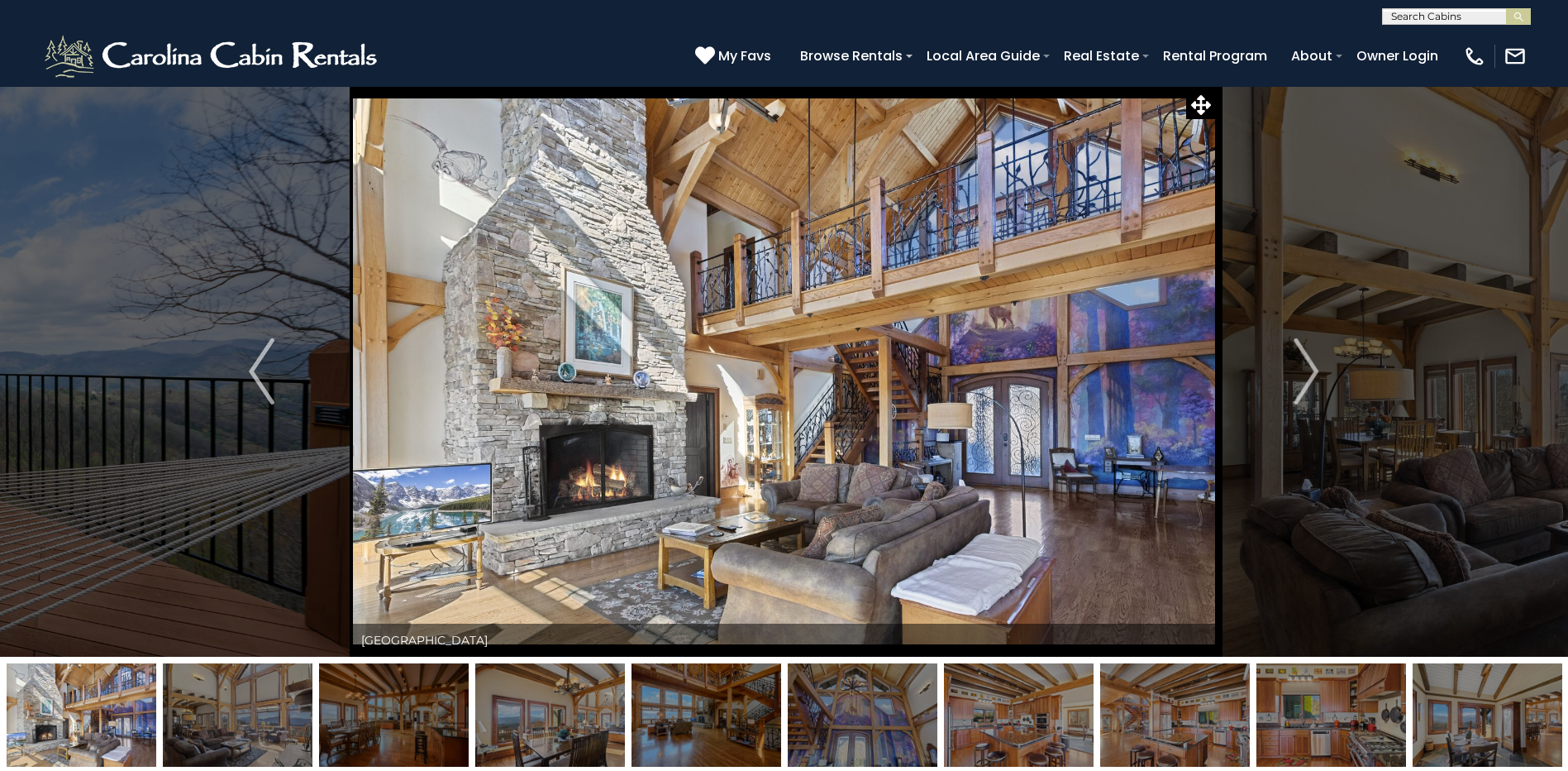
click at [1308, 363] on img "Next" at bounding box center [1305, 370] width 25 height 66
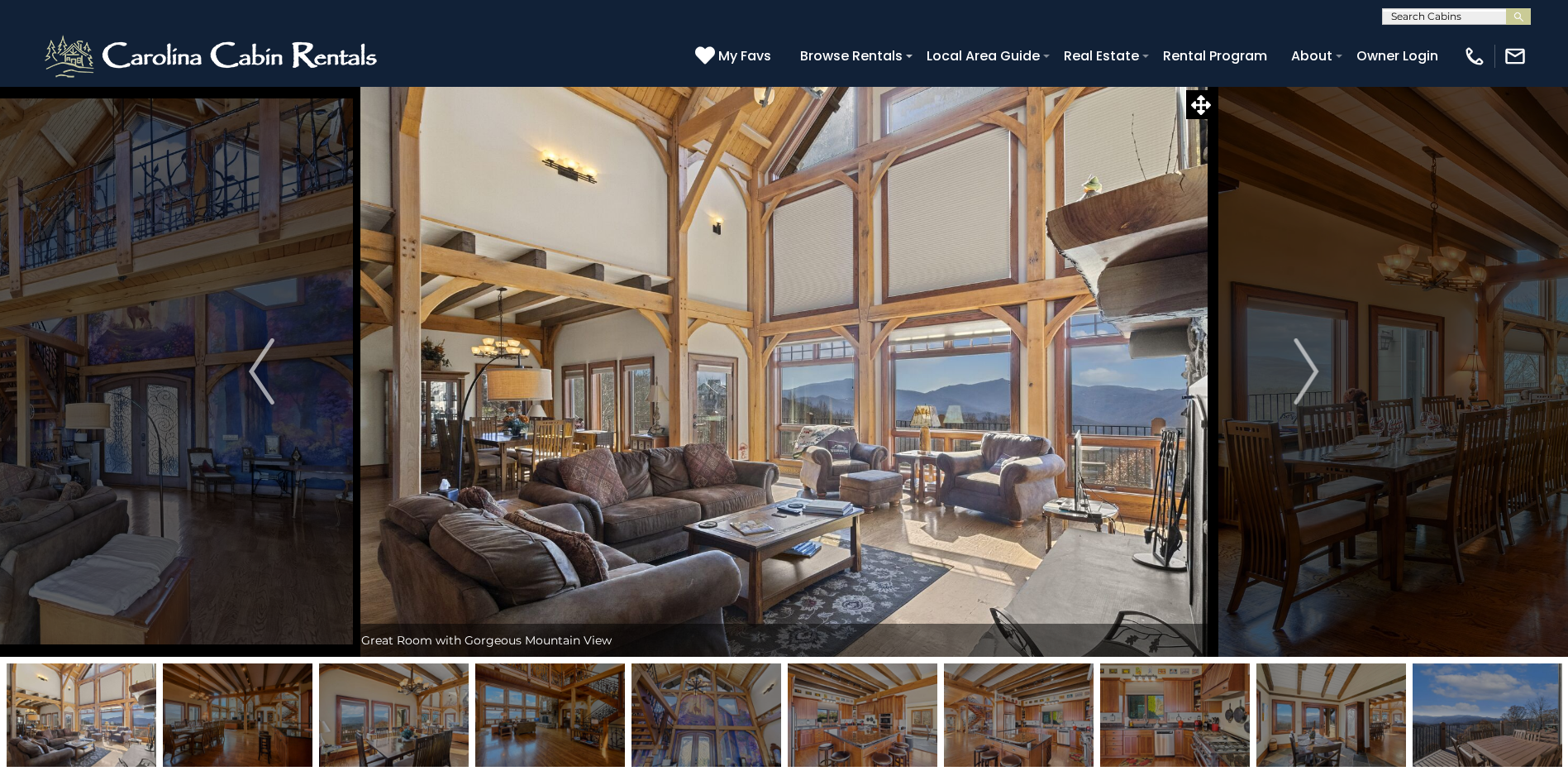
click at [1308, 363] on img "Next" at bounding box center [1305, 370] width 25 height 66
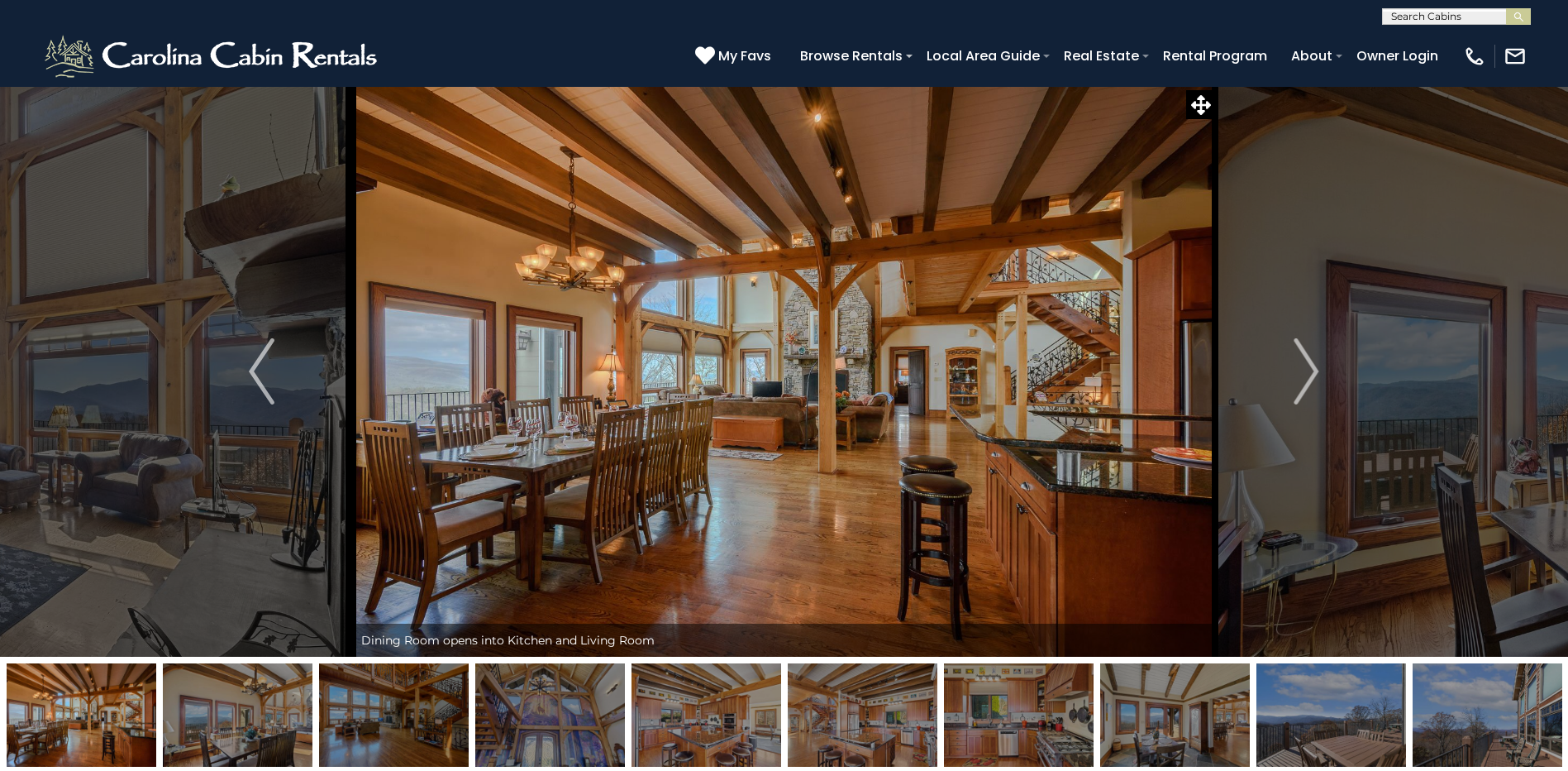
click at [1305, 386] on img "Next" at bounding box center [1305, 370] width 25 height 66
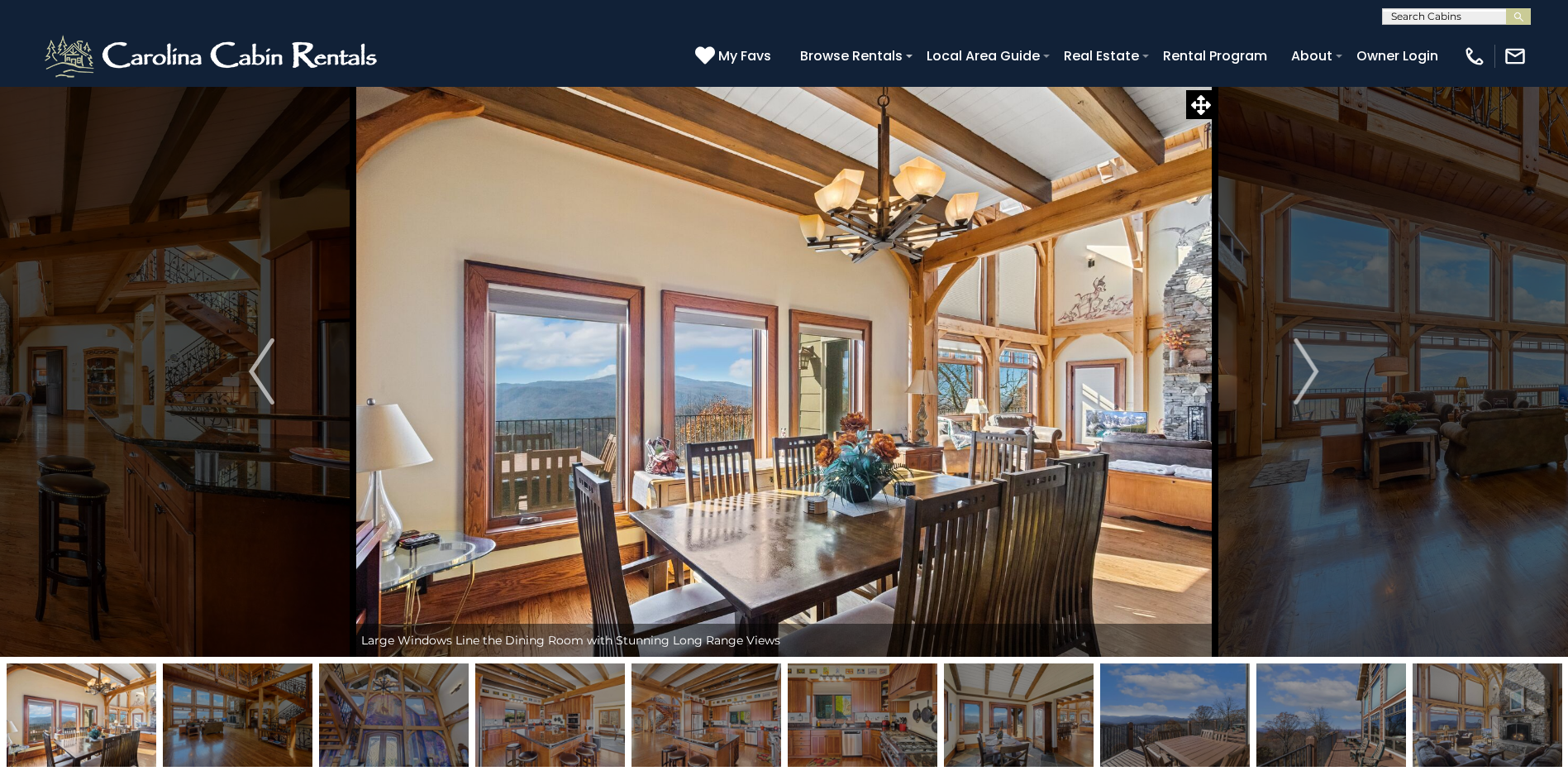
click at [1305, 386] on img "Next" at bounding box center [1305, 370] width 25 height 66
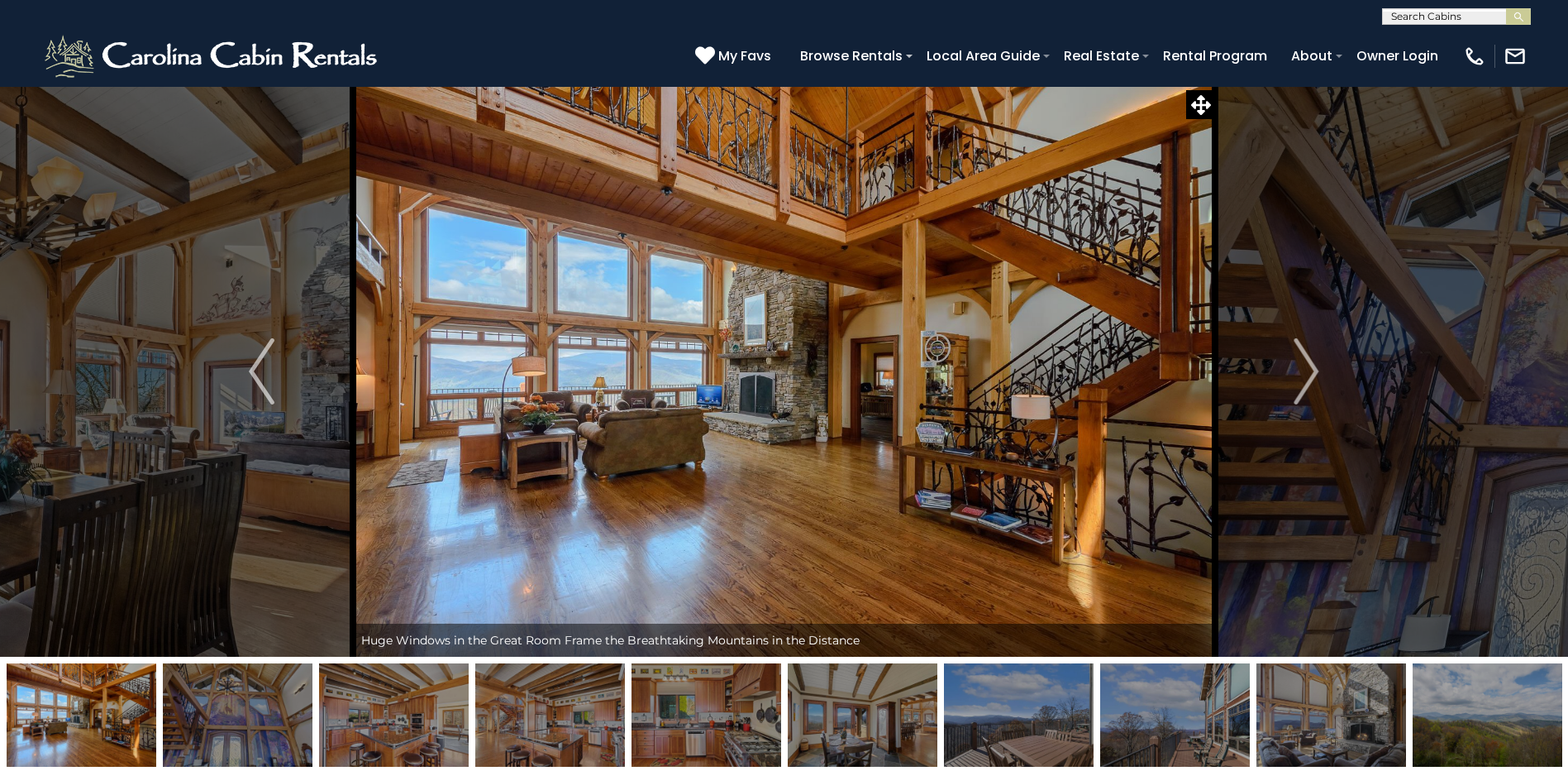
click at [1305, 386] on img "Next" at bounding box center [1305, 370] width 25 height 66
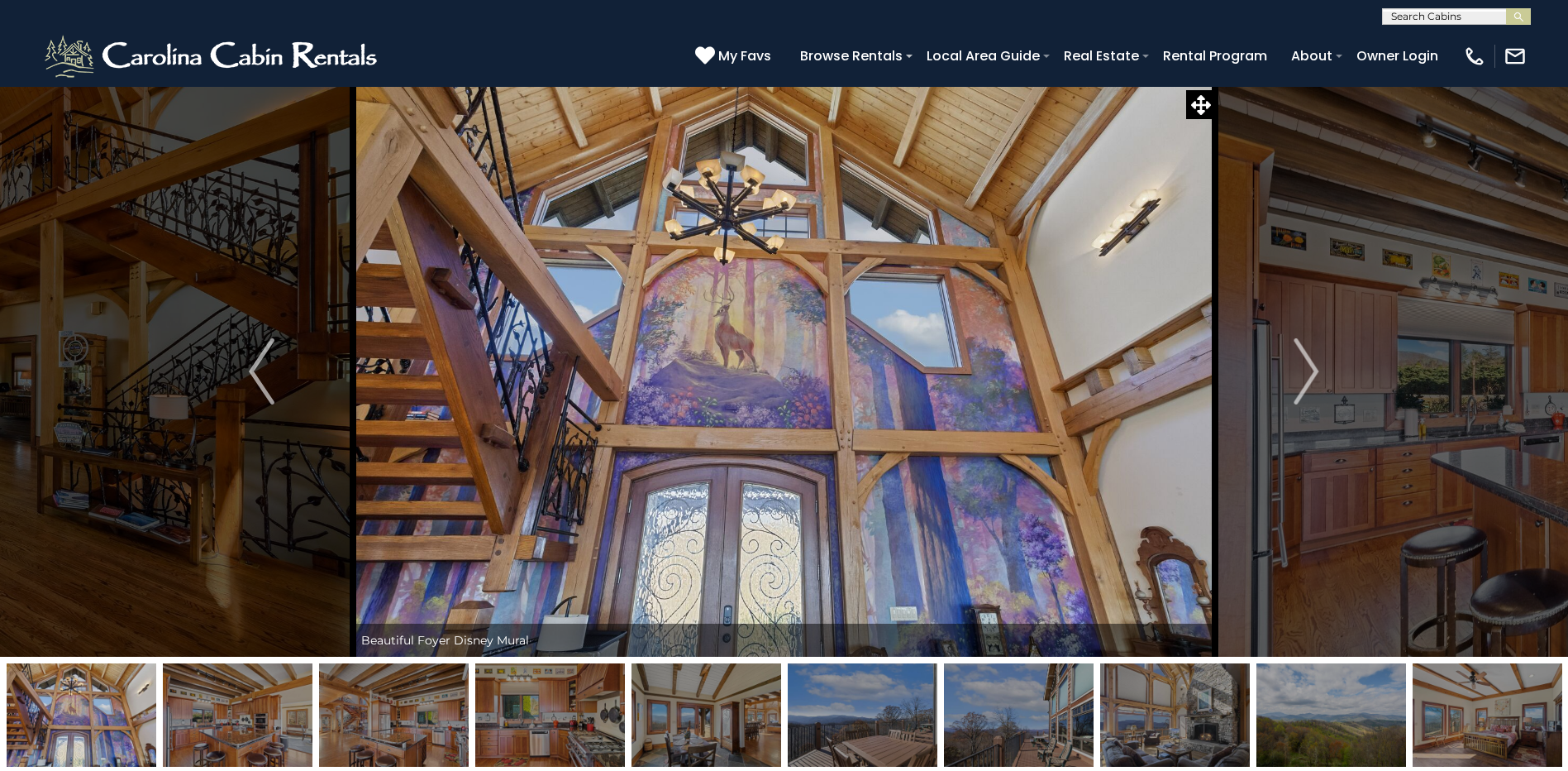
click at [1305, 386] on img "Next" at bounding box center [1305, 370] width 25 height 66
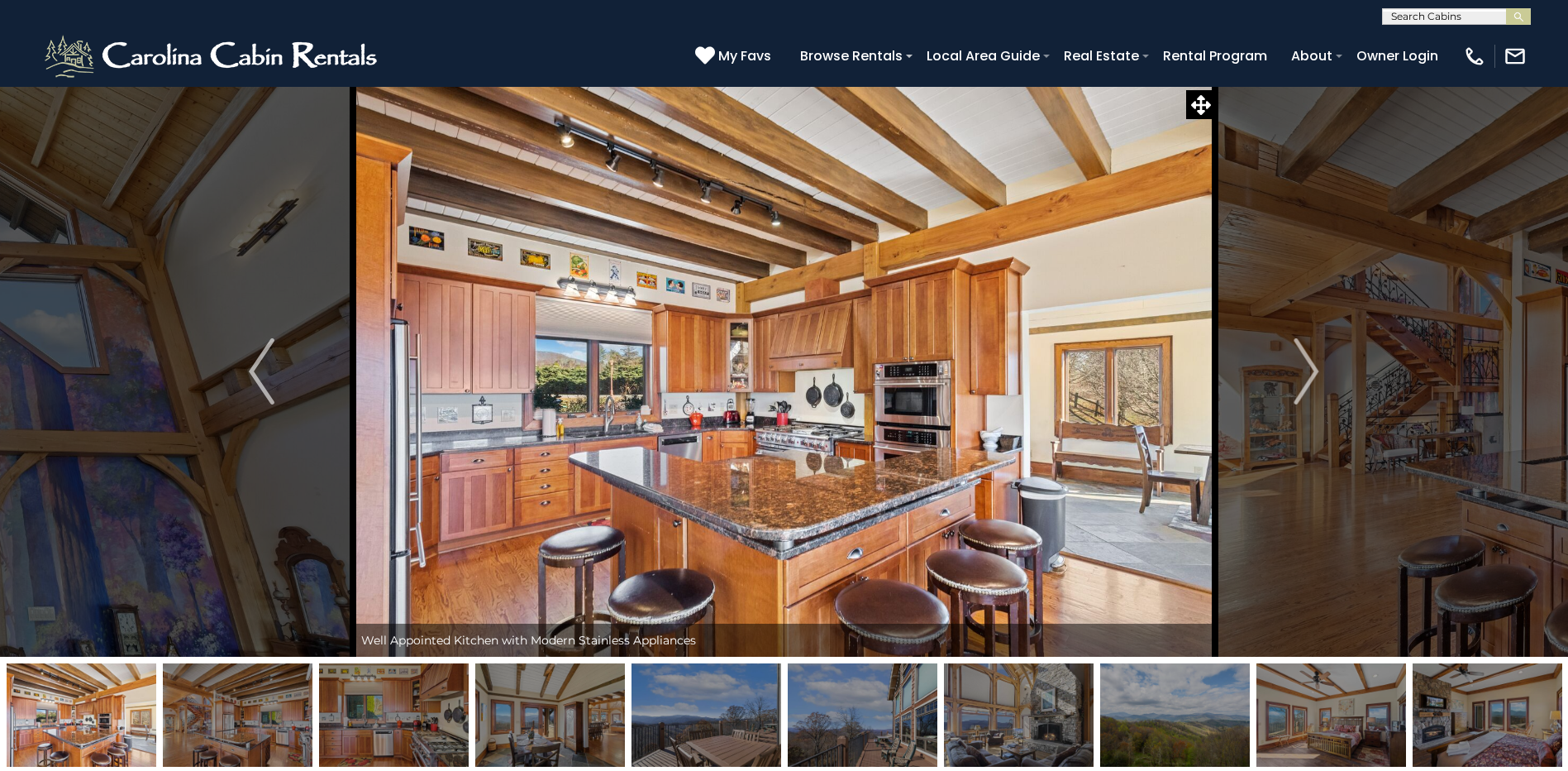
click at [1305, 386] on img "Next" at bounding box center [1305, 370] width 25 height 66
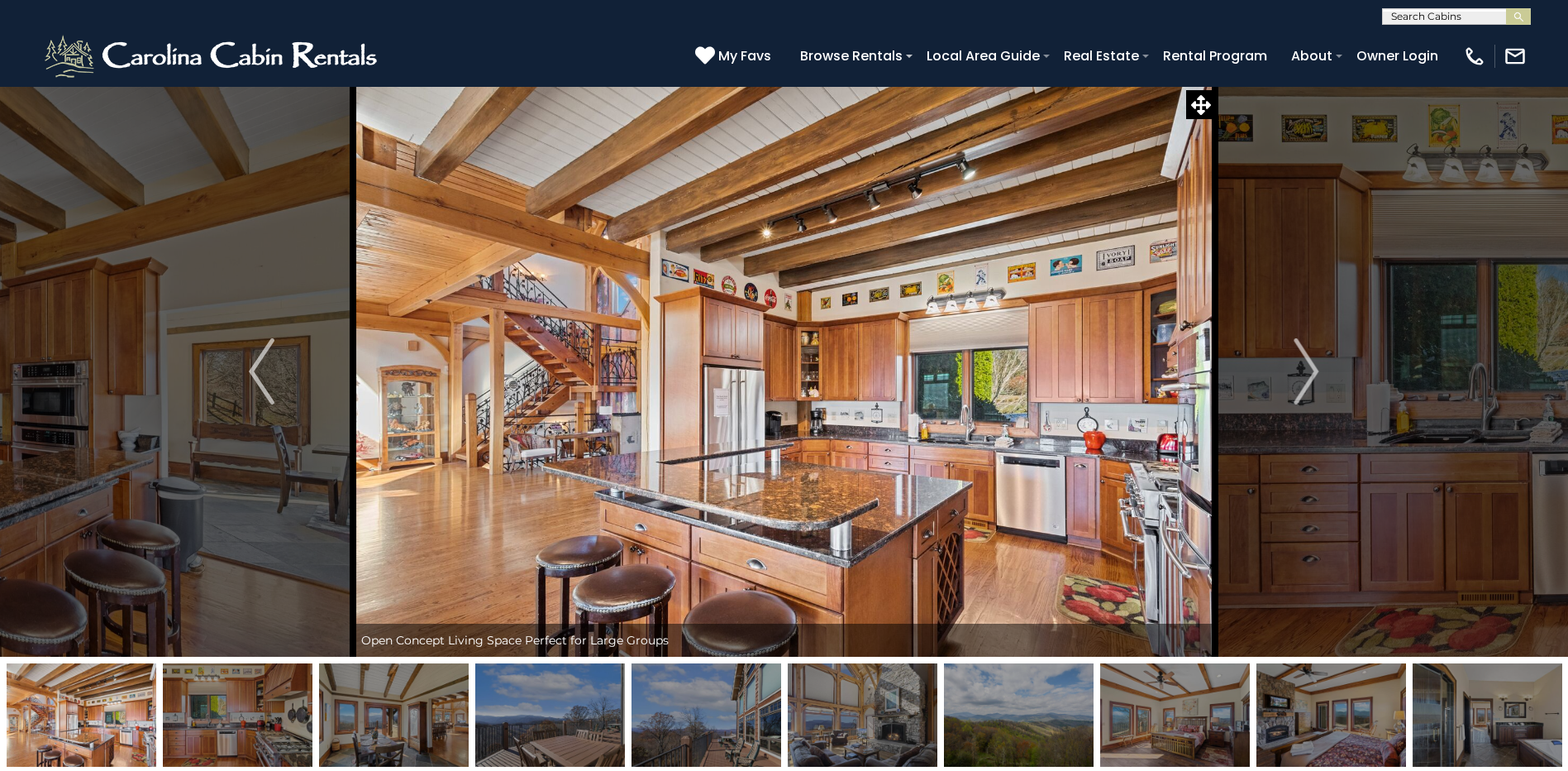
click at [1305, 386] on img "Next" at bounding box center [1305, 370] width 25 height 66
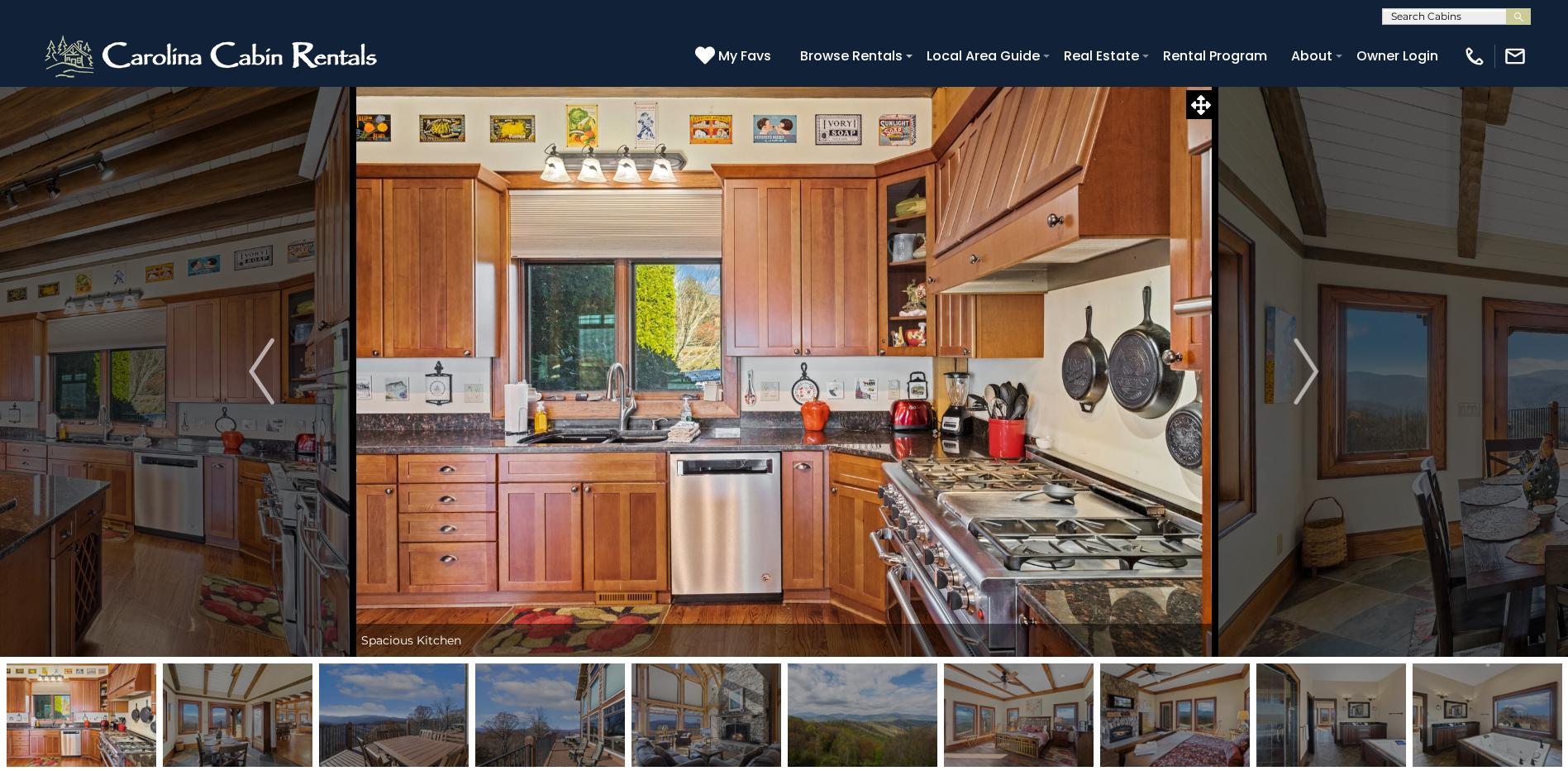
click at [1305, 386] on img "Next" at bounding box center [1305, 370] width 25 height 66
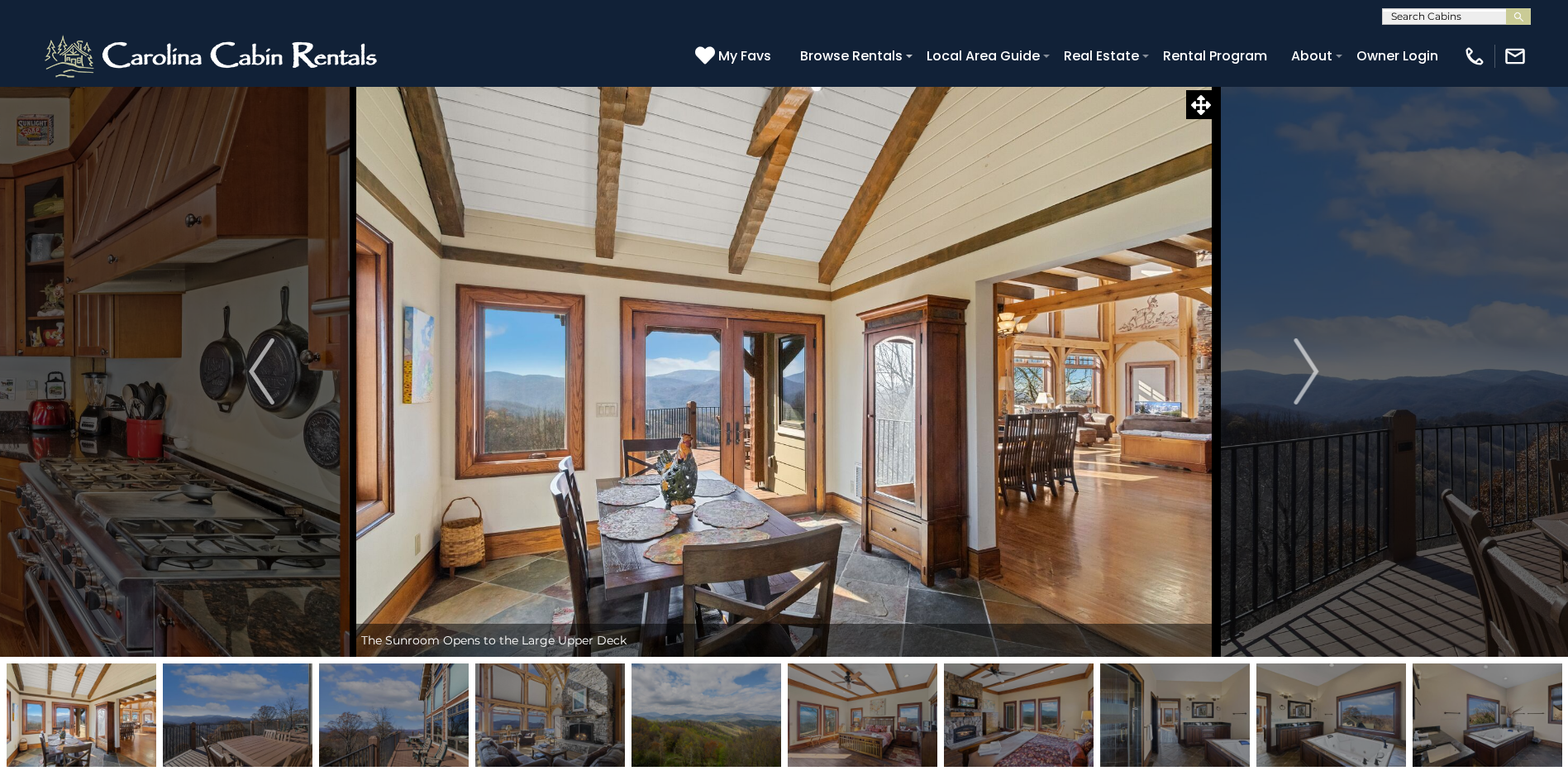
click at [1305, 386] on img "Next" at bounding box center [1305, 370] width 25 height 66
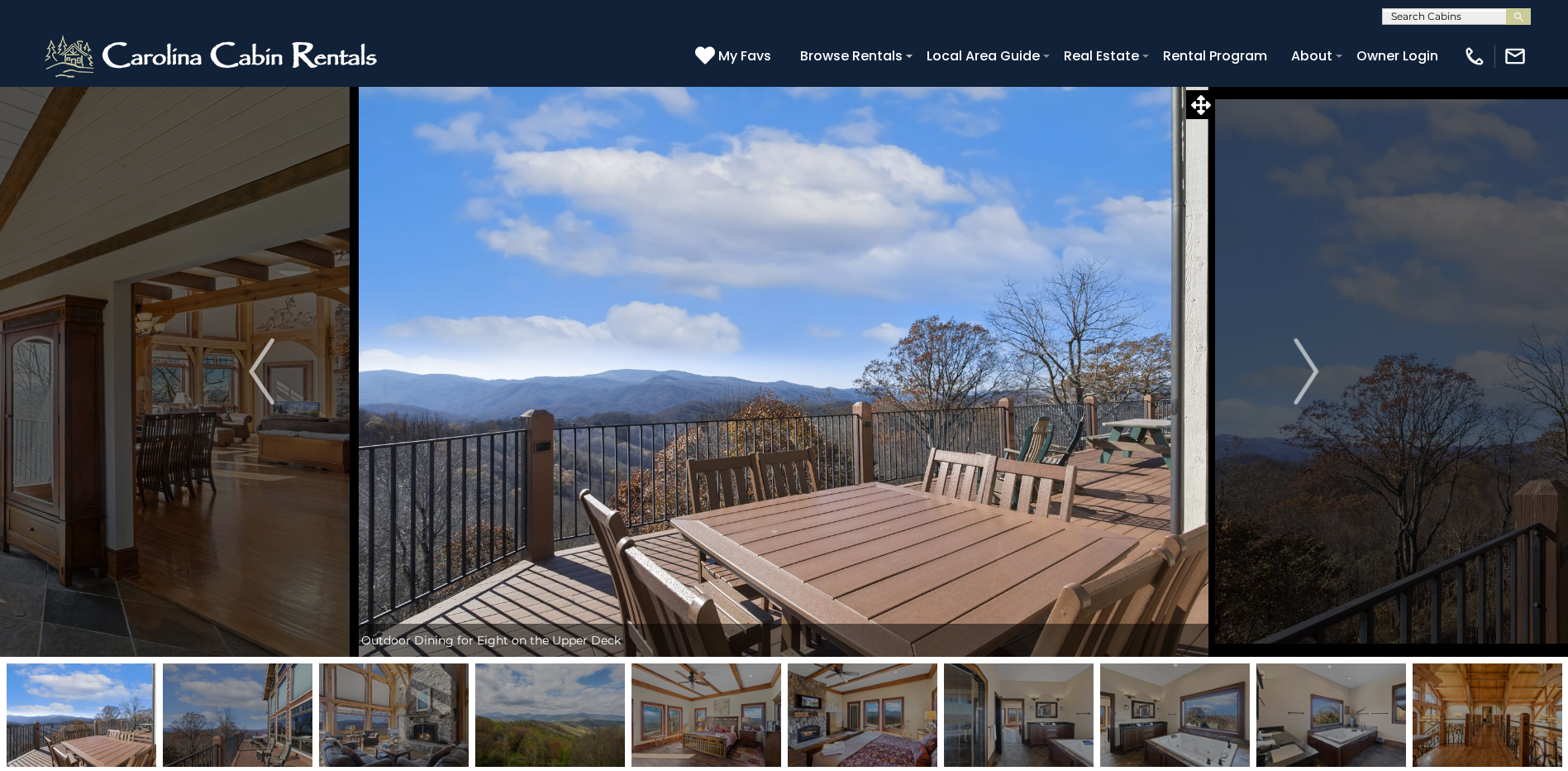
click at [1305, 386] on img "Next" at bounding box center [1305, 370] width 25 height 66
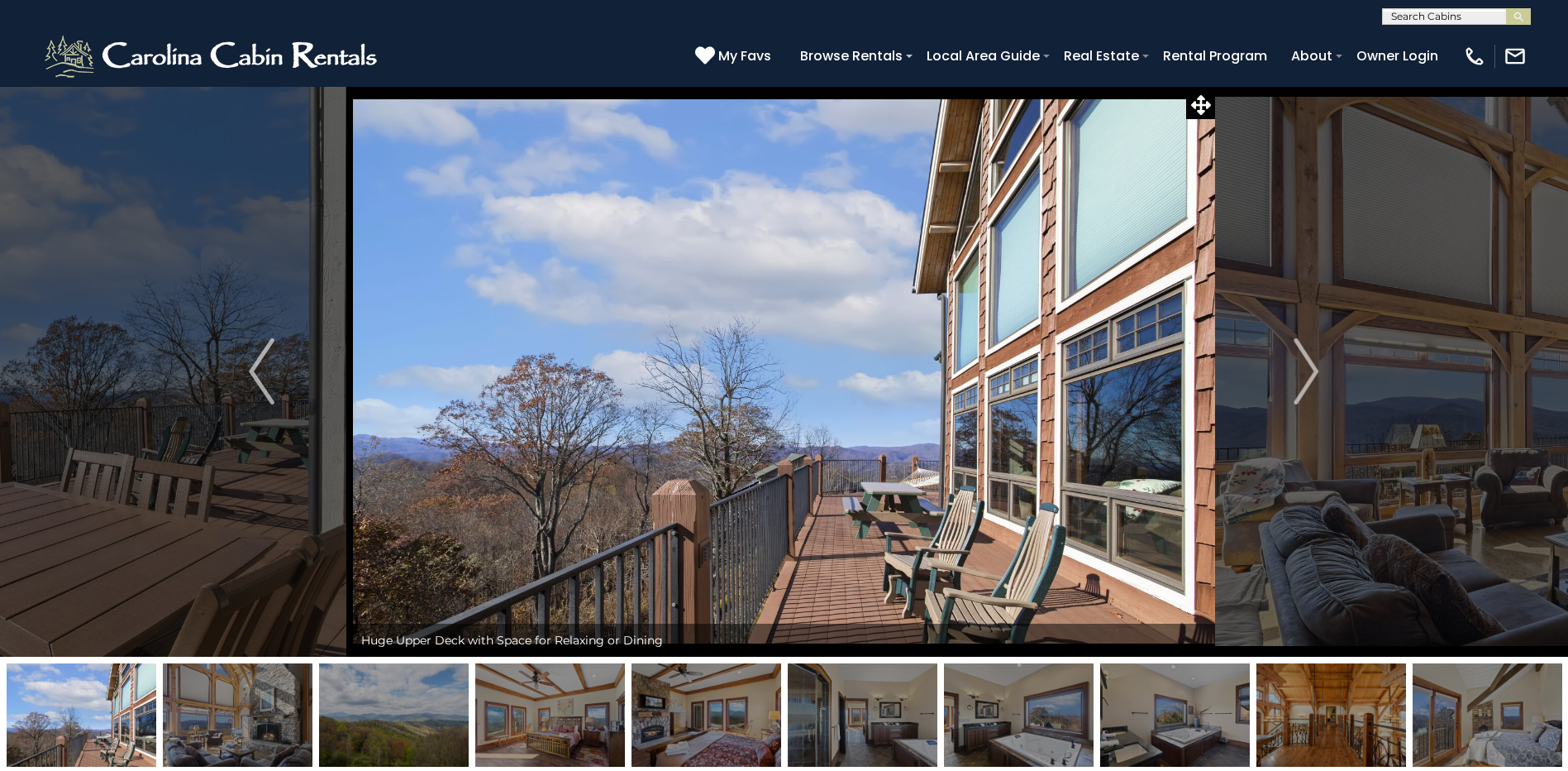
click at [1305, 386] on img "Next" at bounding box center [1305, 370] width 25 height 66
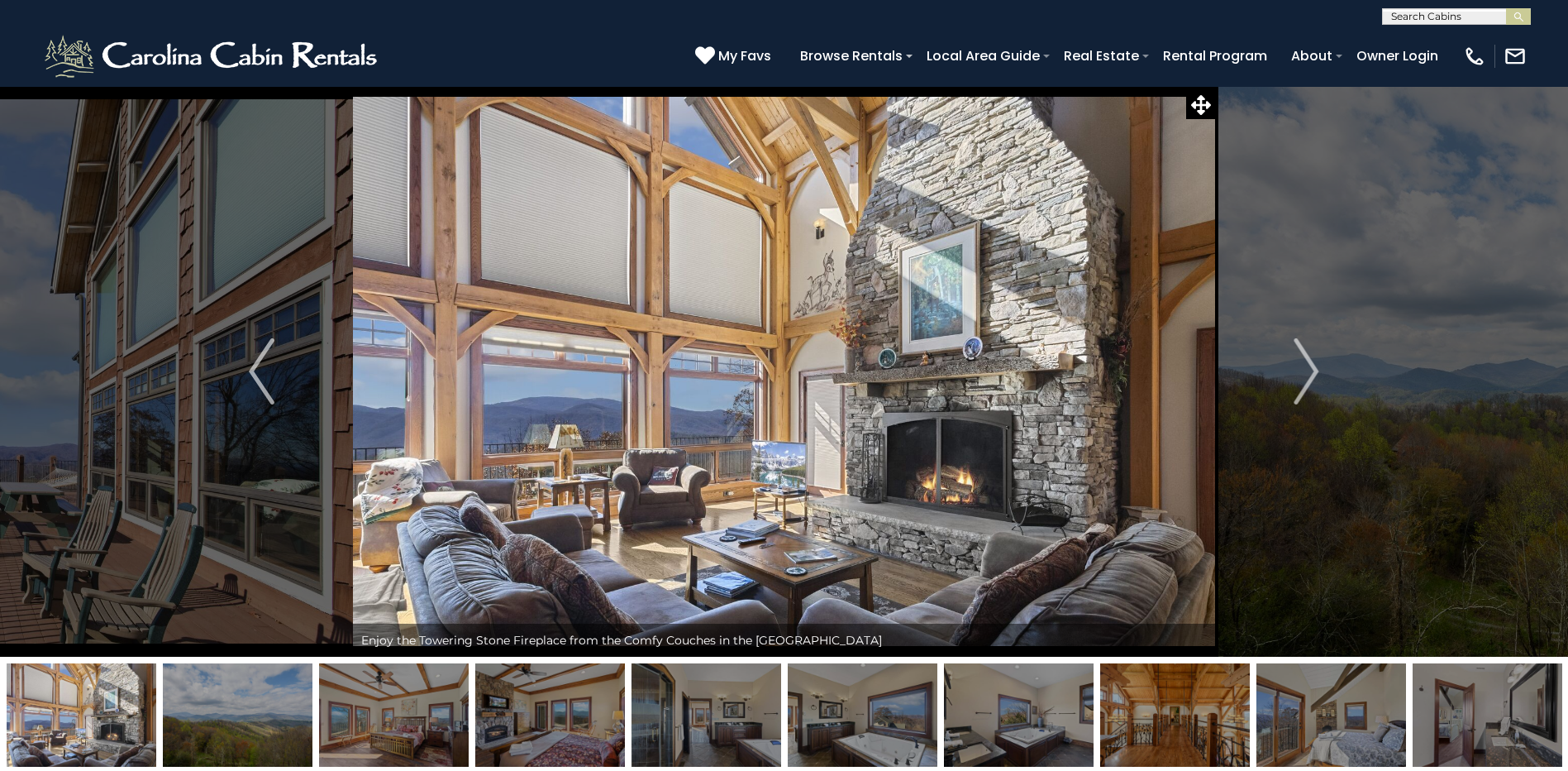
click at [1305, 386] on img "Next" at bounding box center [1305, 370] width 25 height 66
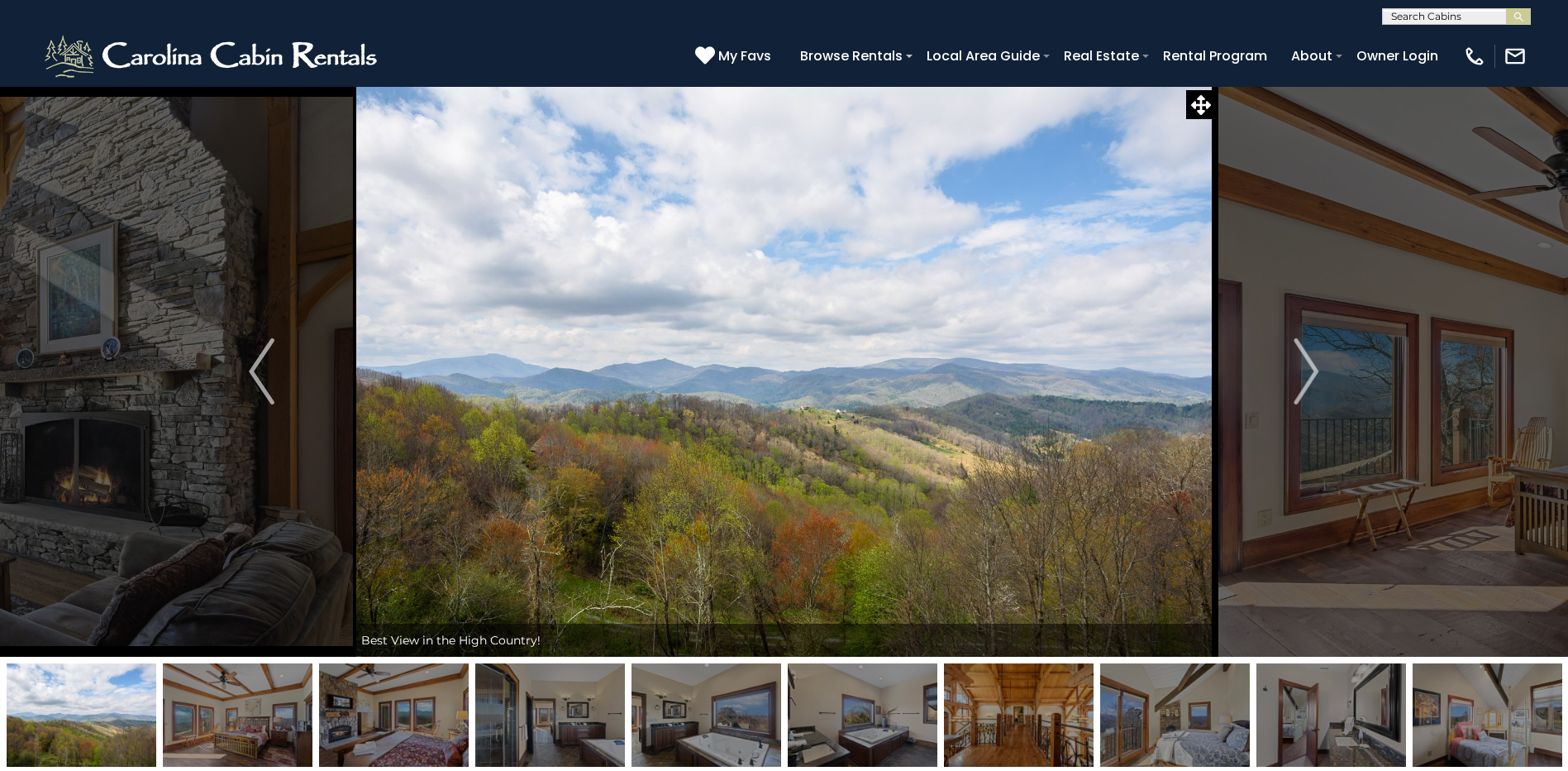
click at [1311, 362] on img "Next" at bounding box center [1305, 370] width 25 height 66
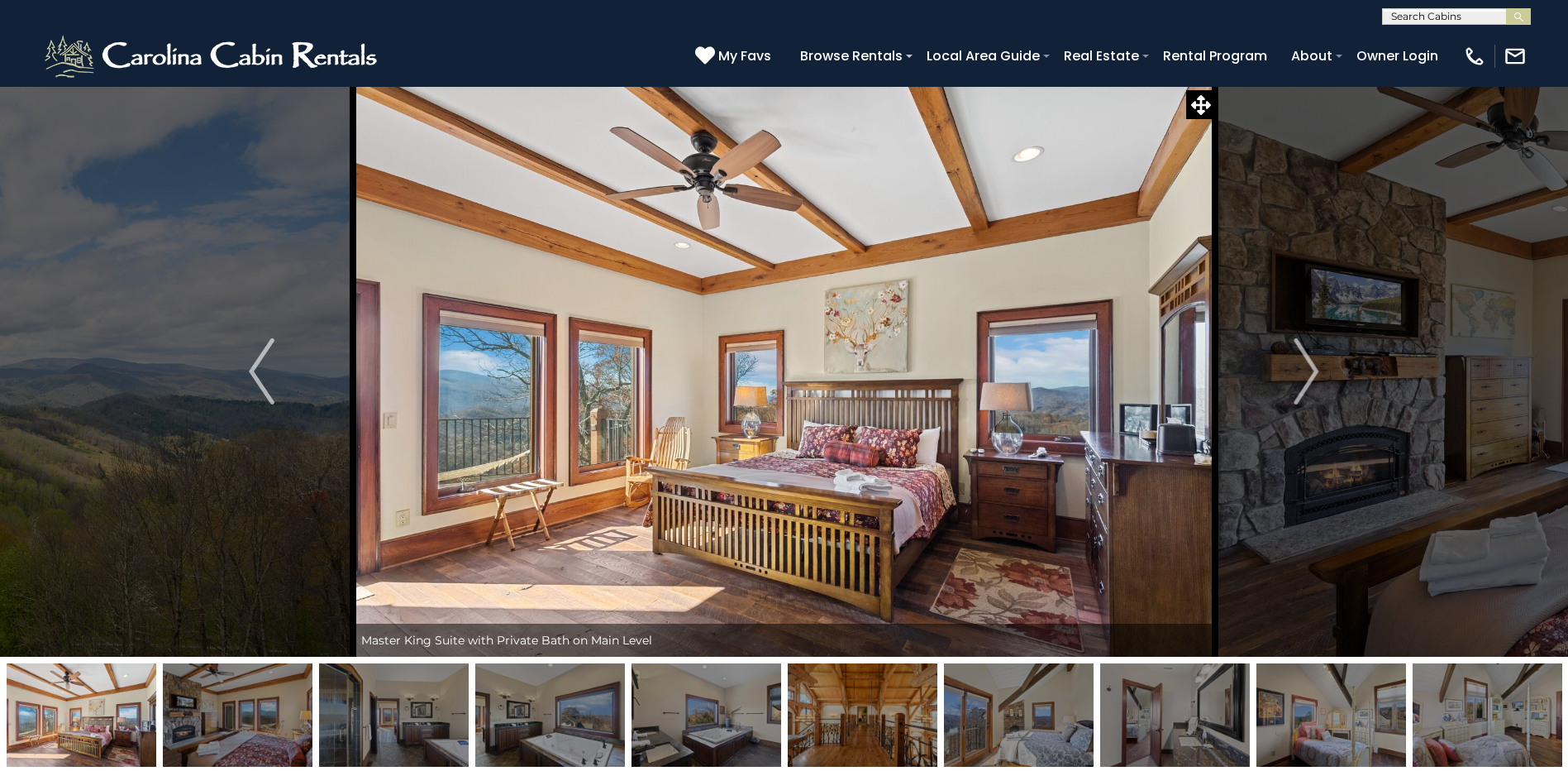
click at [1311, 362] on img "Next" at bounding box center [1305, 370] width 25 height 66
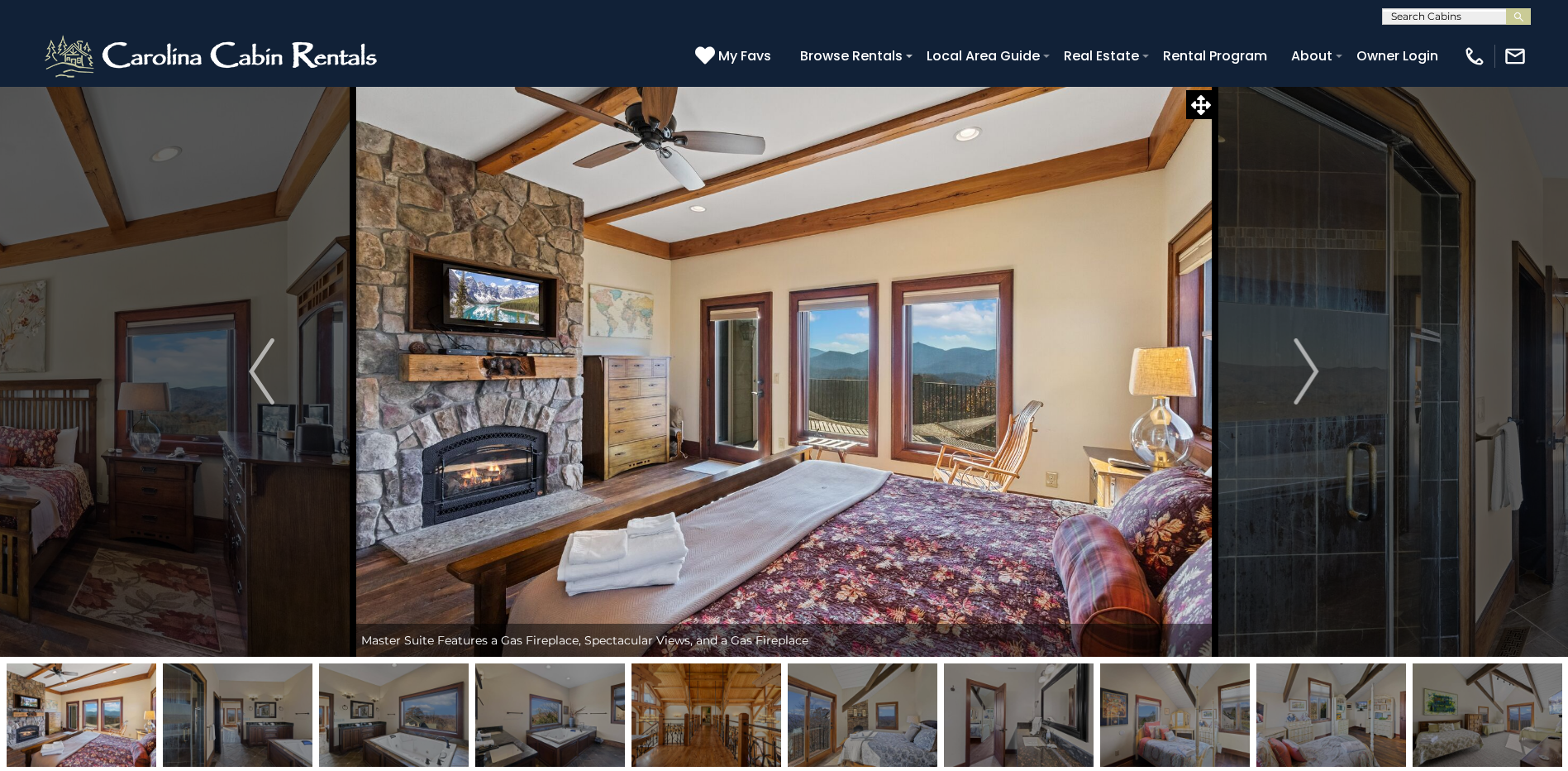
click at [1311, 362] on img "Next" at bounding box center [1305, 370] width 25 height 66
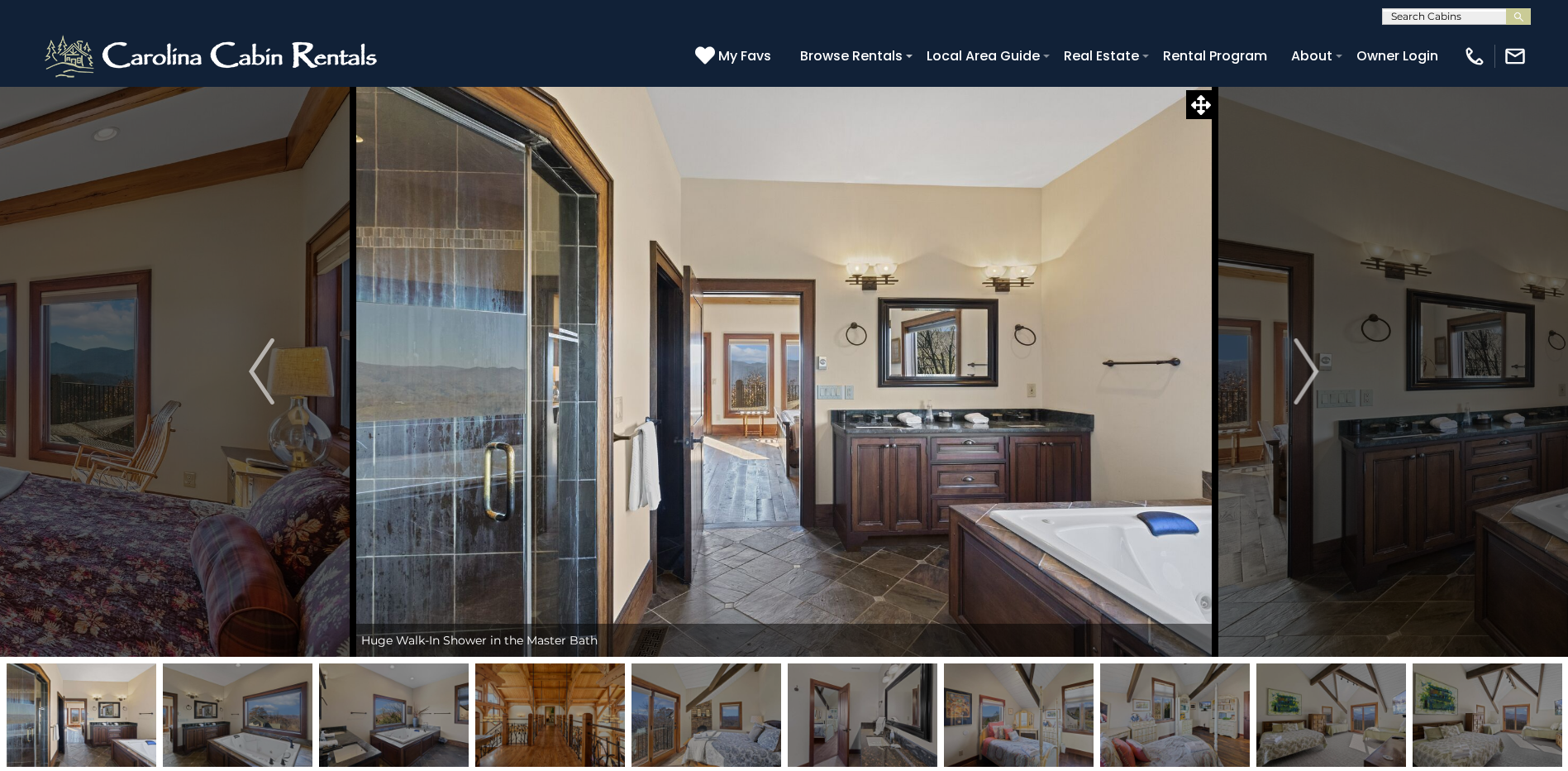
click at [1311, 362] on img "Next" at bounding box center [1305, 370] width 25 height 66
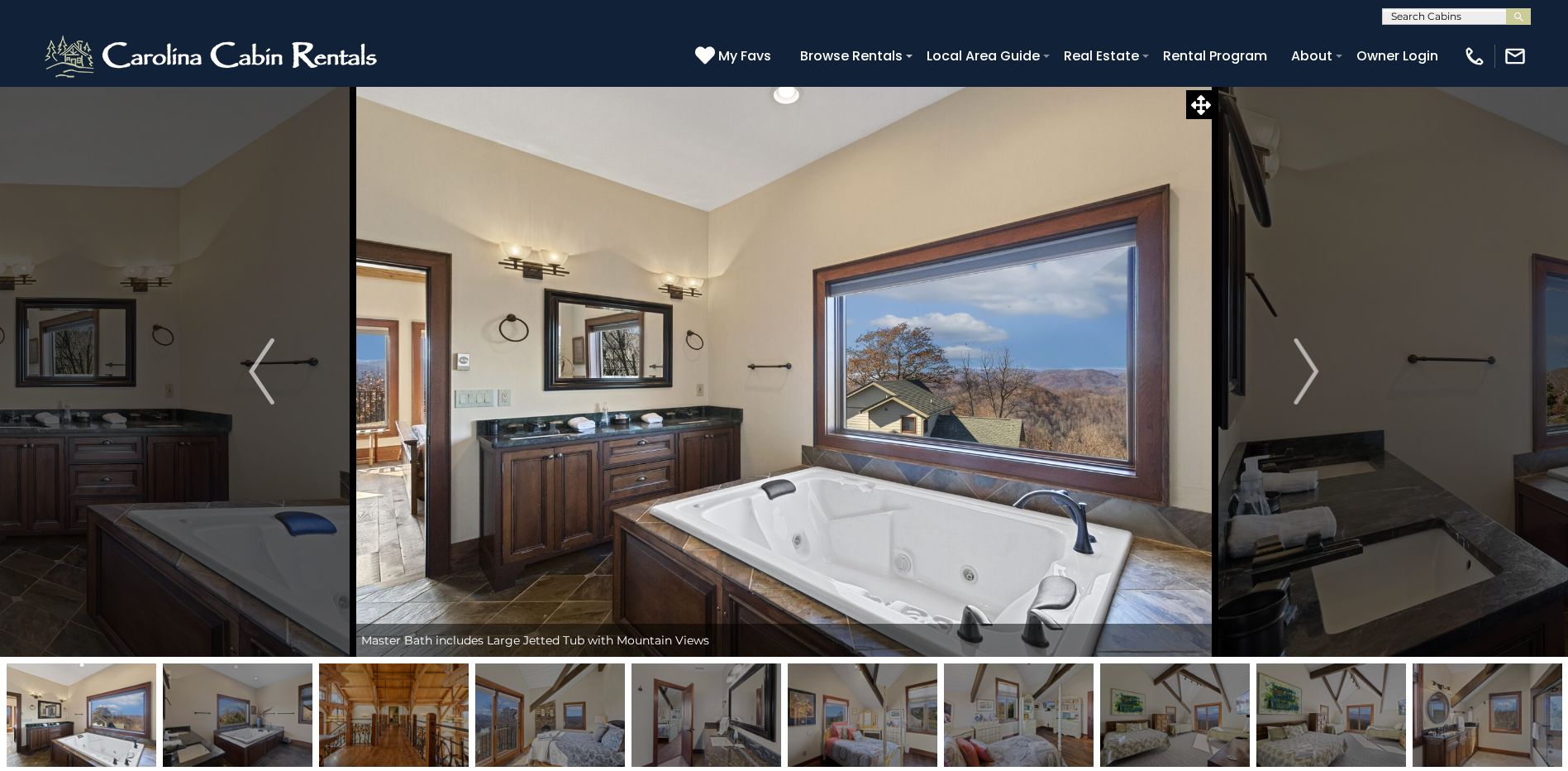
click at [1311, 362] on img "Next" at bounding box center [1305, 370] width 25 height 66
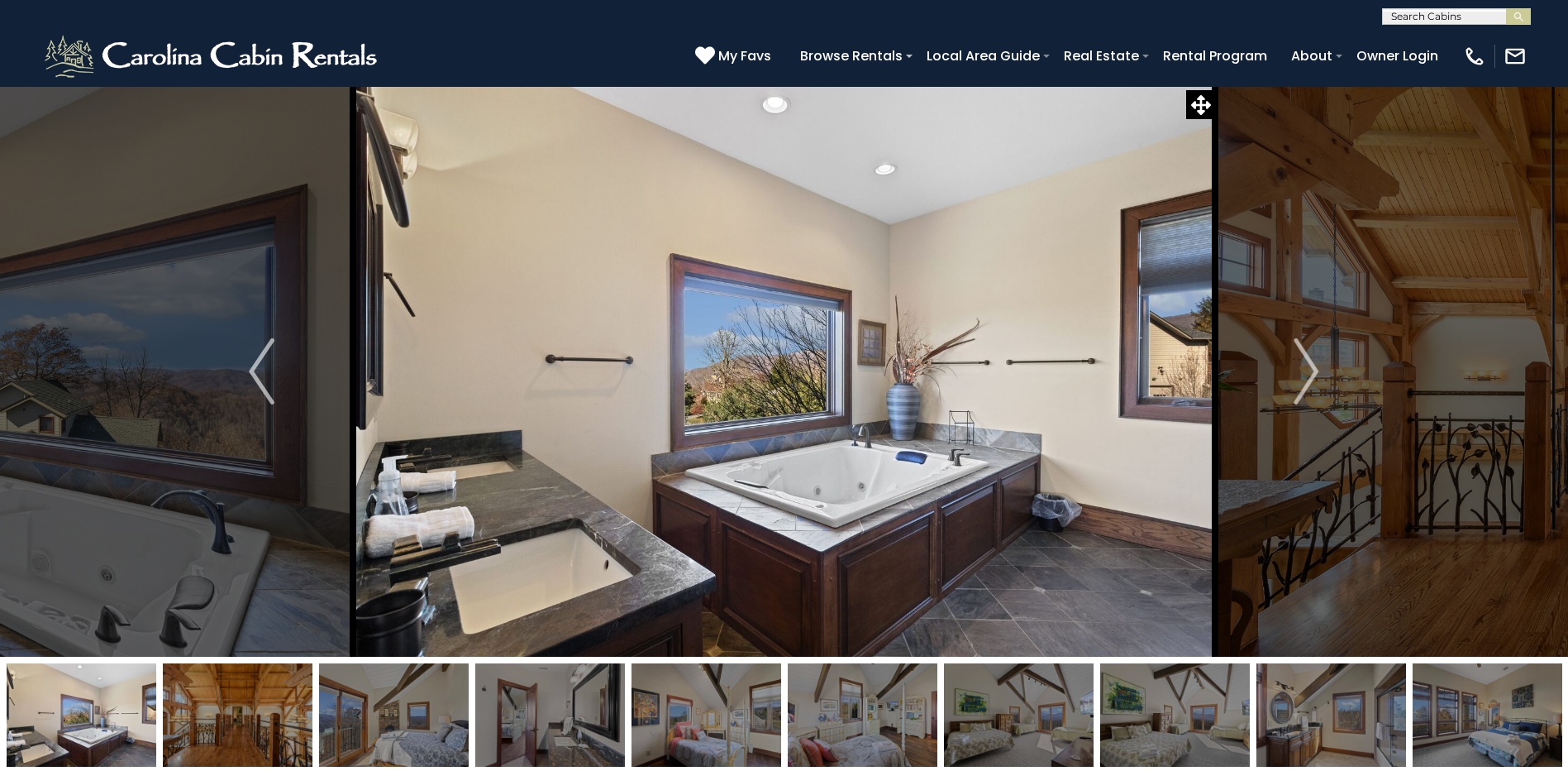
click at [1311, 362] on img "Next" at bounding box center [1305, 370] width 25 height 66
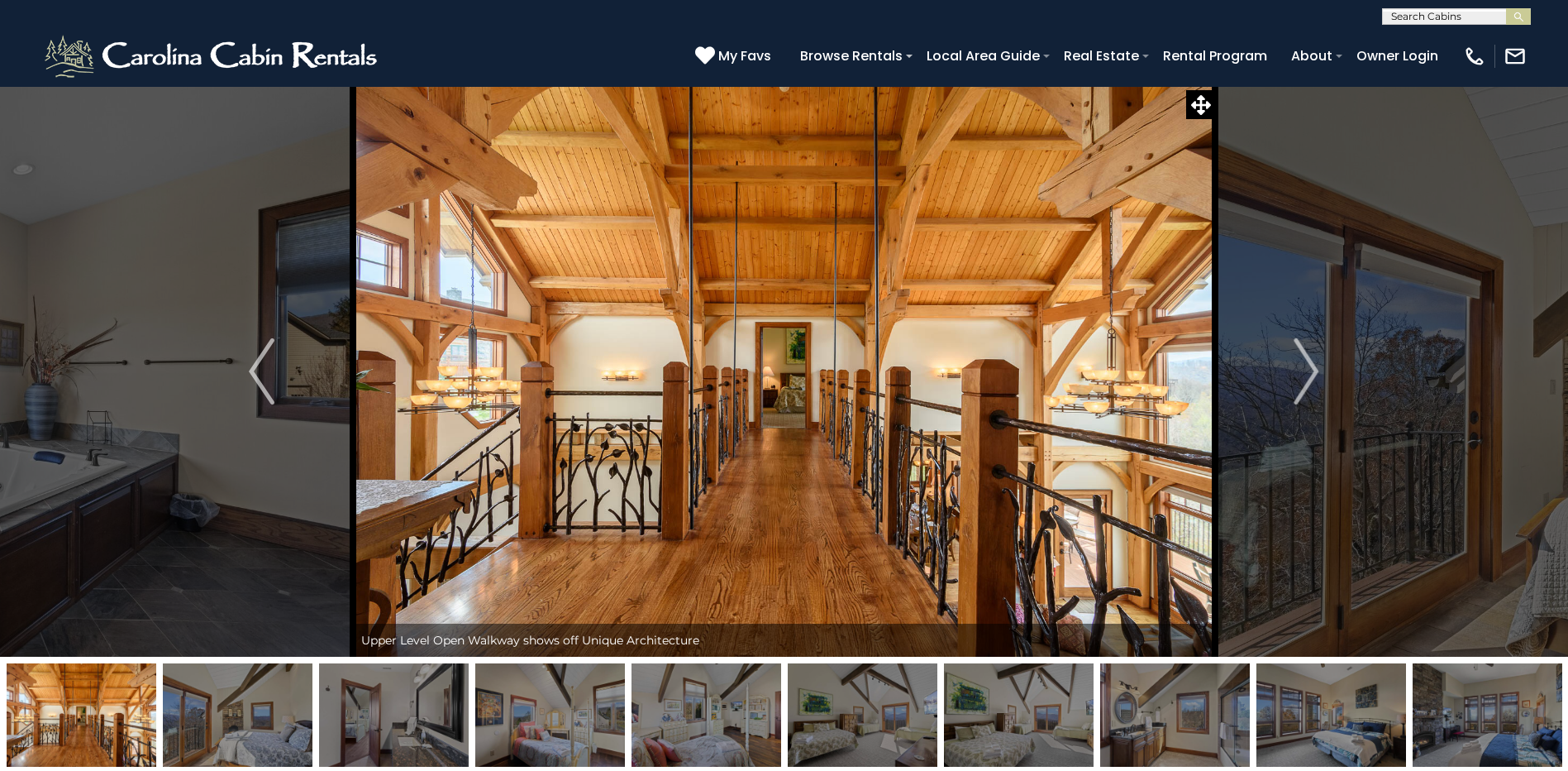
click at [1311, 362] on img "Next" at bounding box center [1305, 370] width 25 height 66
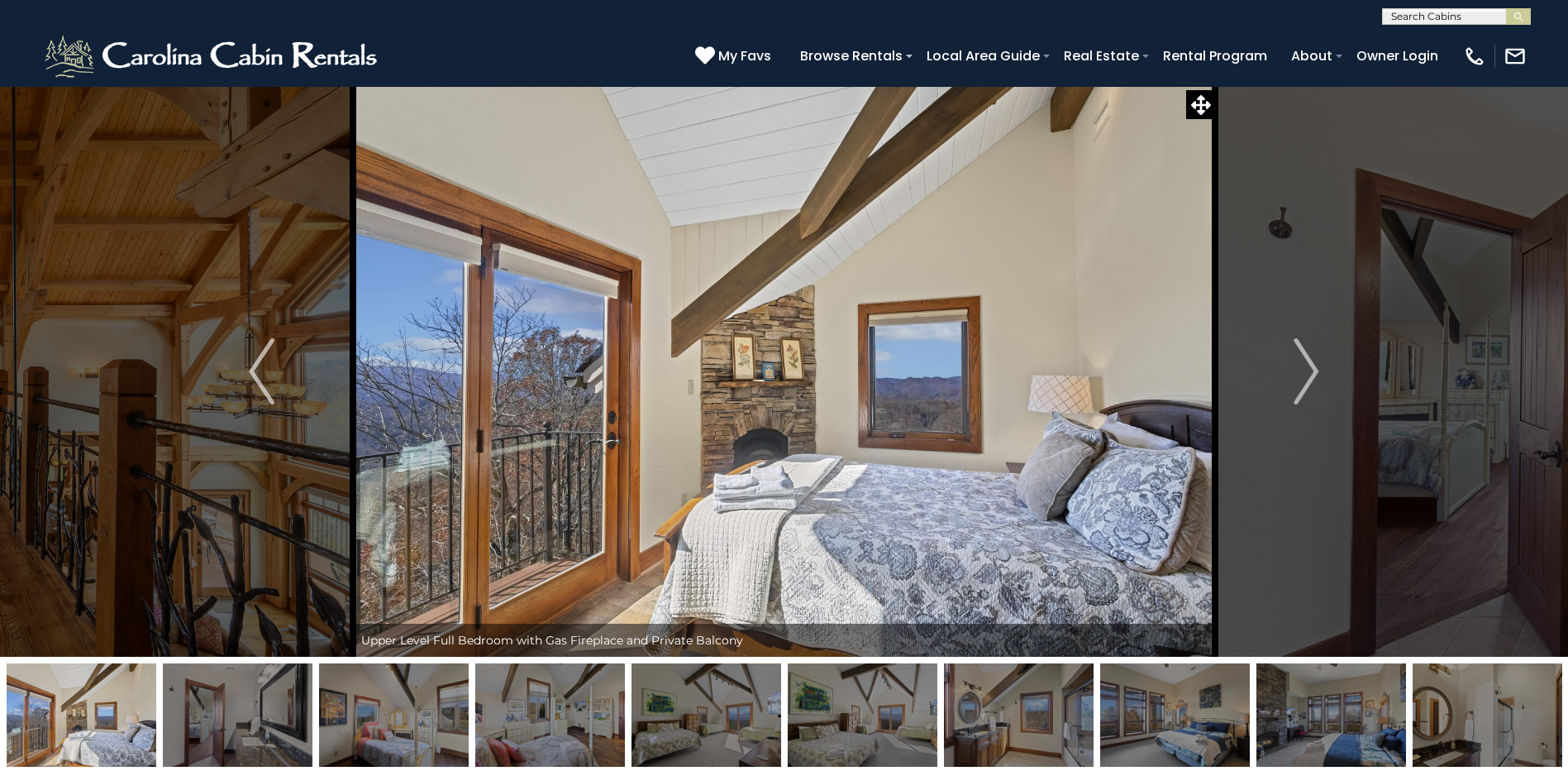
click at [1311, 362] on img "Next" at bounding box center [1305, 370] width 25 height 66
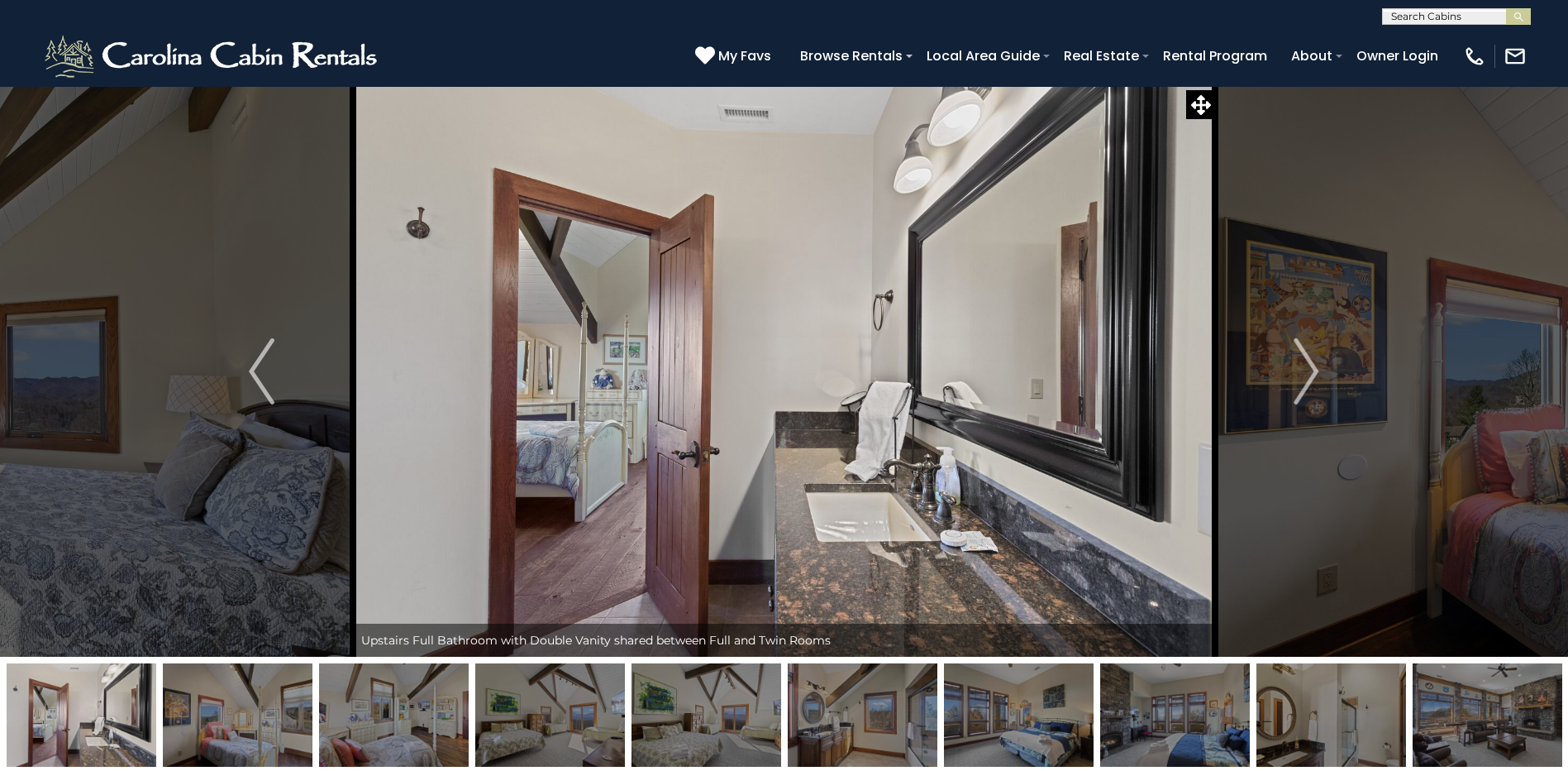
click at [1311, 362] on img "Next" at bounding box center [1305, 370] width 25 height 66
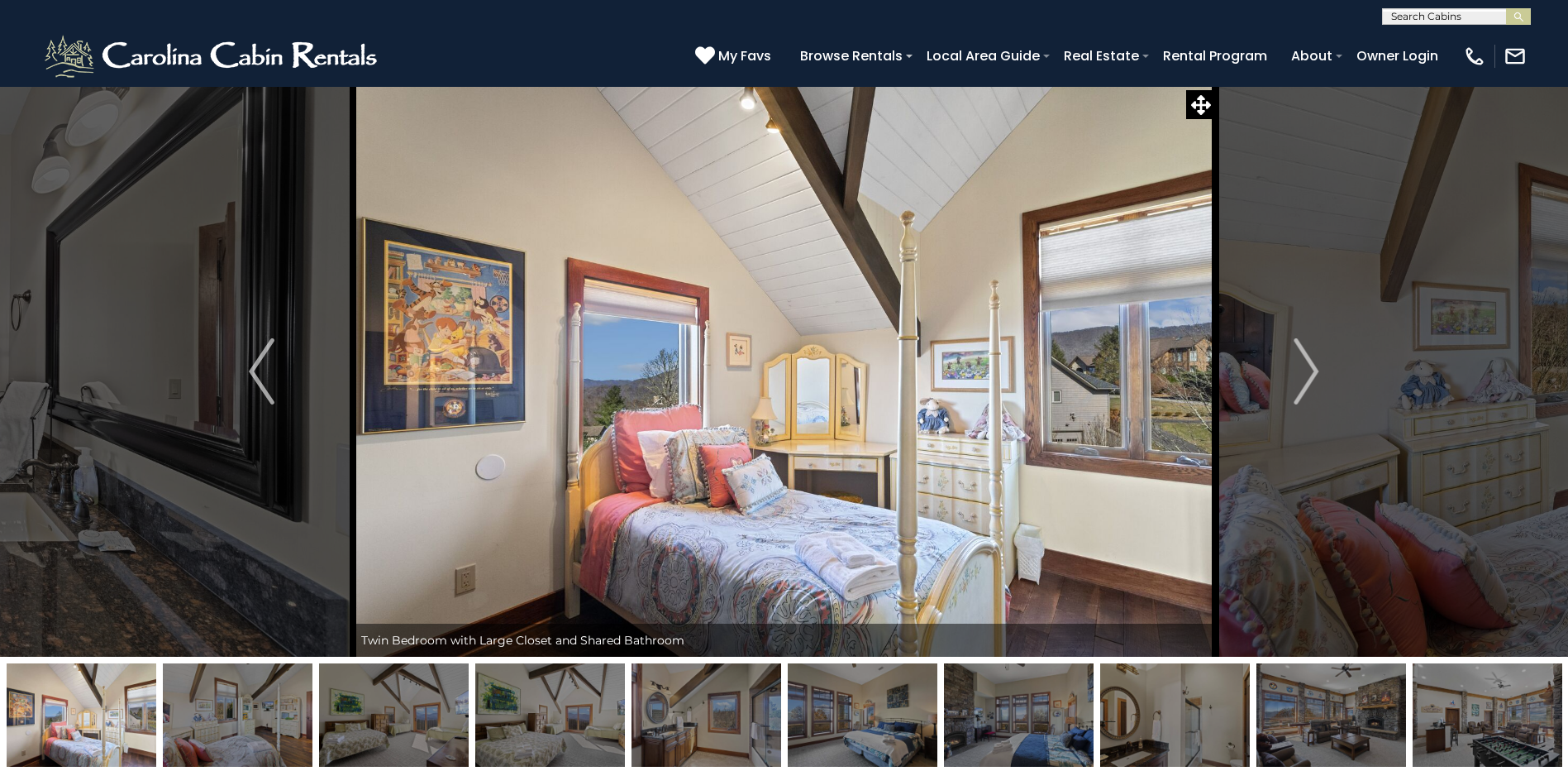
click at [1311, 362] on img "Next" at bounding box center [1305, 370] width 25 height 66
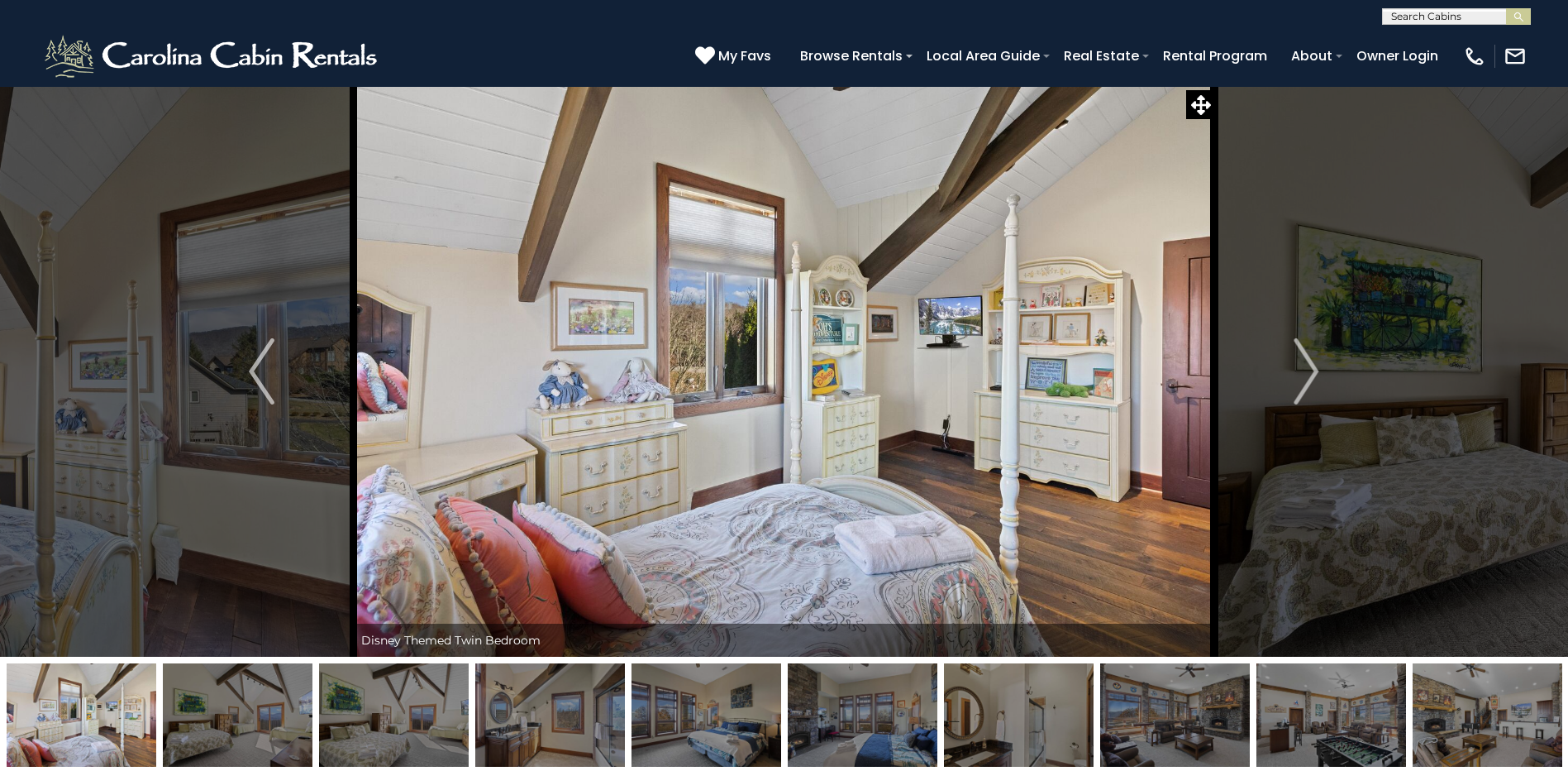
click at [1311, 362] on img "Next" at bounding box center [1305, 370] width 25 height 66
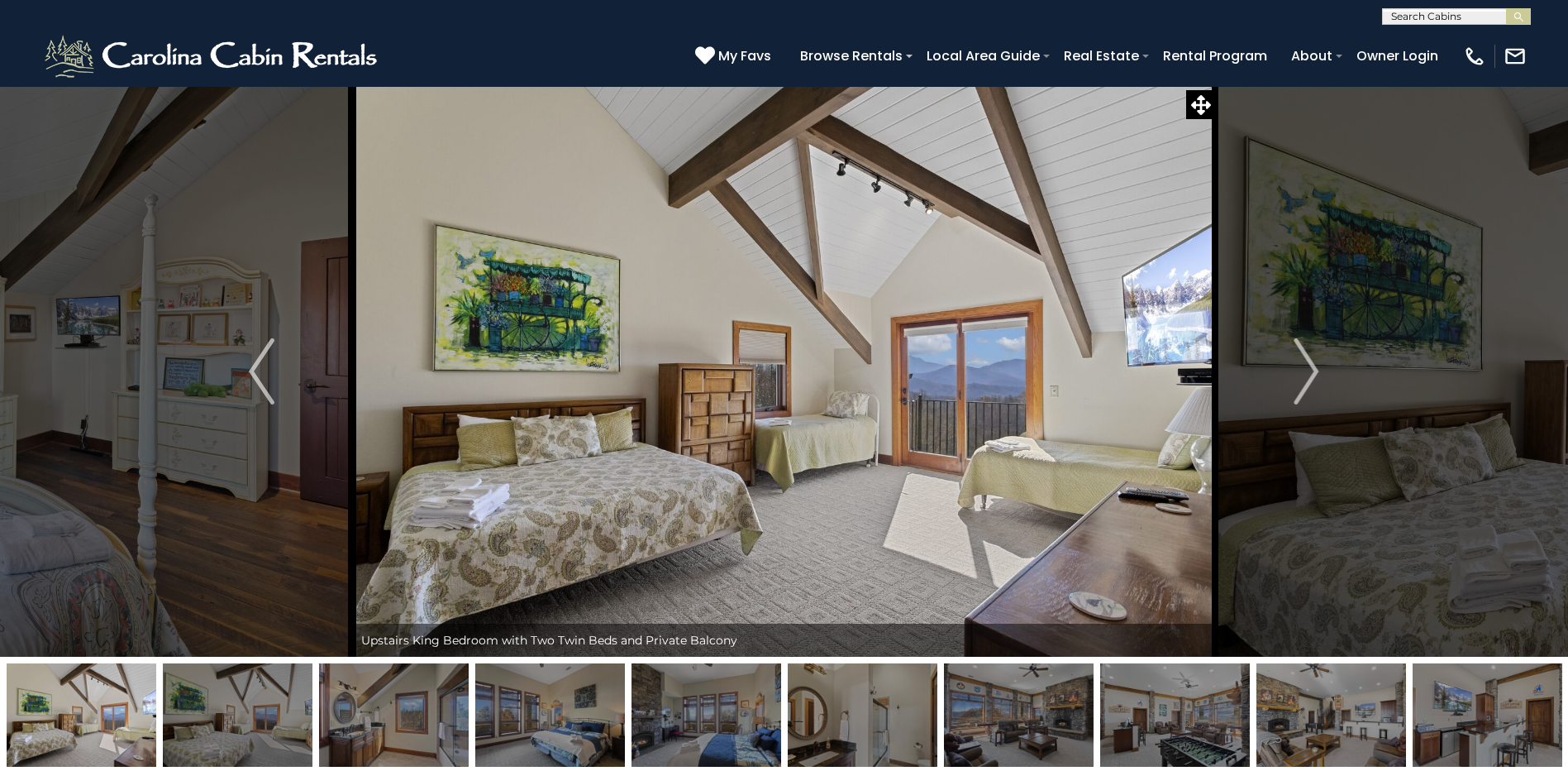
click at [1311, 362] on img "Next" at bounding box center [1305, 370] width 25 height 66
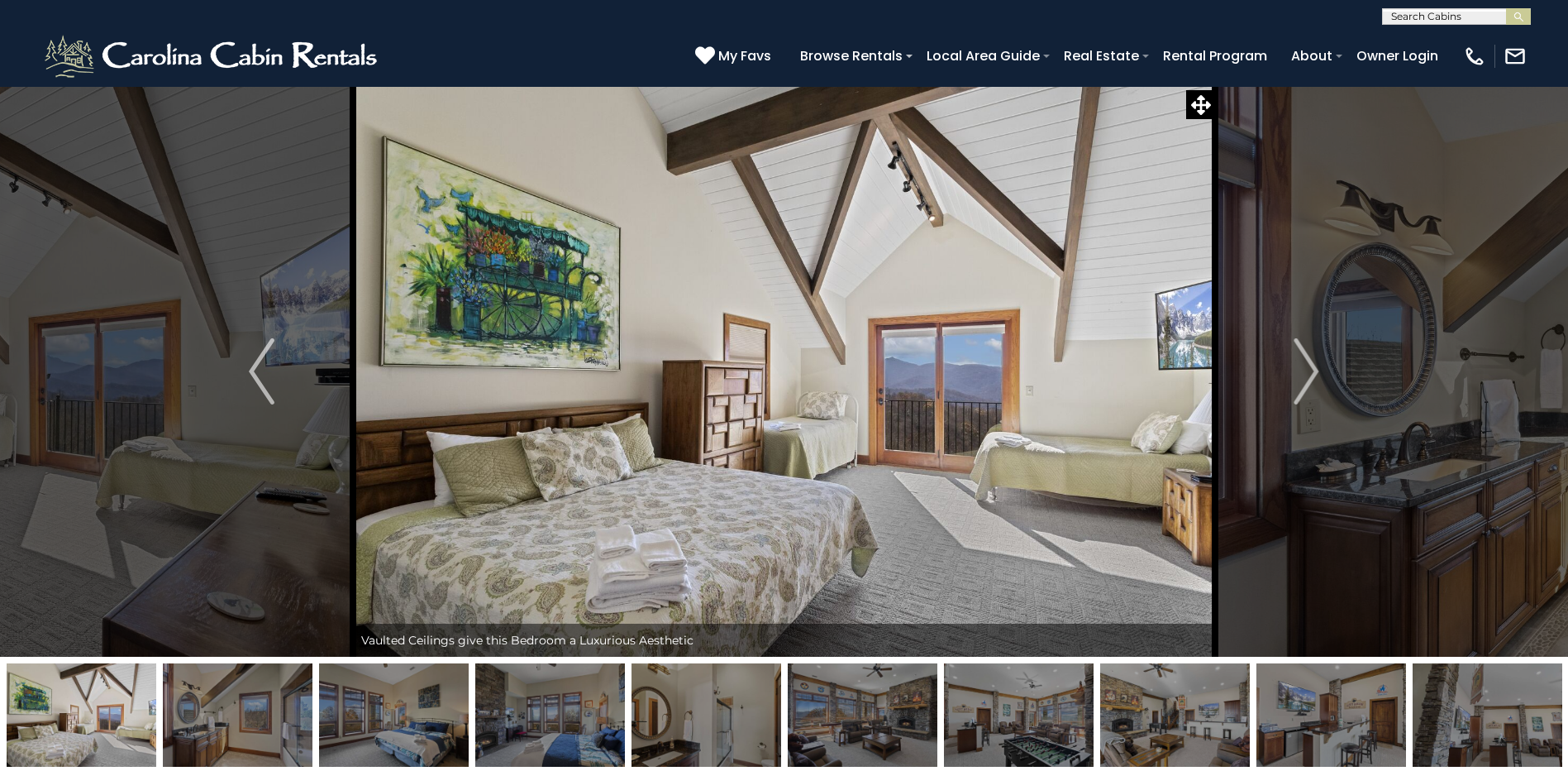
click at [1311, 362] on img "Next" at bounding box center [1305, 370] width 25 height 66
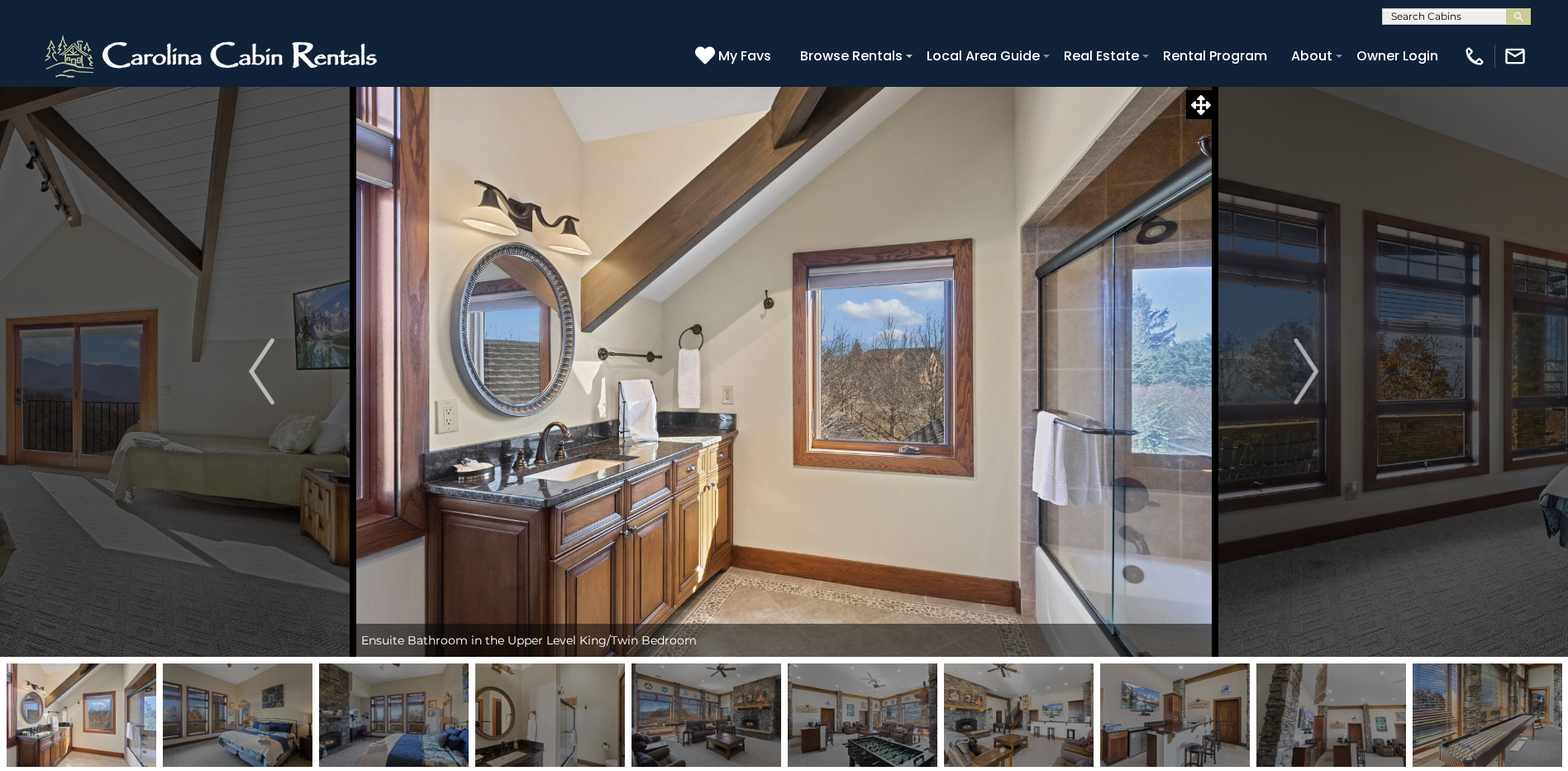
click at [1311, 362] on img "Next" at bounding box center [1305, 370] width 25 height 66
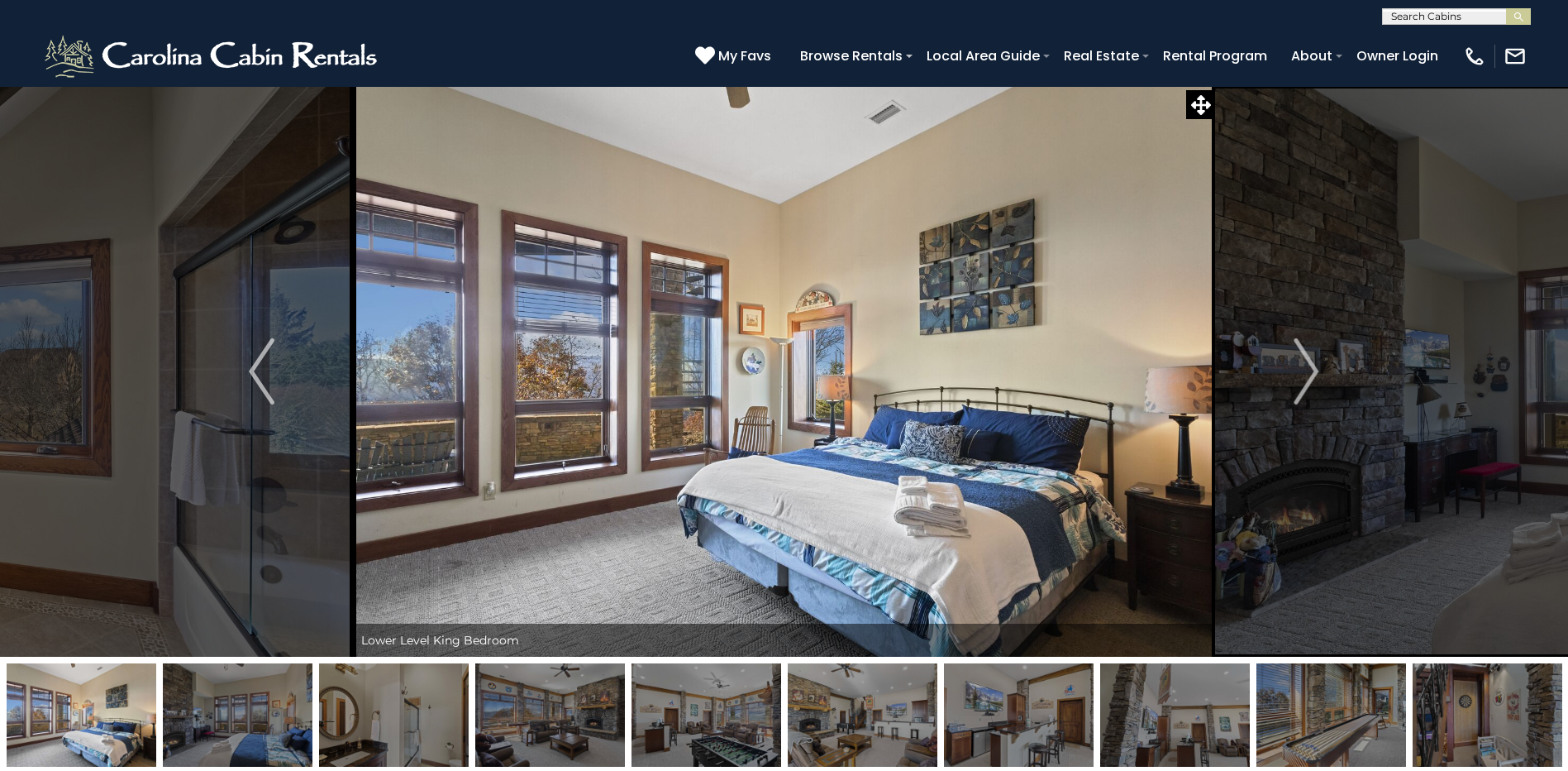
click at [1311, 362] on img "Next" at bounding box center [1305, 370] width 25 height 66
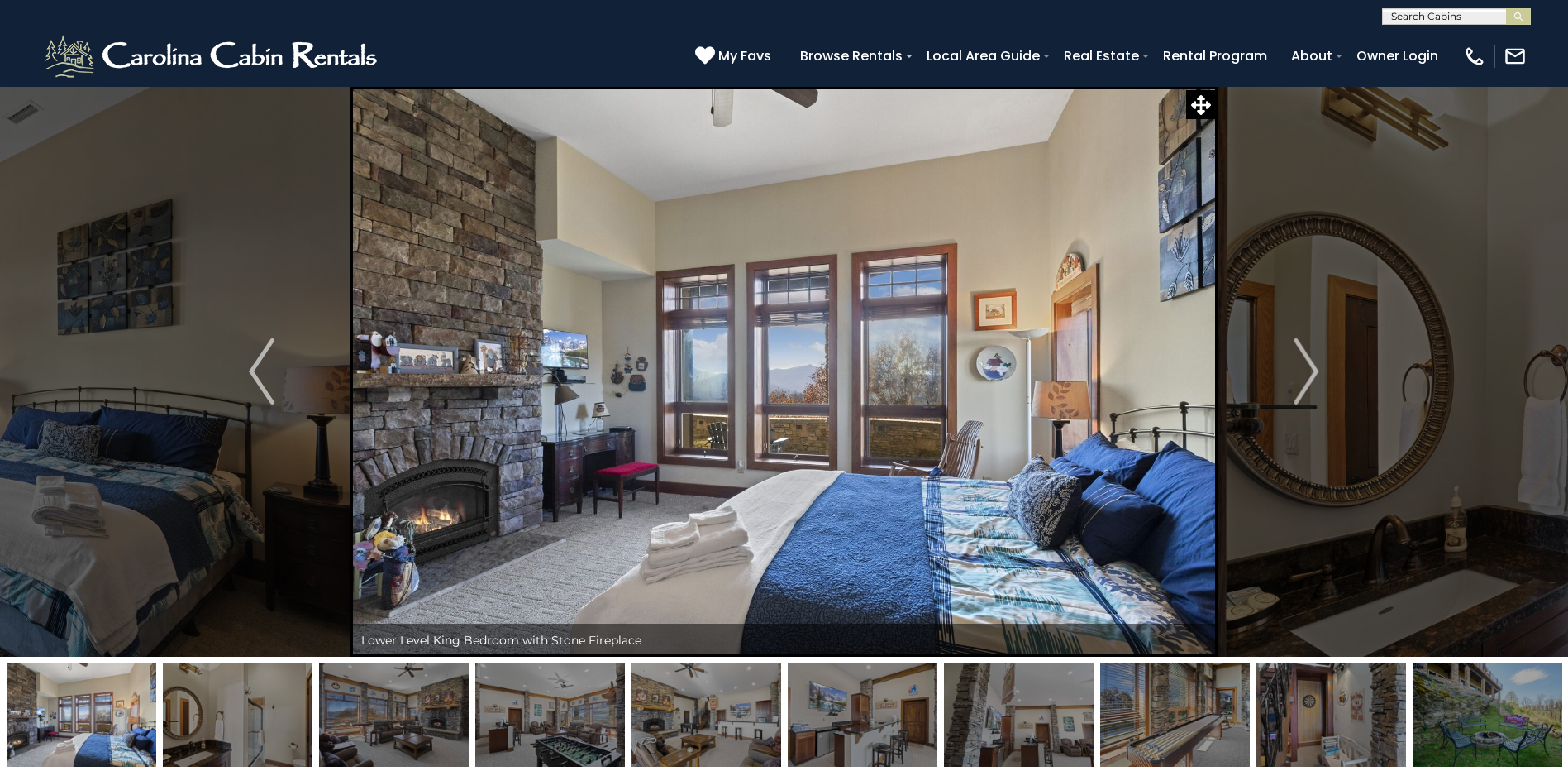
click at [1311, 362] on img "Next" at bounding box center [1305, 370] width 25 height 66
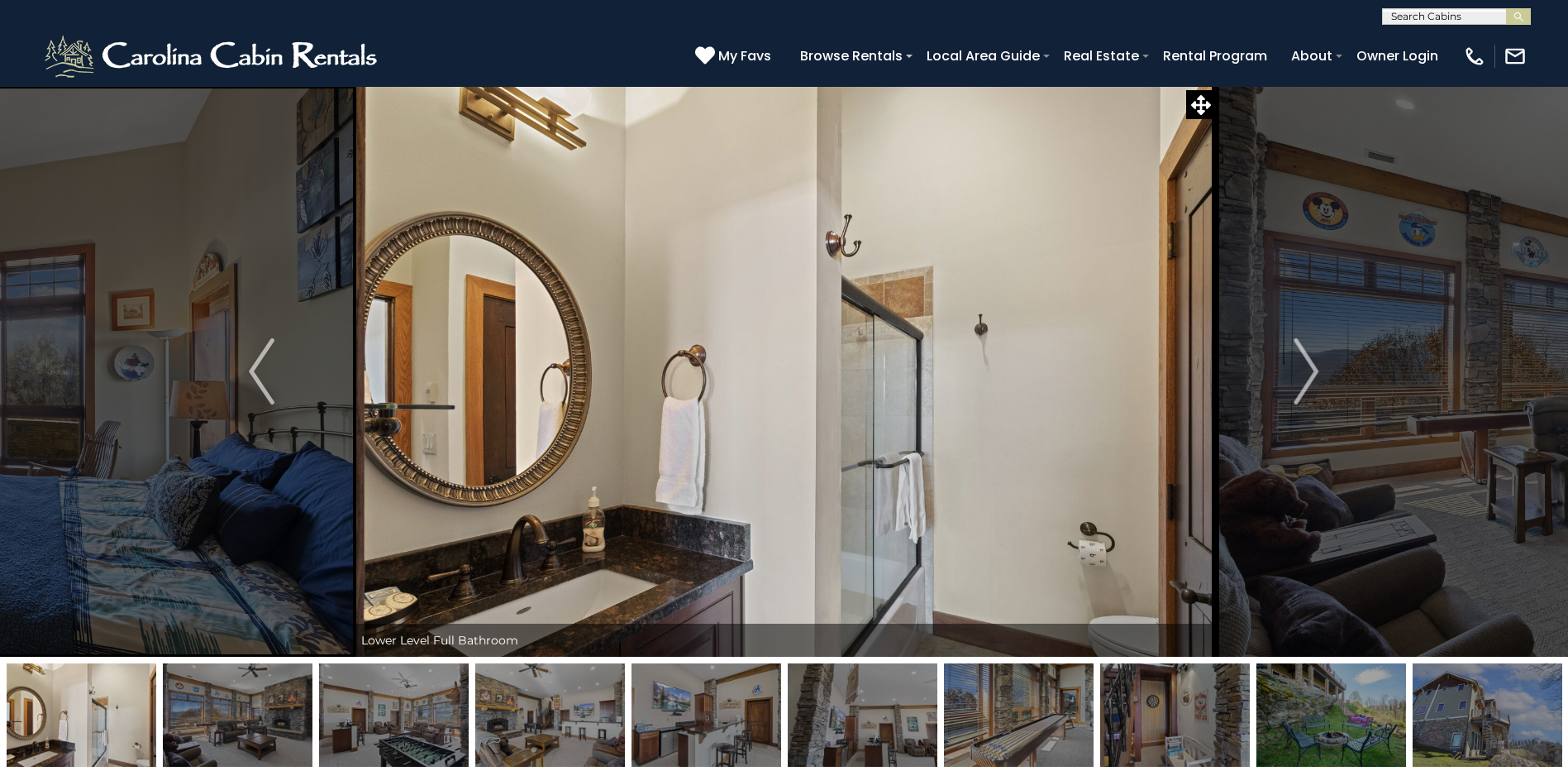
click at [1311, 362] on img "Next" at bounding box center [1305, 370] width 25 height 66
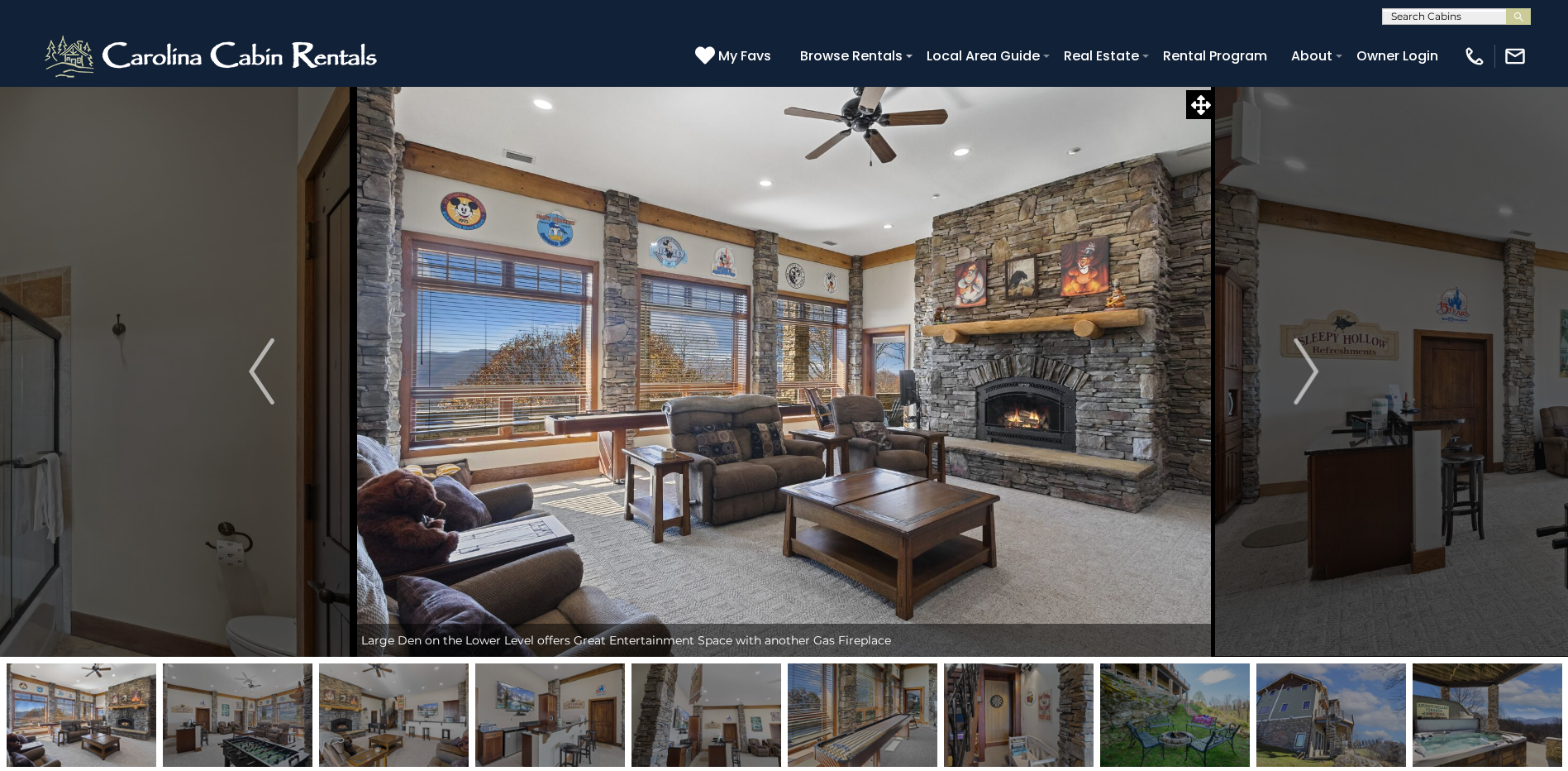
click at [1311, 362] on img "Next" at bounding box center [1305, 370] width 25 height 66
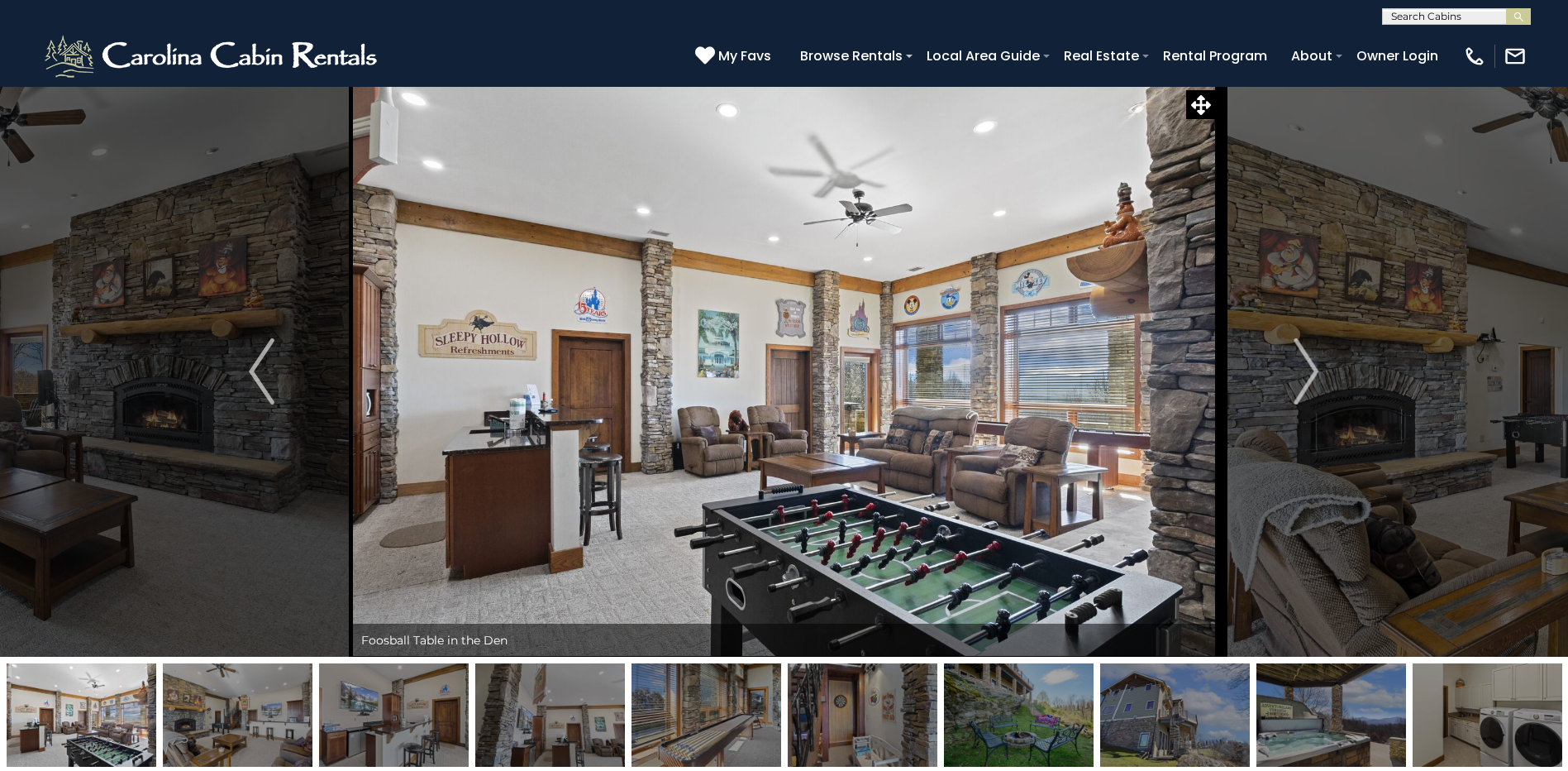
click at [1311, 362] on img "Next" at bounding box center [1305, 370] width 25 height 66
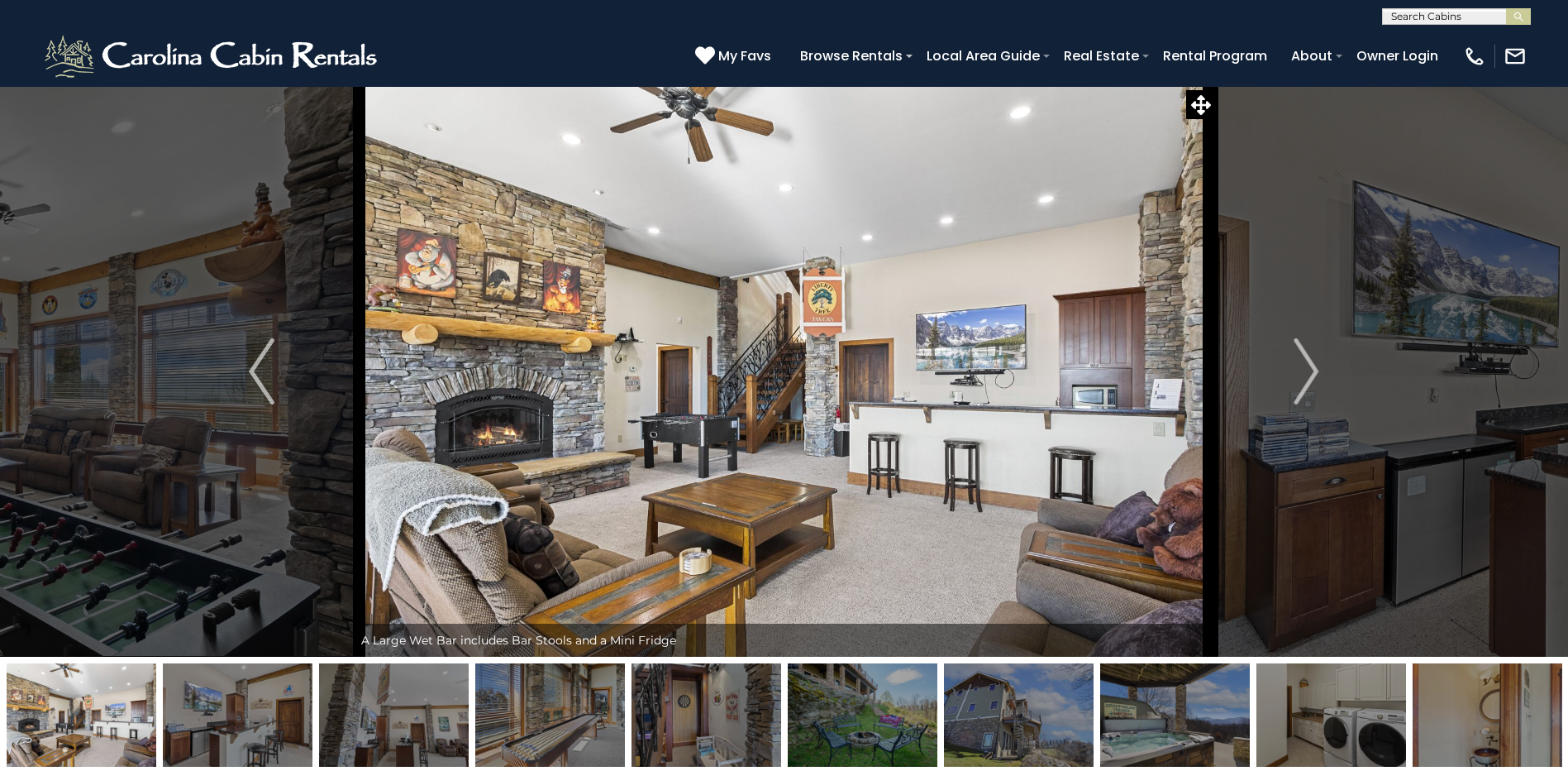
click at [1311, 362] on img "Next" at bounding box center [1305, 370] width 25 height 66
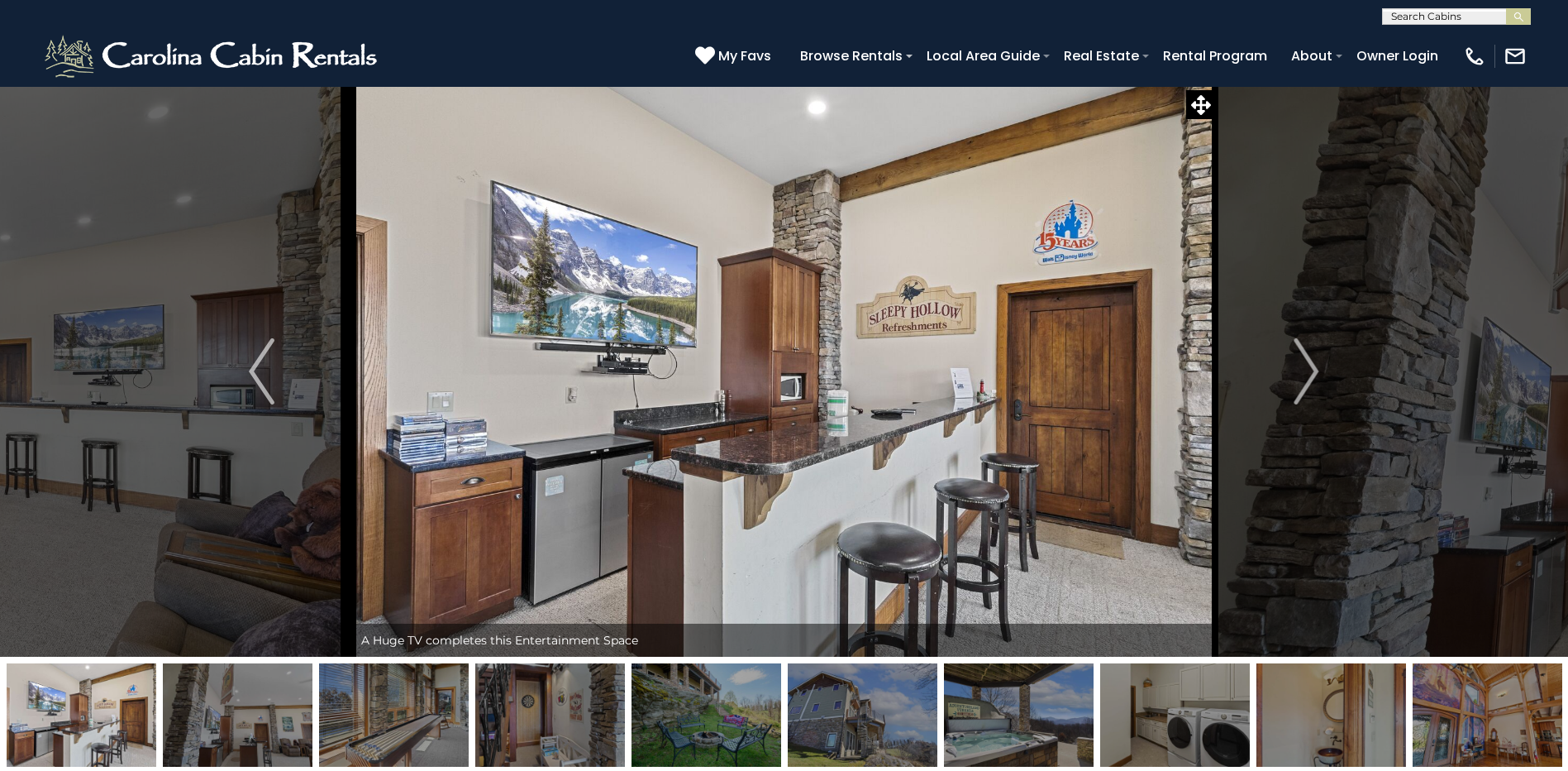
click at [1311, 362] on img "Next" at bounding box center [1305, 370] width 25 height 66
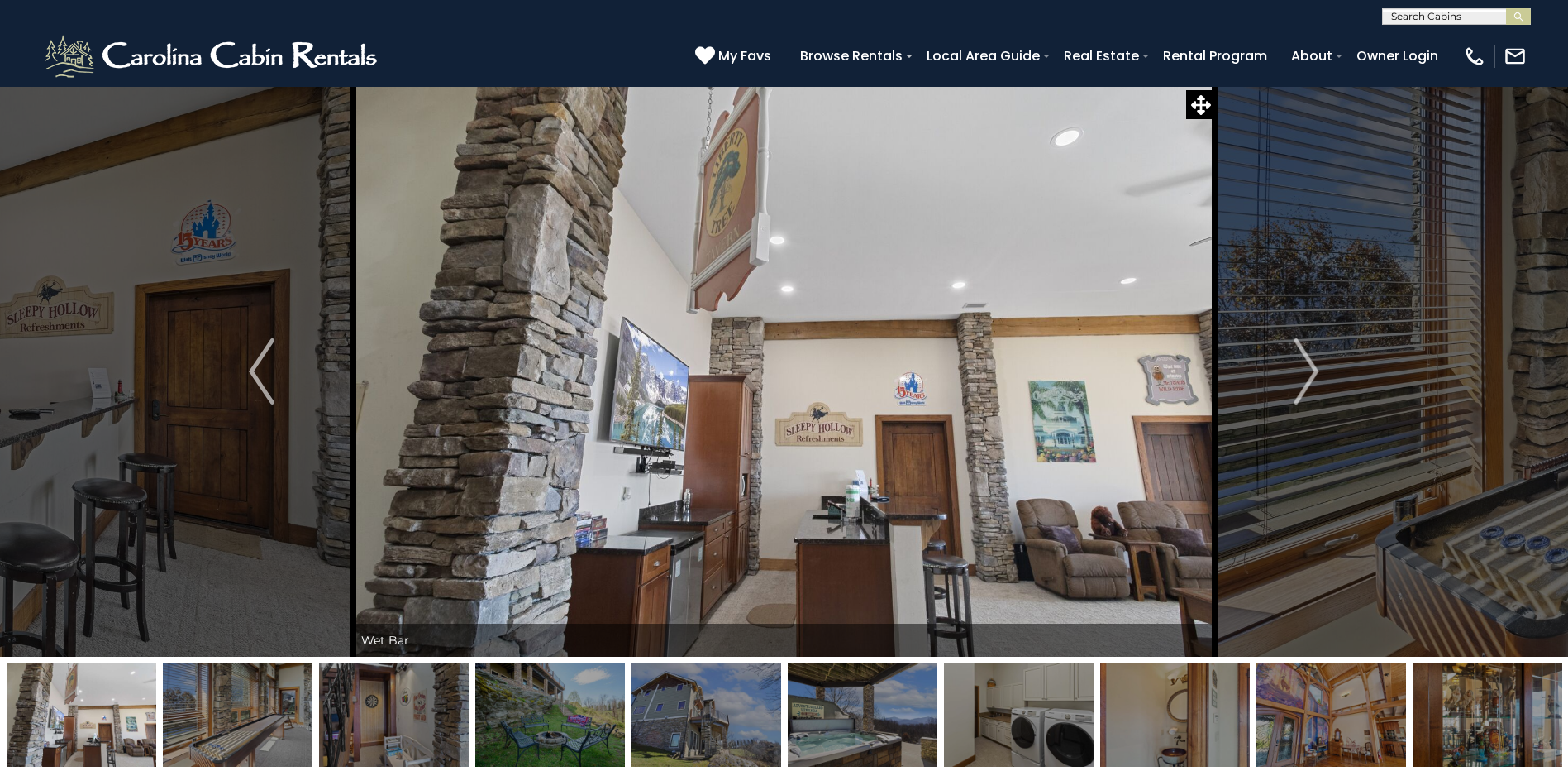
click at [1311, 364] on img "Next" at bounding box center [1305, 370] width 25 height 66
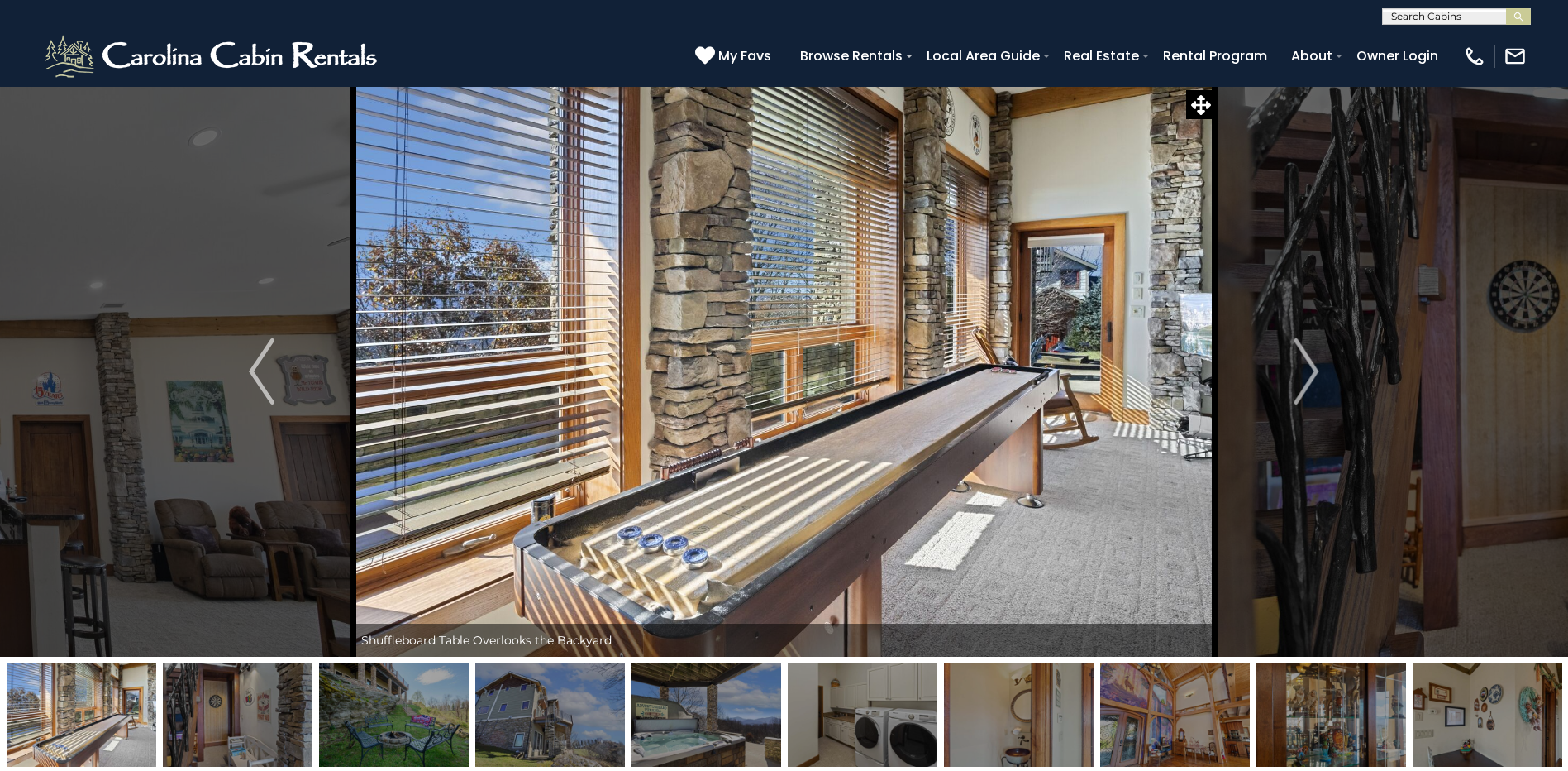
click at [1311, 364] on img "Next" at bounding box center [1305, 370] width 25 height 66
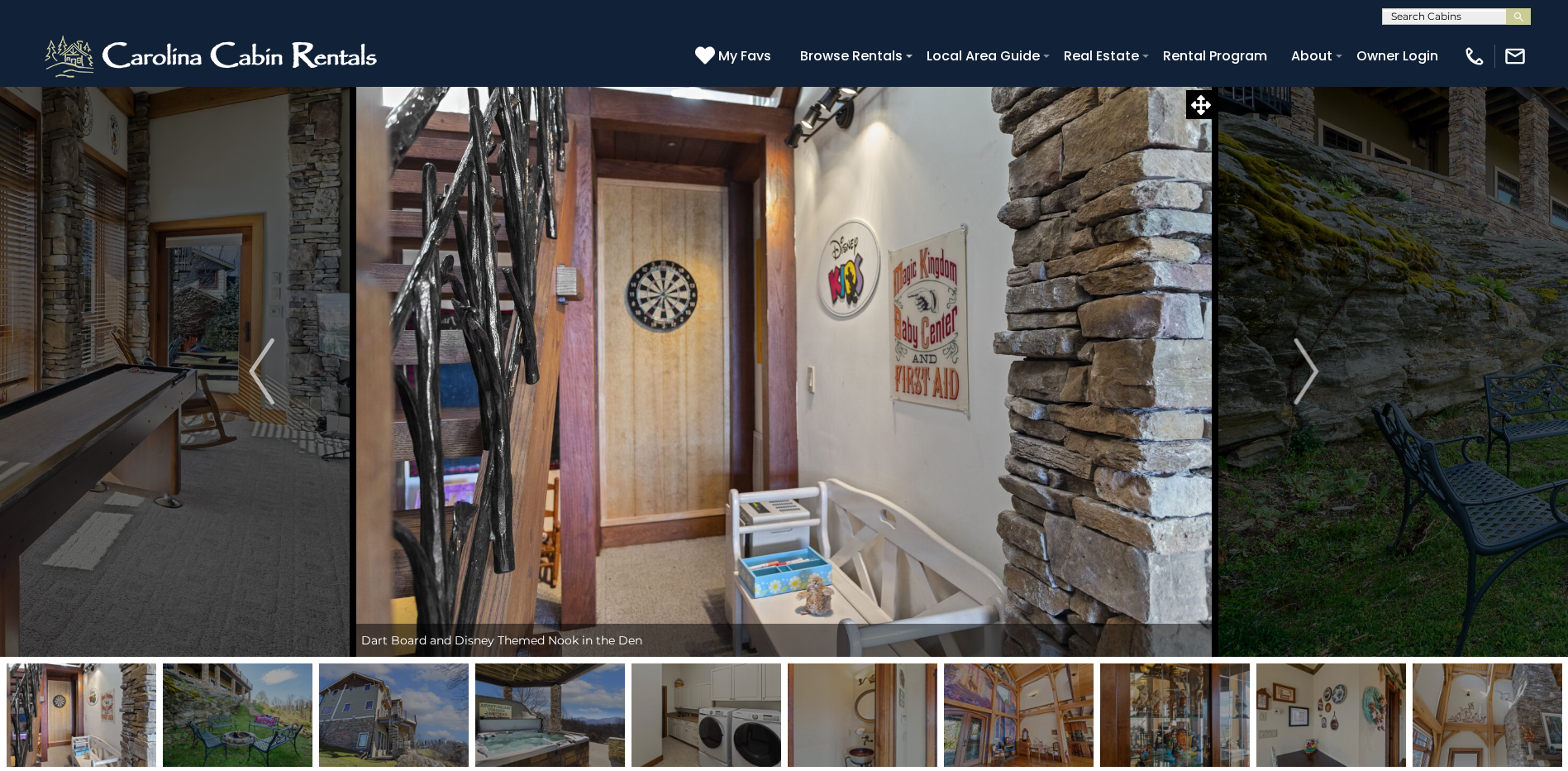
click at [270, 361] on img "Previous" at bounding box center [261, 370] width 25 height 66
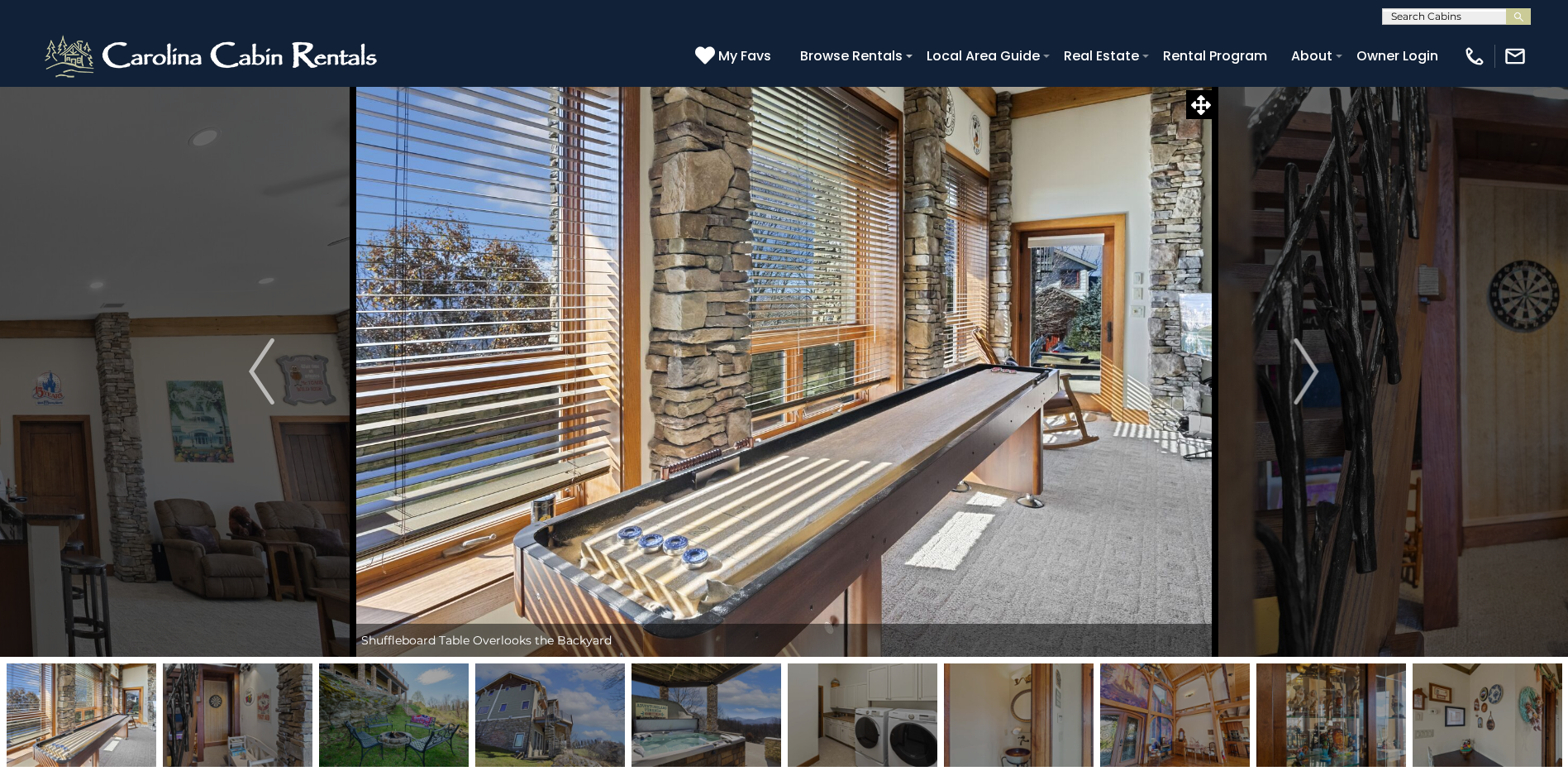
click at [1309, 370] on img "Next" at bounding box center [1305, 370] width 25 height 66
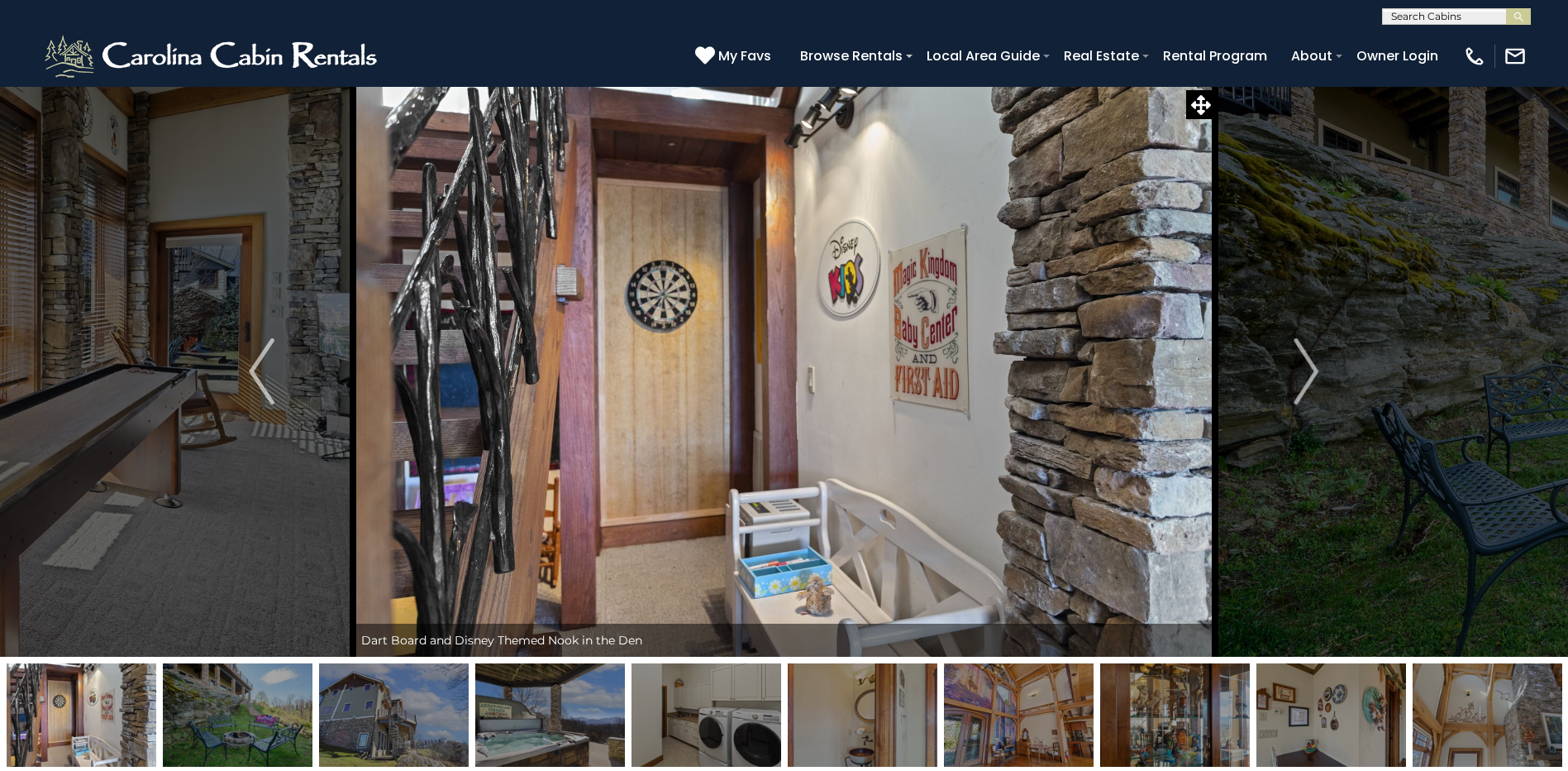
click at [1309, 370] on img "Next" at bounding box center [1305, 370] width 25 height 66
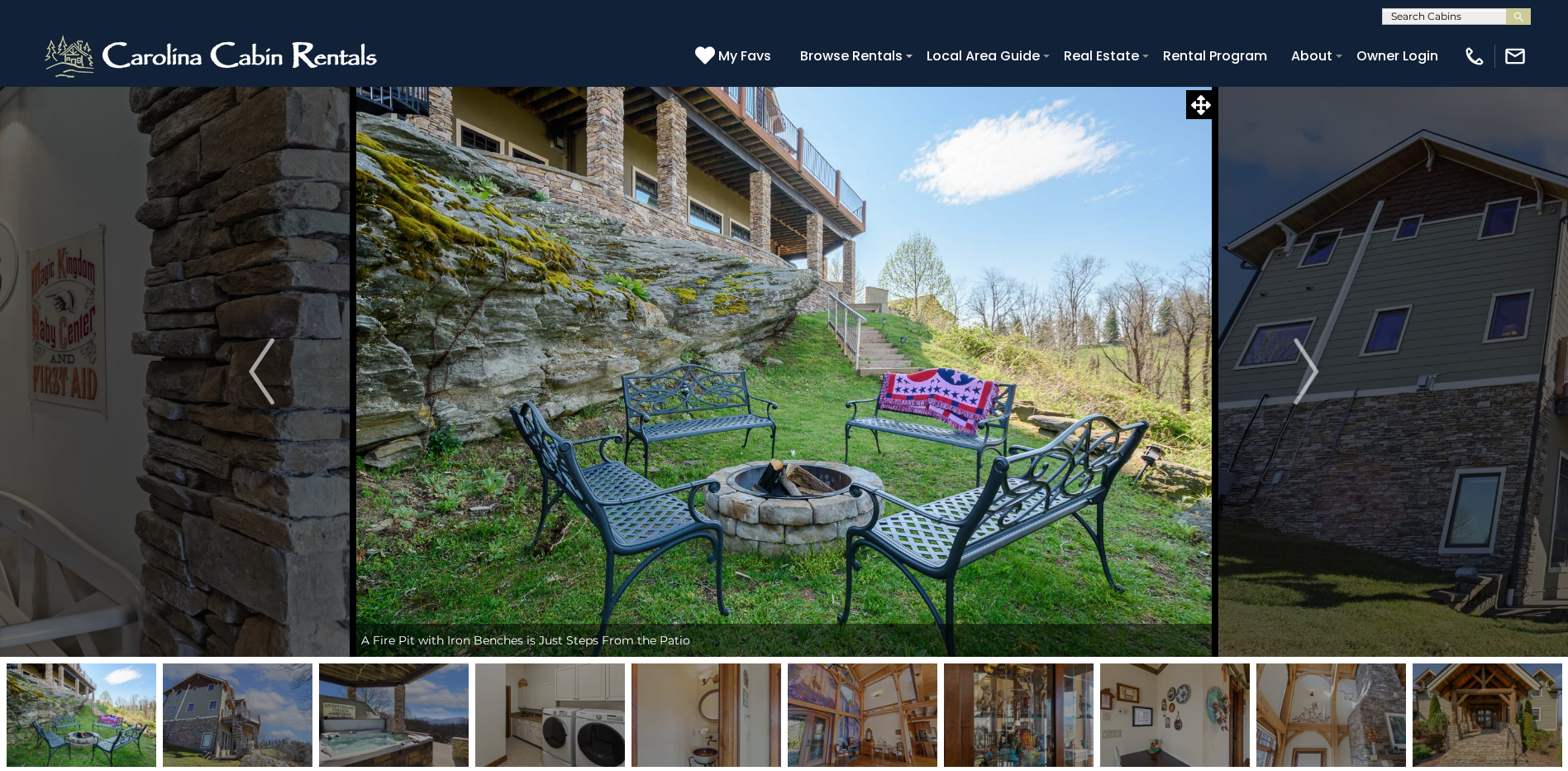
click at [1309, 370] on img "Next" at bounding box center [1305, 370] width 25 height 66
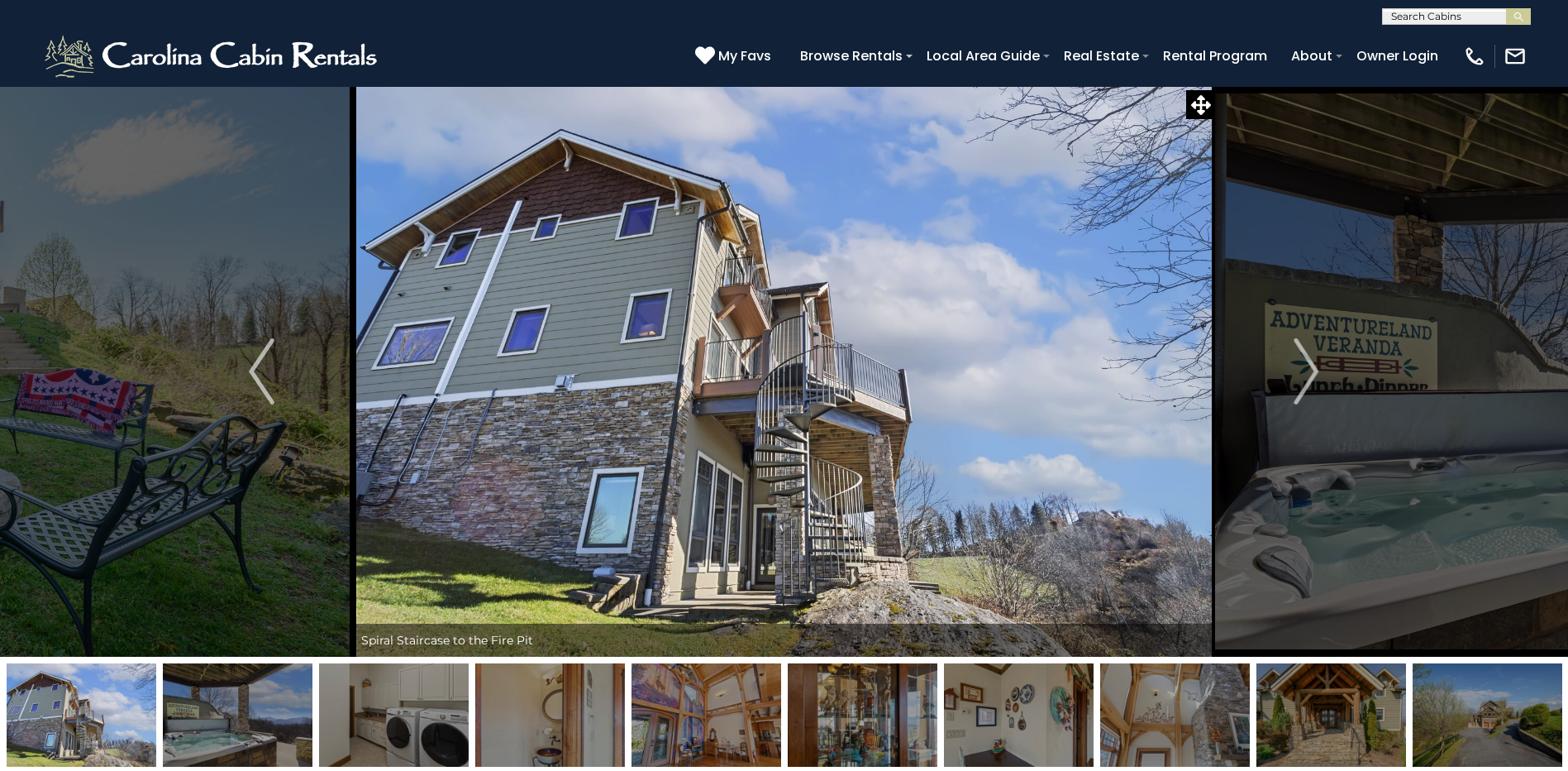
click at [1309, 370] on img "Next" at bounding box center [1305, 370] width 25 height 66
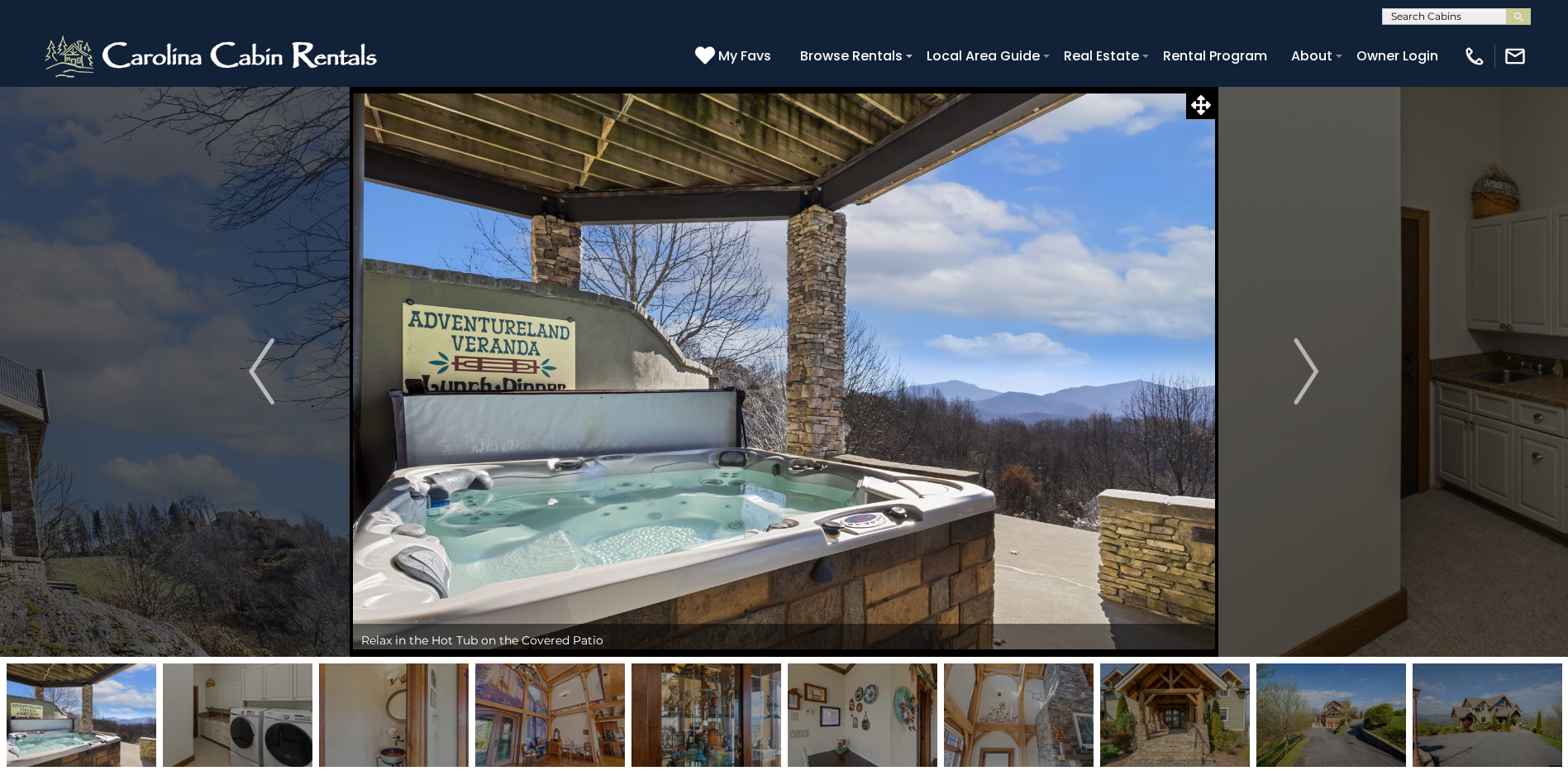
click at [1309, 370] on img "Next" at bounding box center [1305, 370] width 25 height 66
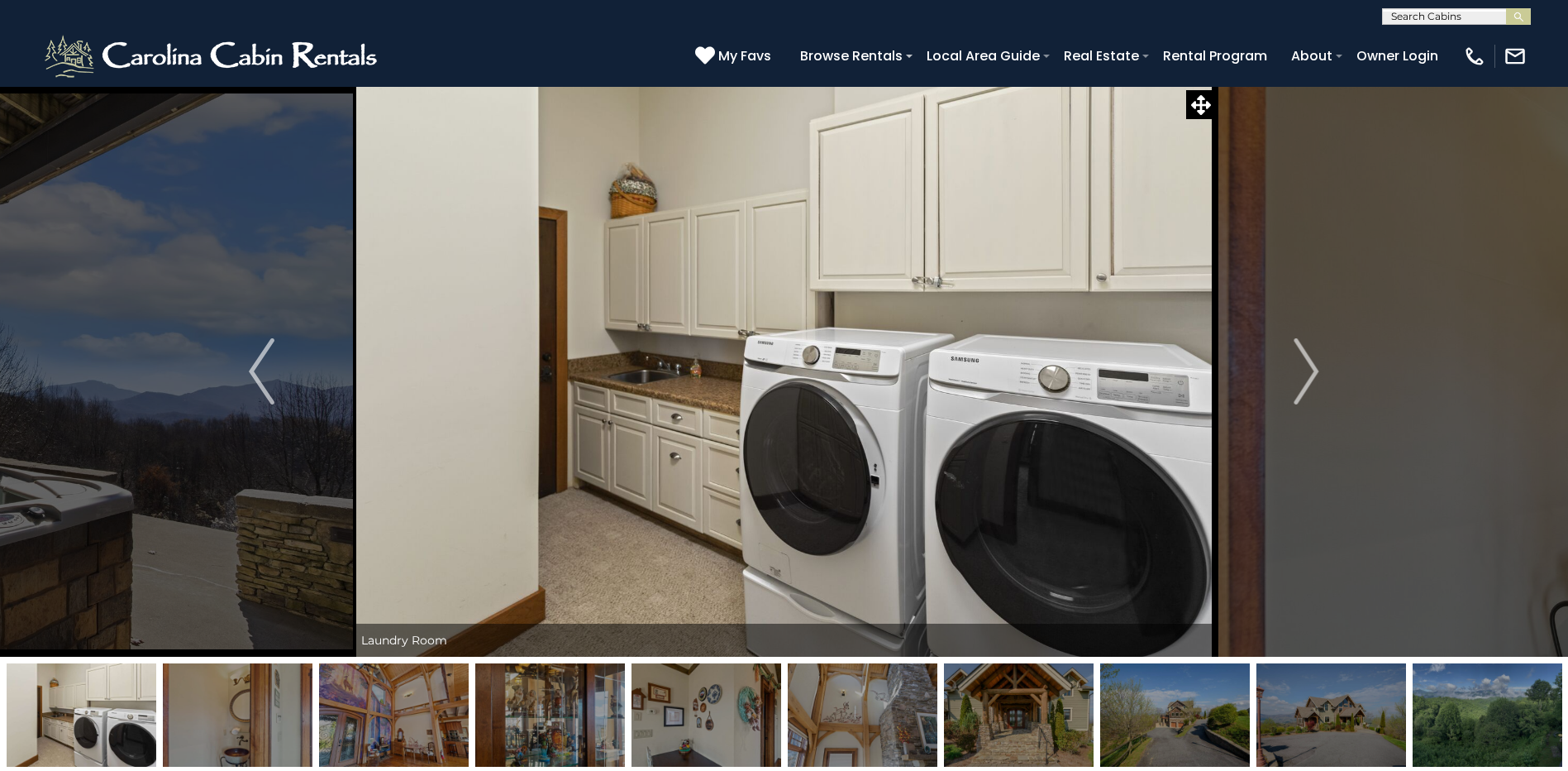
click at [1309, 370] on img "Next" at bounding box center [1305, 370] width 25 height 66
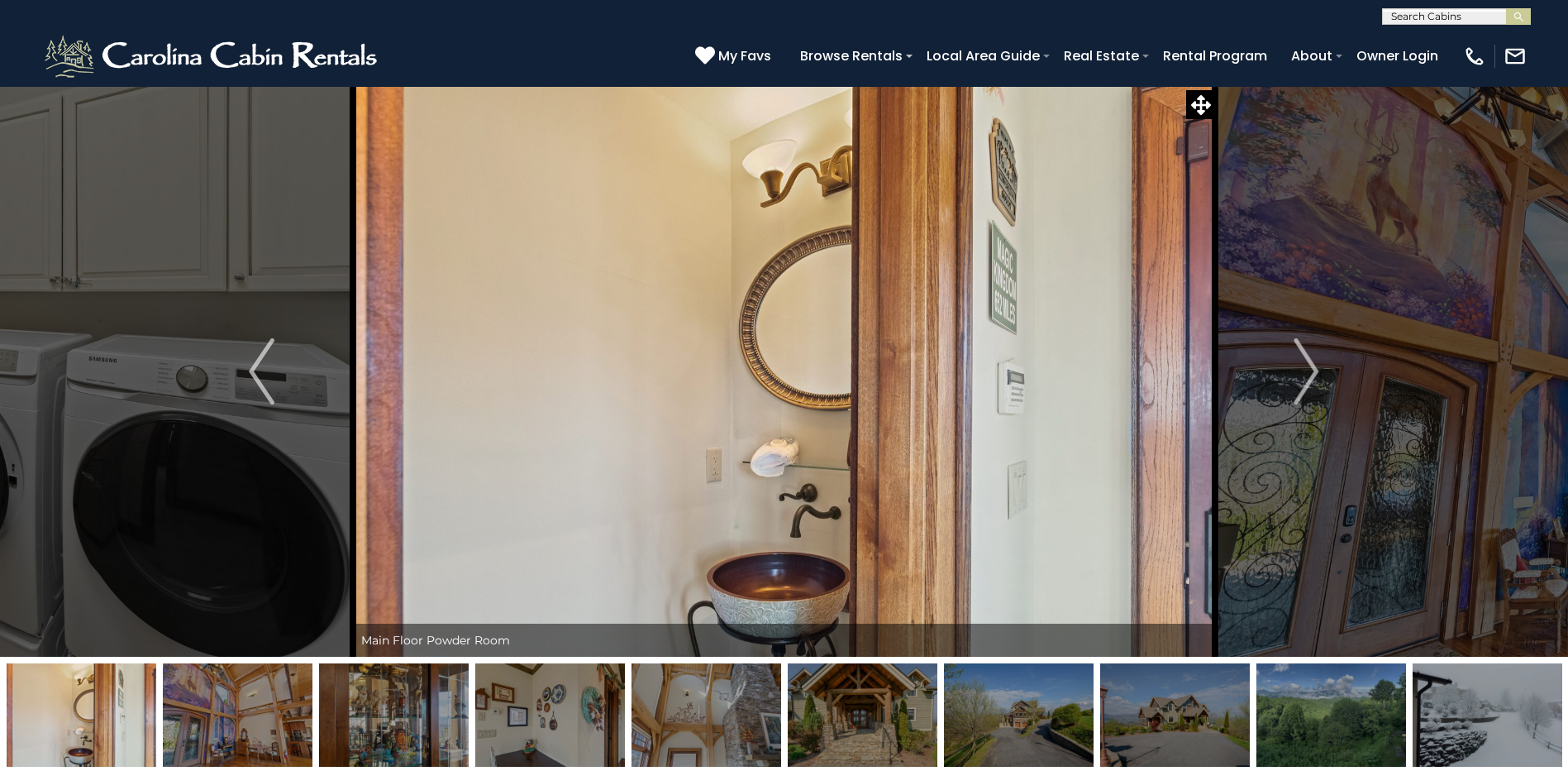
click at [1309, 370] on img "Next" at bounding box center [1305, 370] width 25 height 66
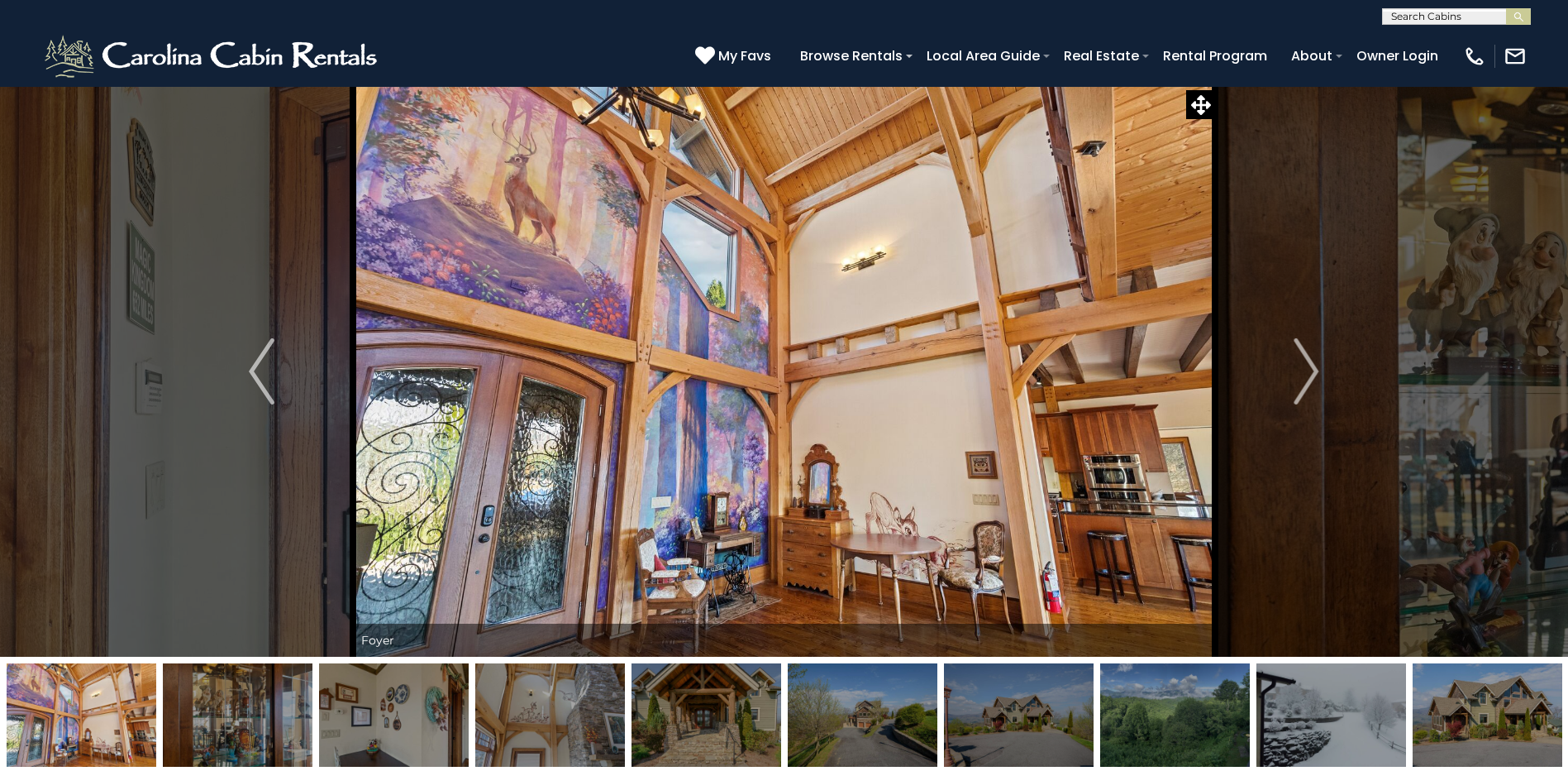
click at [1309, 370] on img "Next" at bounding box center [1305, 370] width 25 height 66
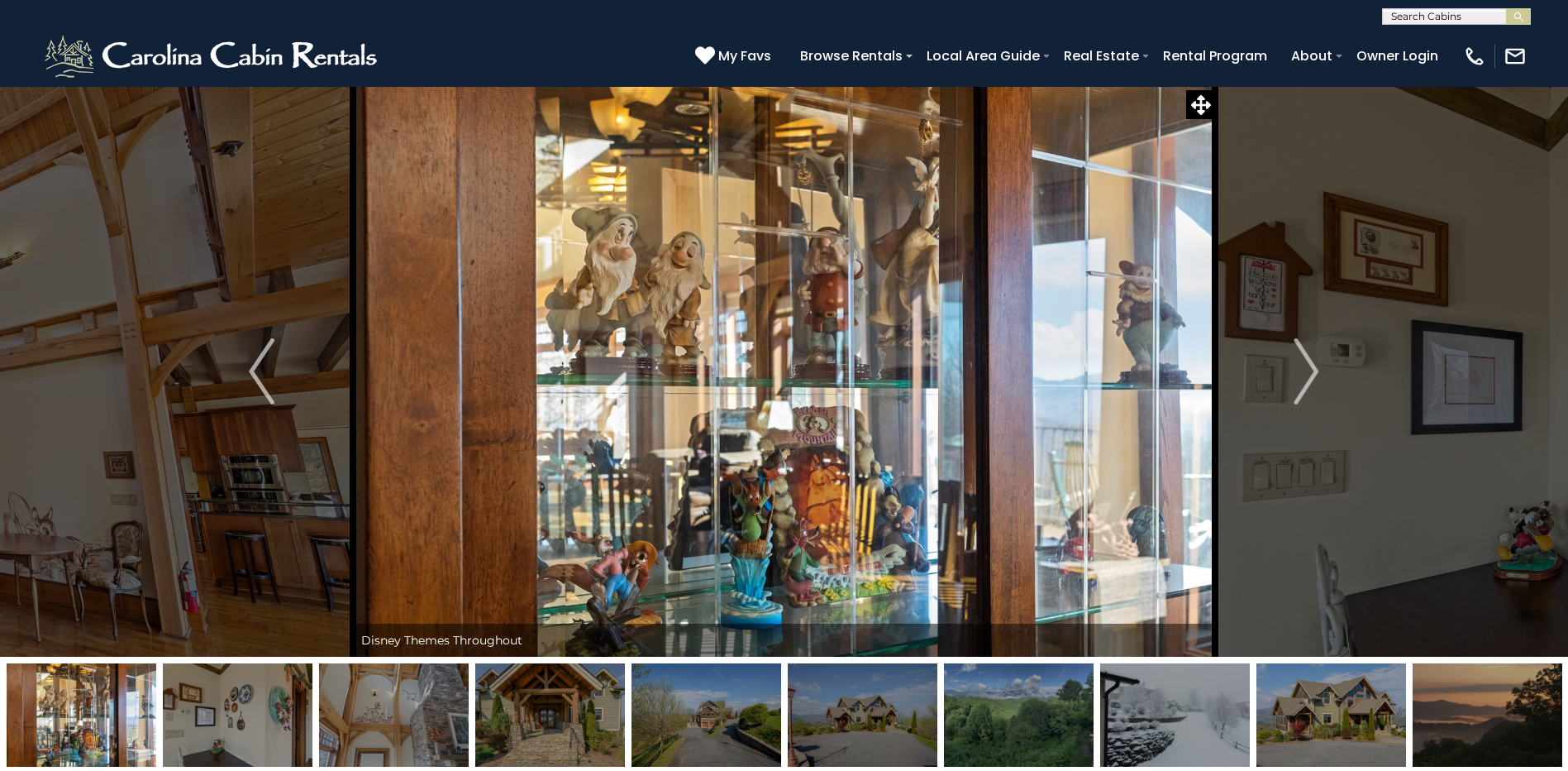
click at [1309, 370] on img "Next" at bounding box center [1305, 370] width 25 height 66
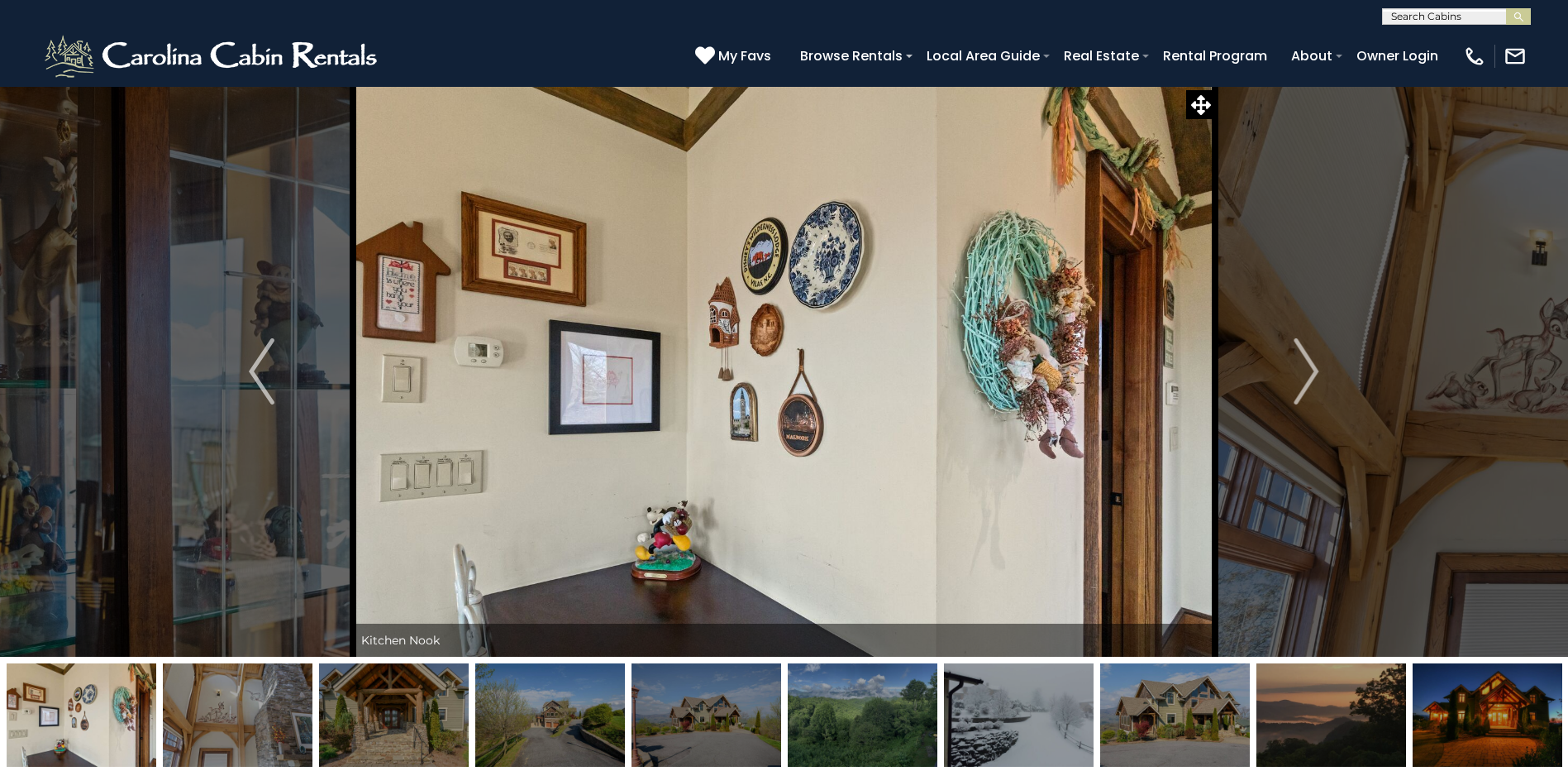
click at [1309, 370] on img "Next" at bounding box center [1305, 370] width 25 height 66
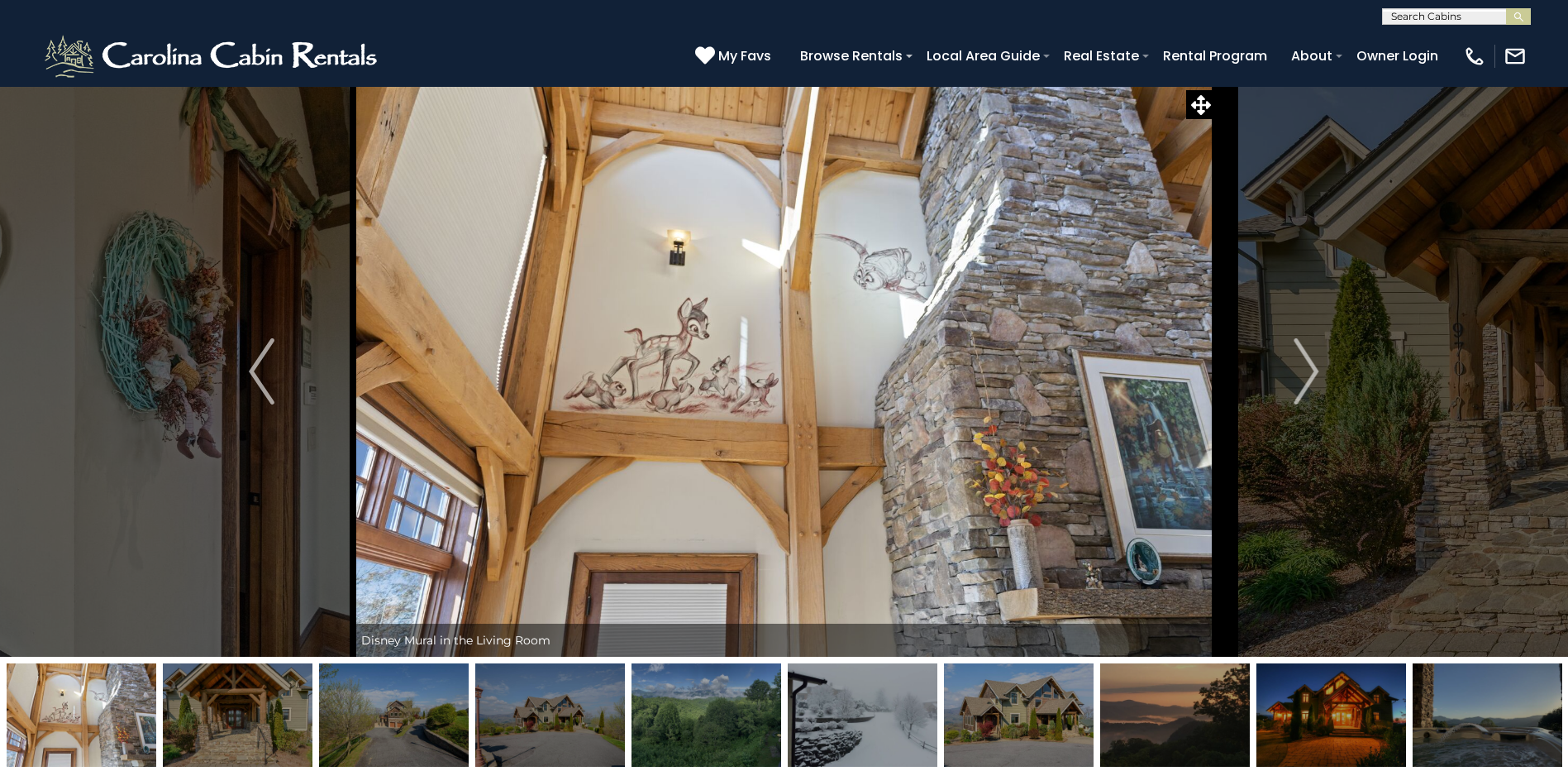
click at [1309, 370] on img "Next" at bounding box center [1305, 370] width 25 height 66
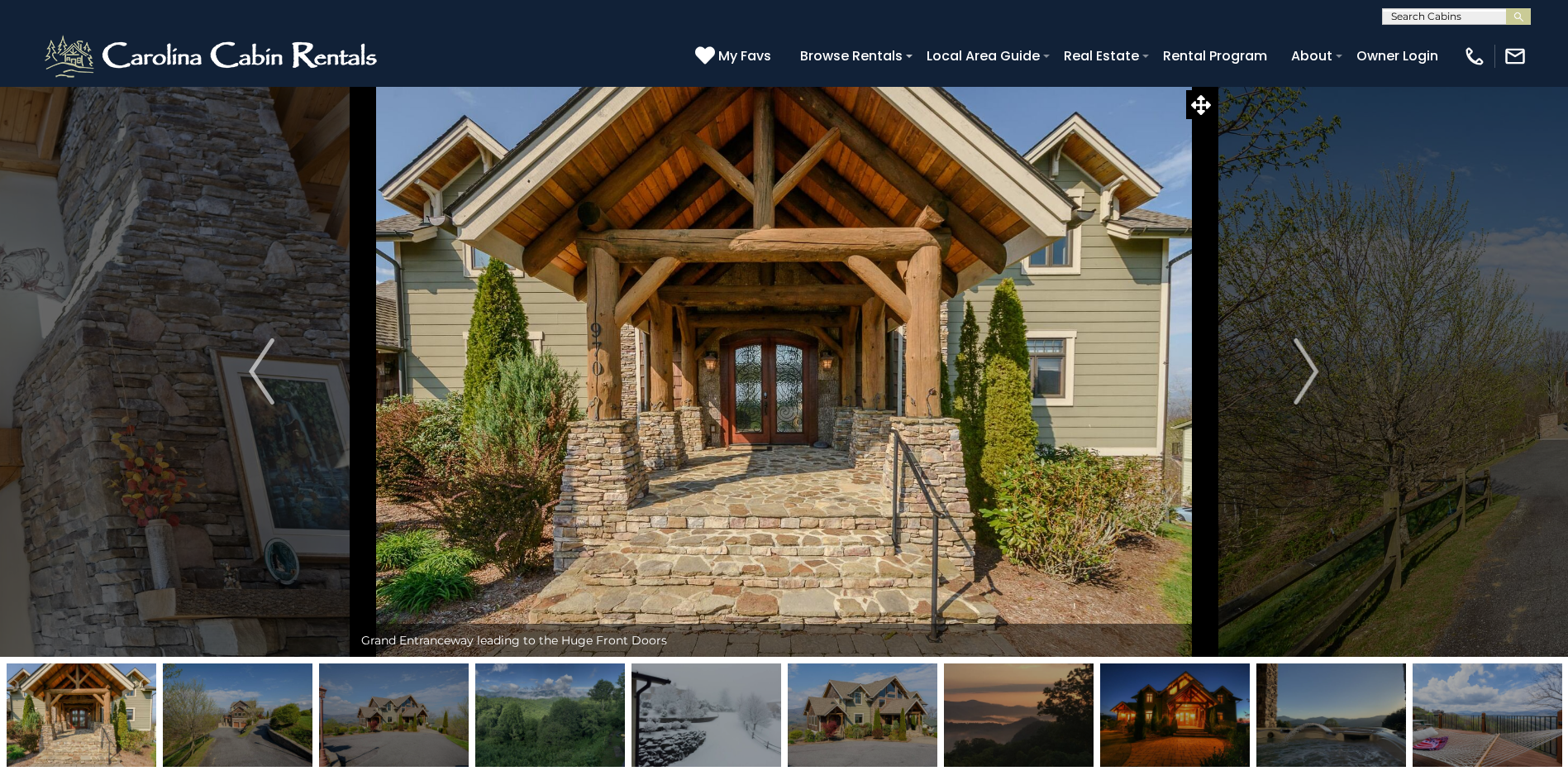
click at [1309, 370] on img "Next" at bounding box center [1305, 370] width 25 height 66
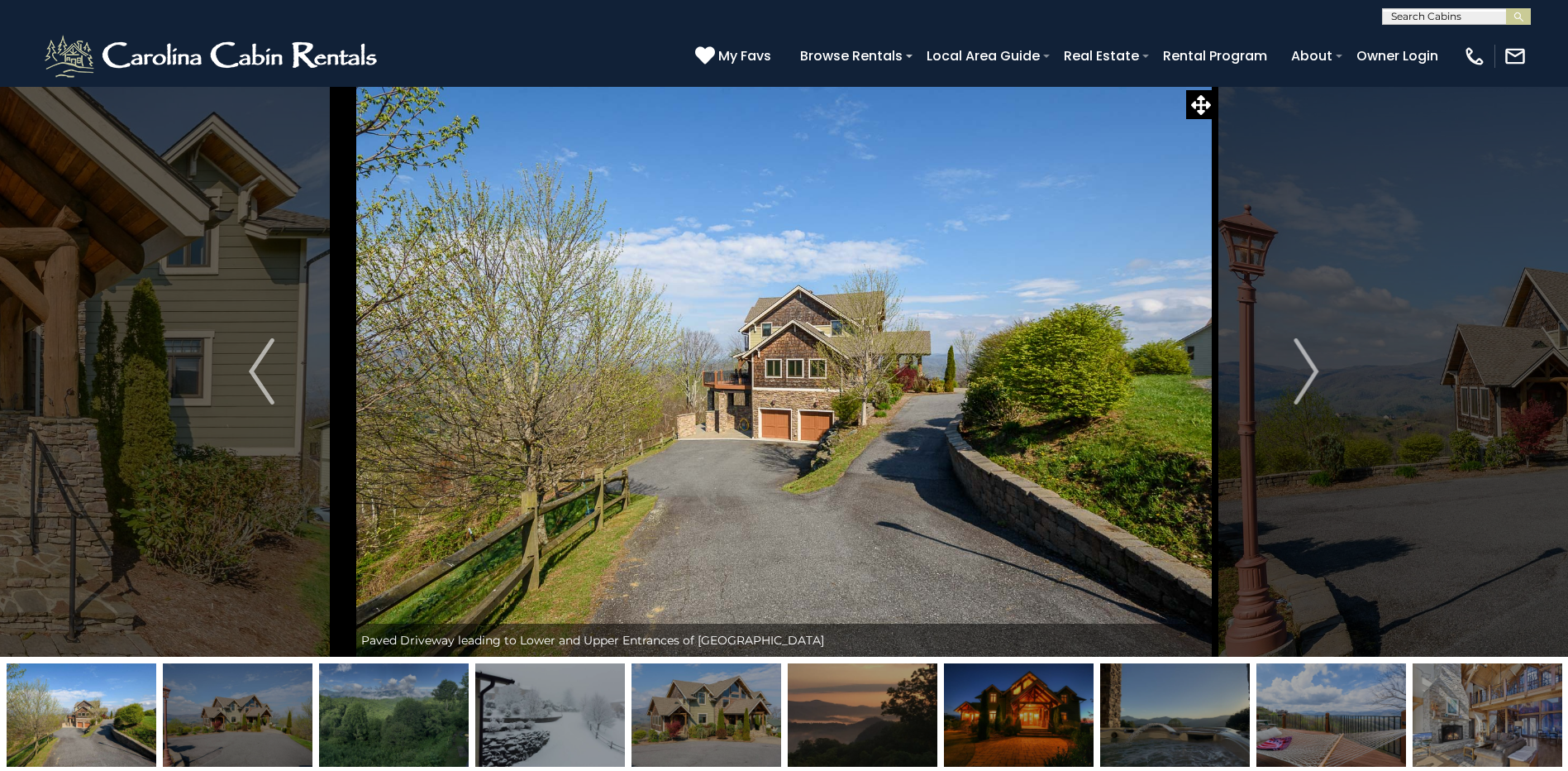
click at [1309, 370] on img "Next" at bounding box center [1305, 370] width 25 height 66
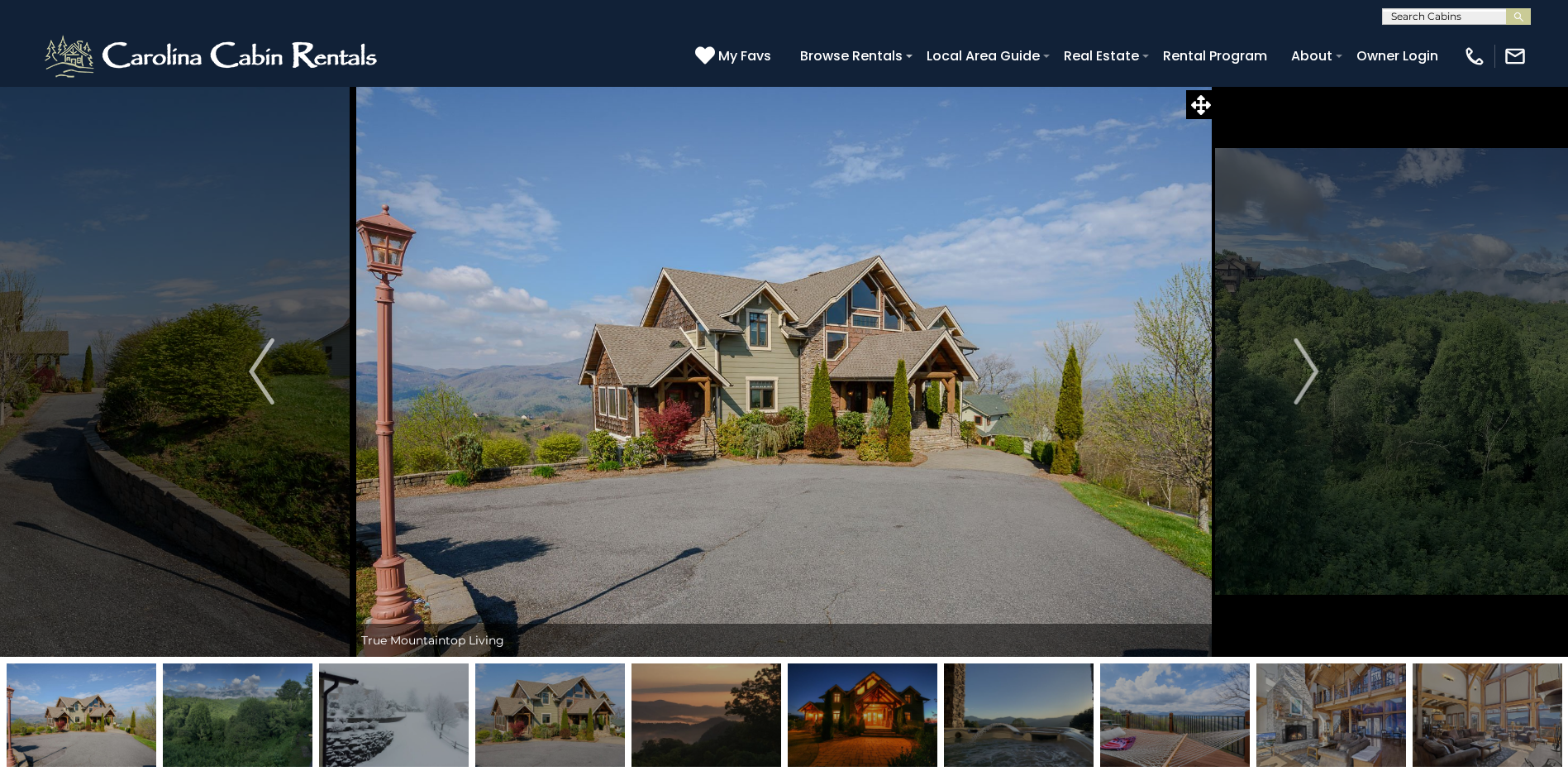
click at [1309, 370] on img "Next" at bounding box center [1305, 370] width 25 height 66
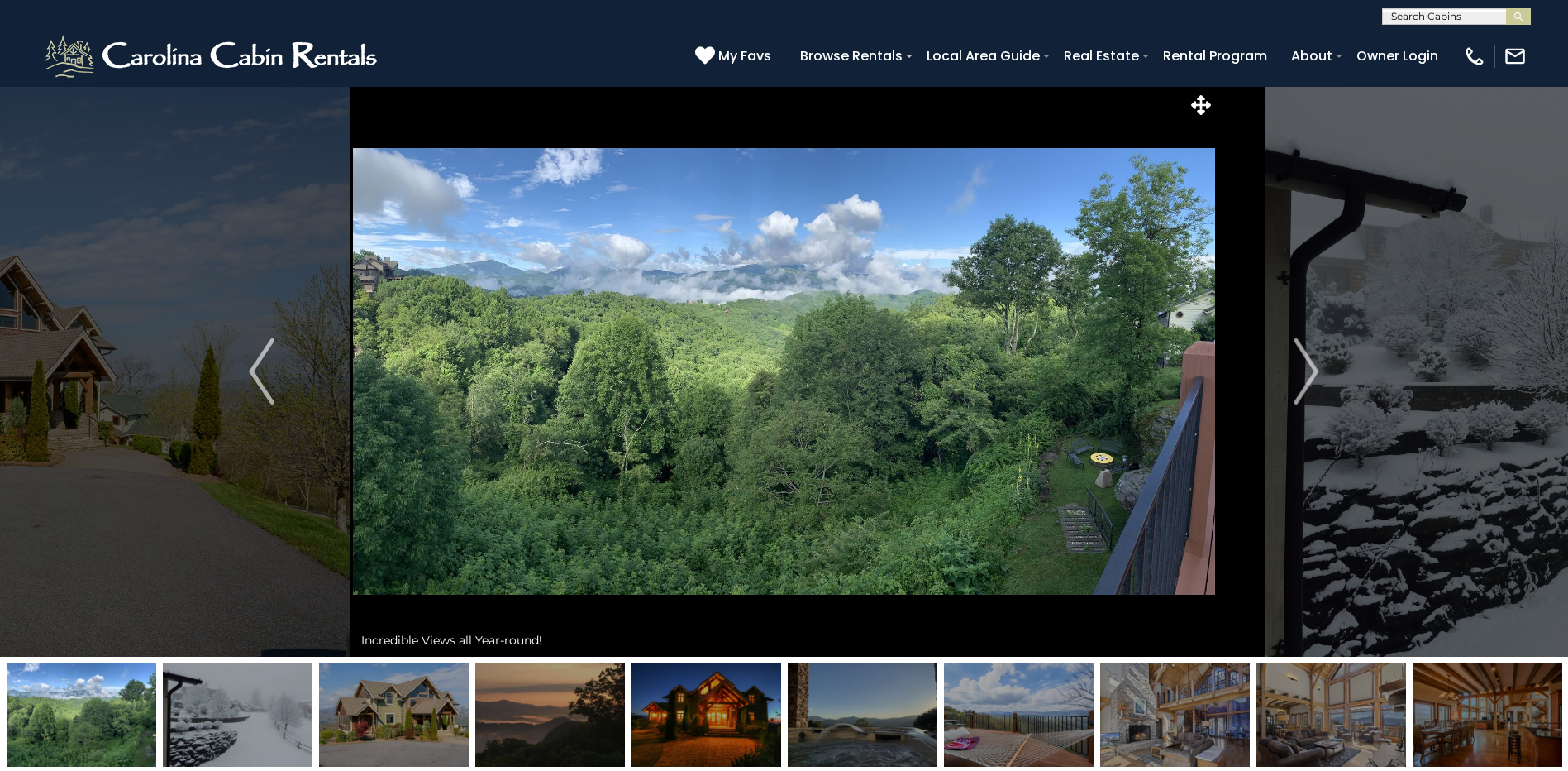
click at [1309, 370] on img "Next" at bounding box center [1305, 370] width 25 height 66
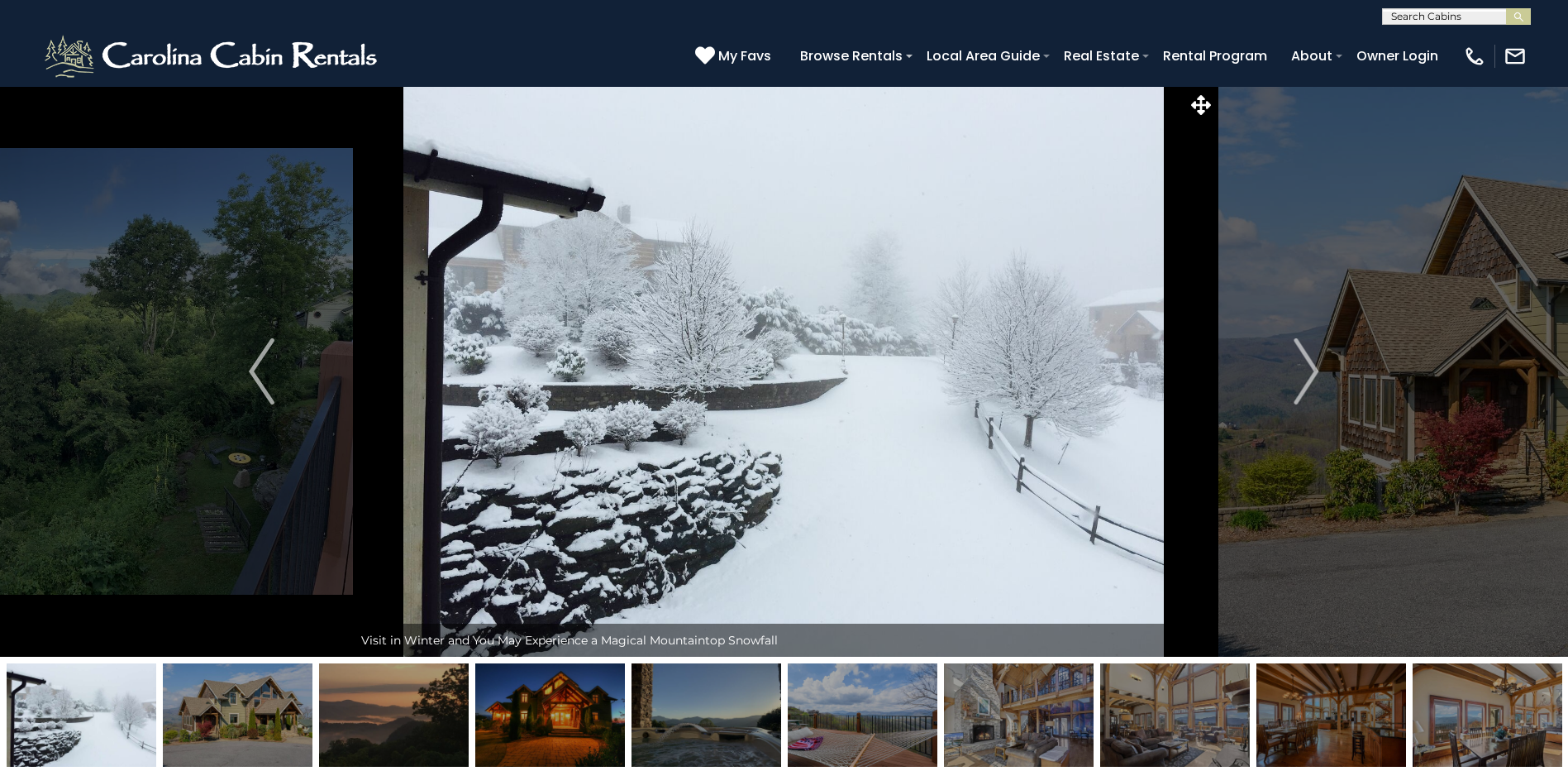
click at [1309, 370] on img "Next" at bounding box center [1305, 370] width 25 height 66
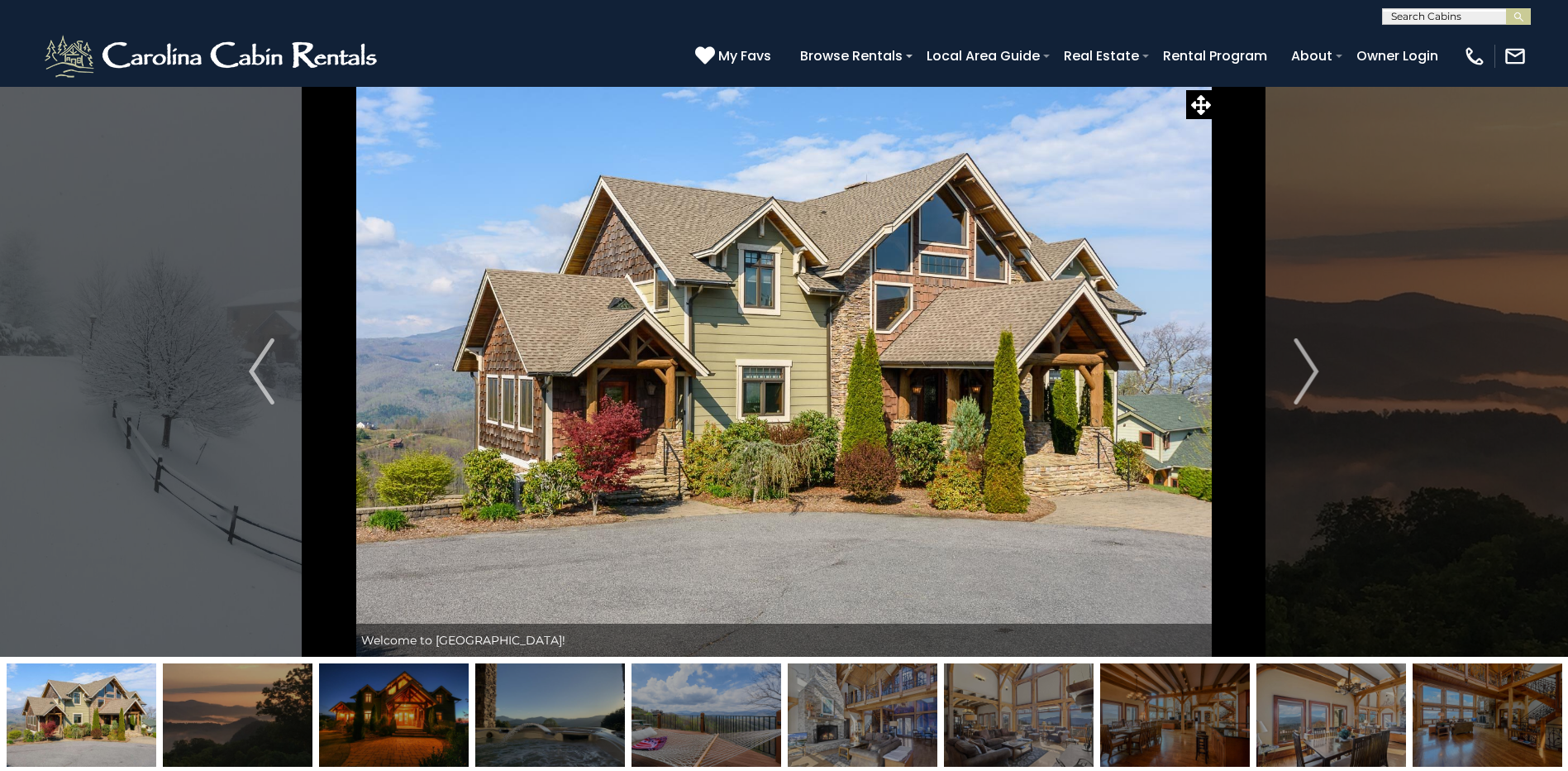
click at [1309, 370] on img "Next" at bounding box center [1305, 370] width 25 height 66
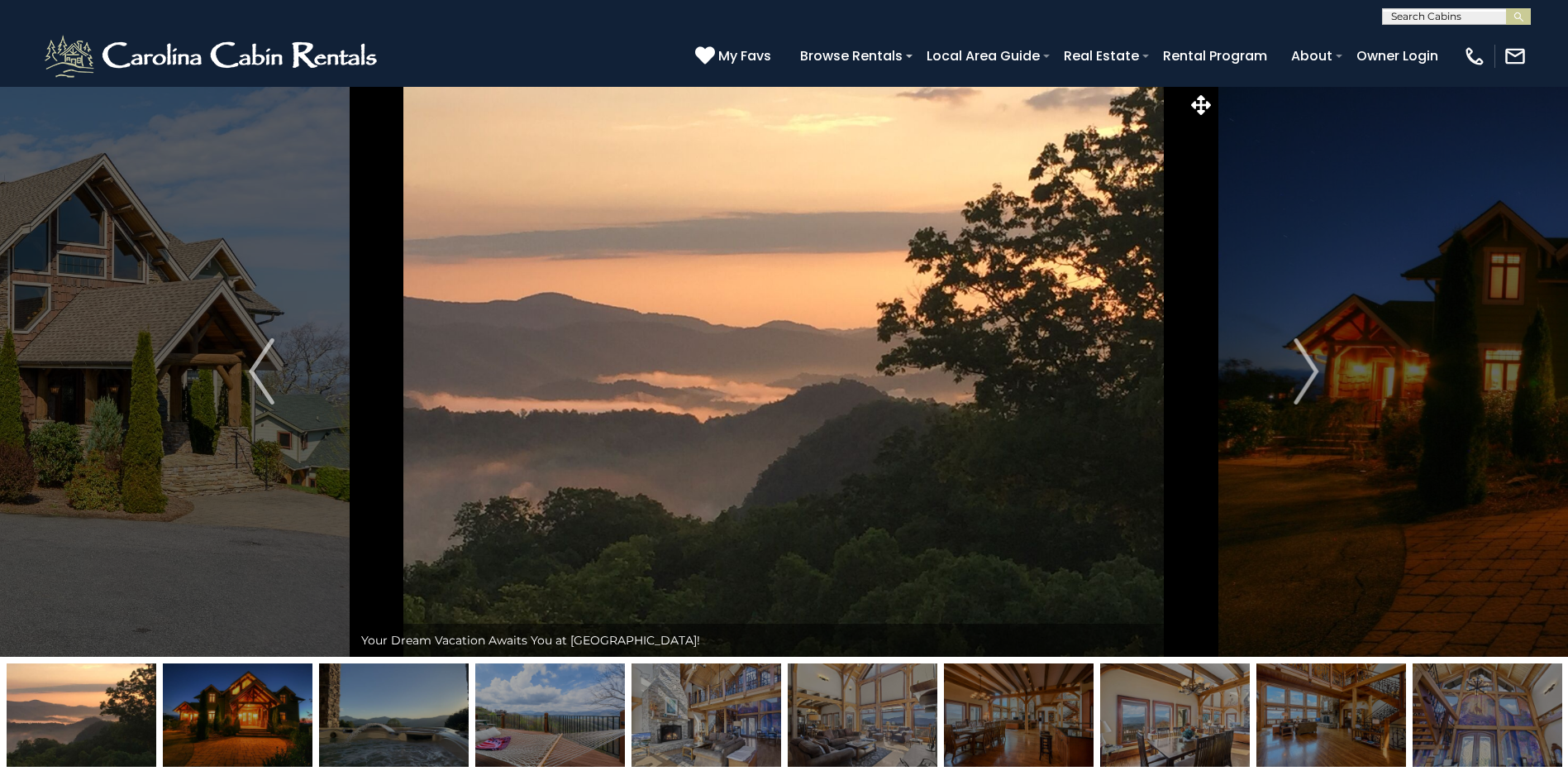
click at [1309, 370] on img "Next" at bounding box center [1305, 370] width 25 height 66
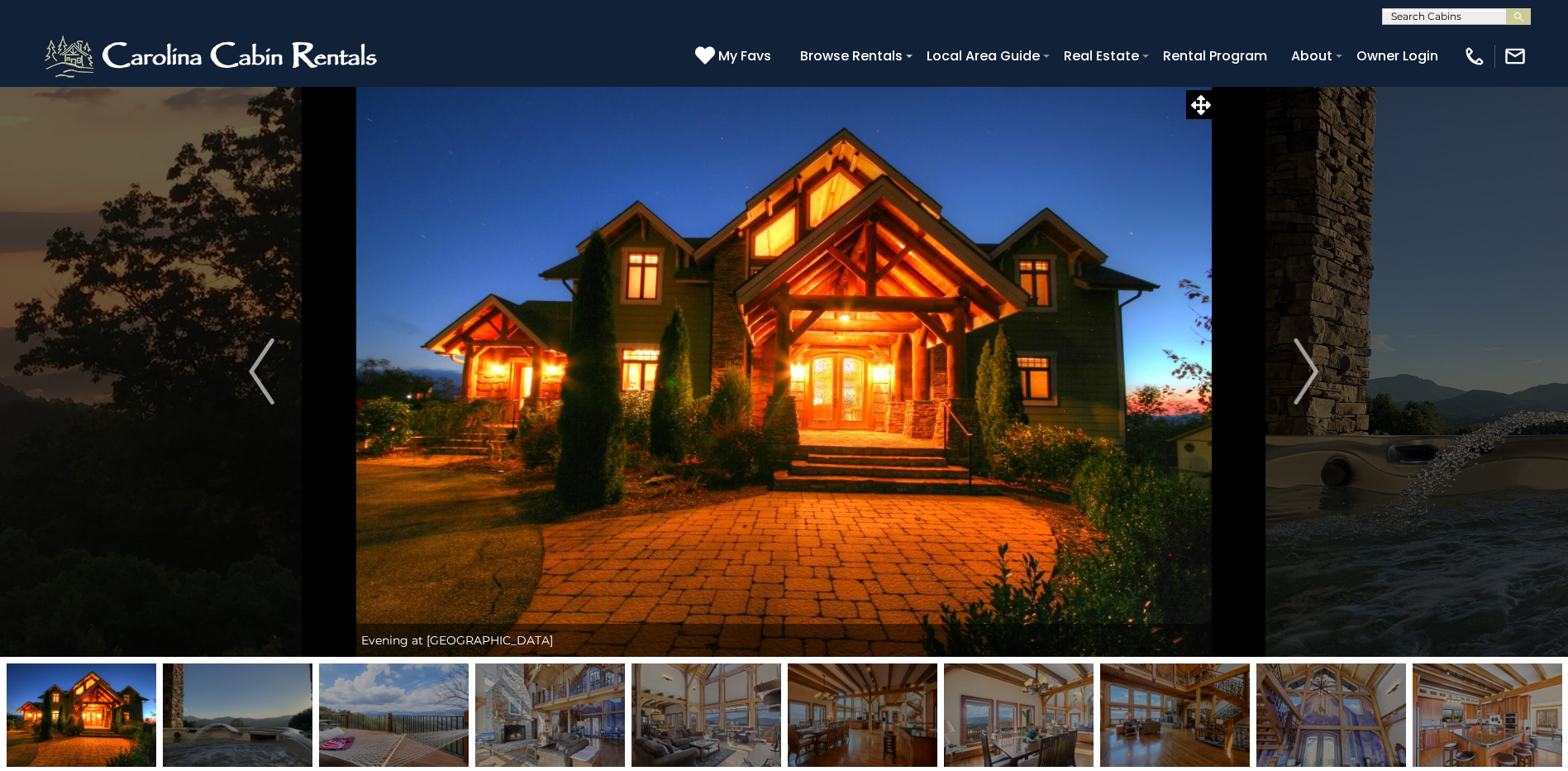
click at [1309, 370] on img "Next" at bounding box center [1305, 370] width 25 height 66
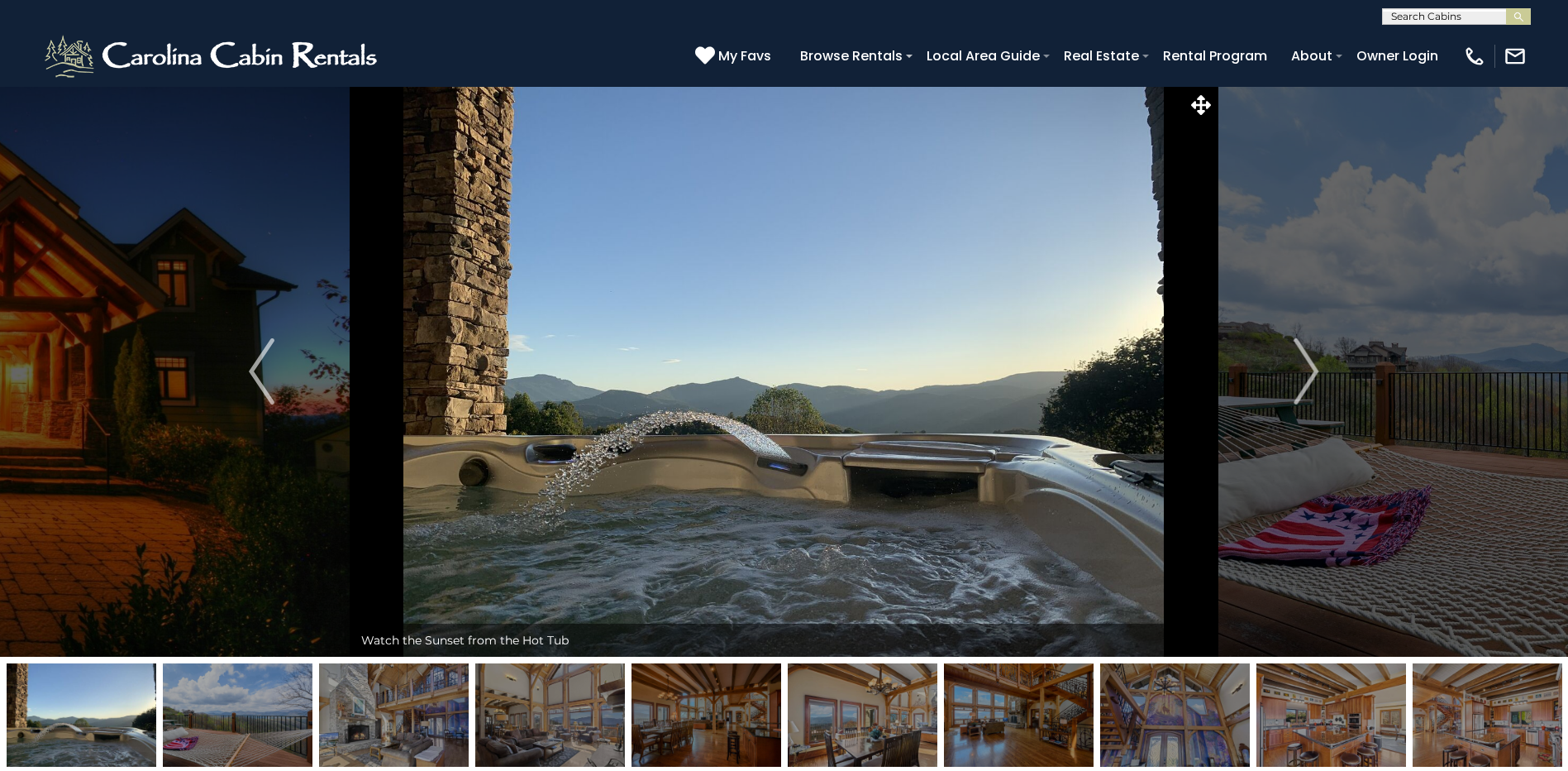
click at [1309, 370] on img "Next" at bounding box center [1305, 370] width 25 height 66
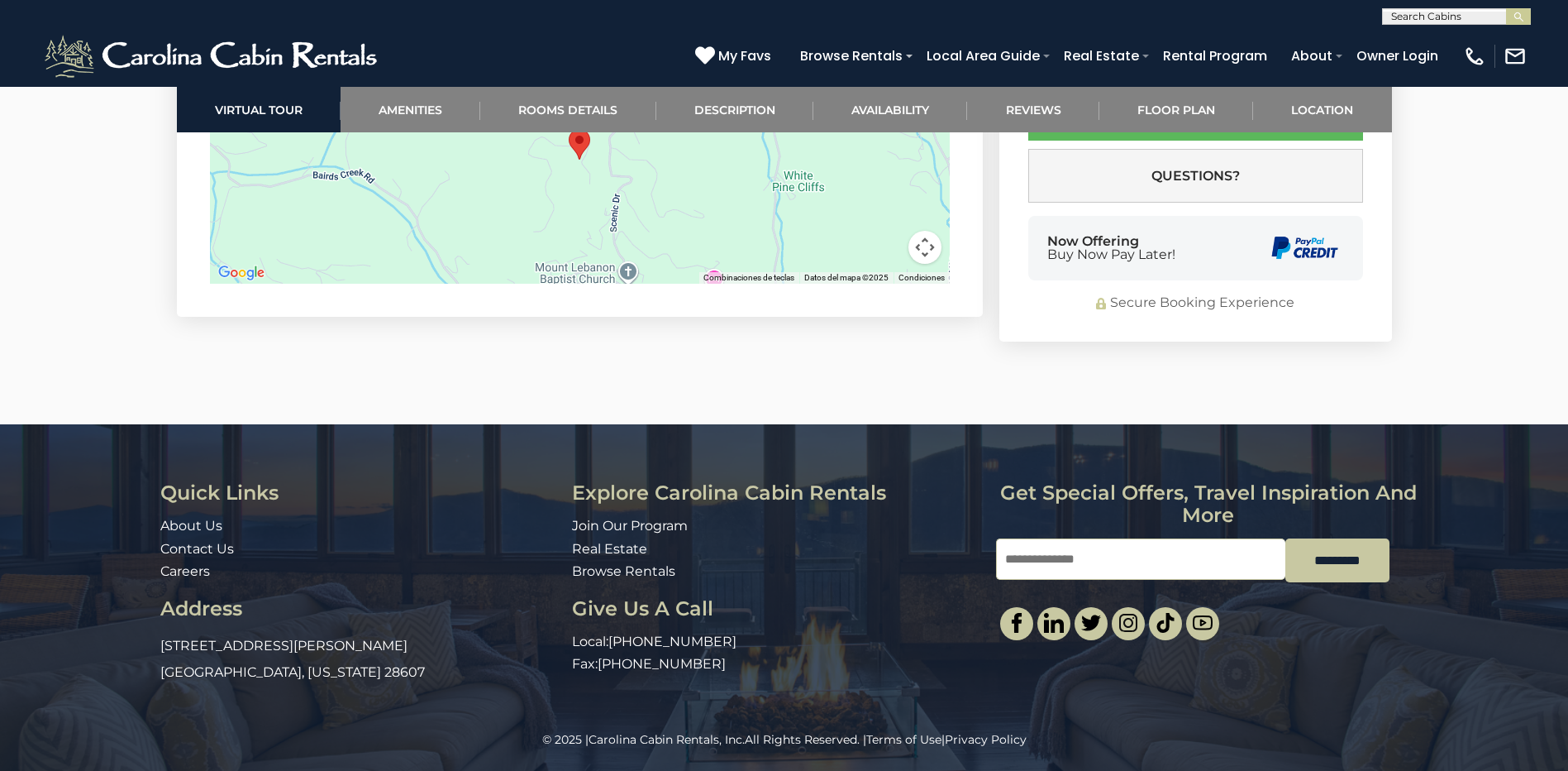
scroll to position [6125, 0]
